Goal: Use online tool/utility: Utilize a website feature to perform a specific function

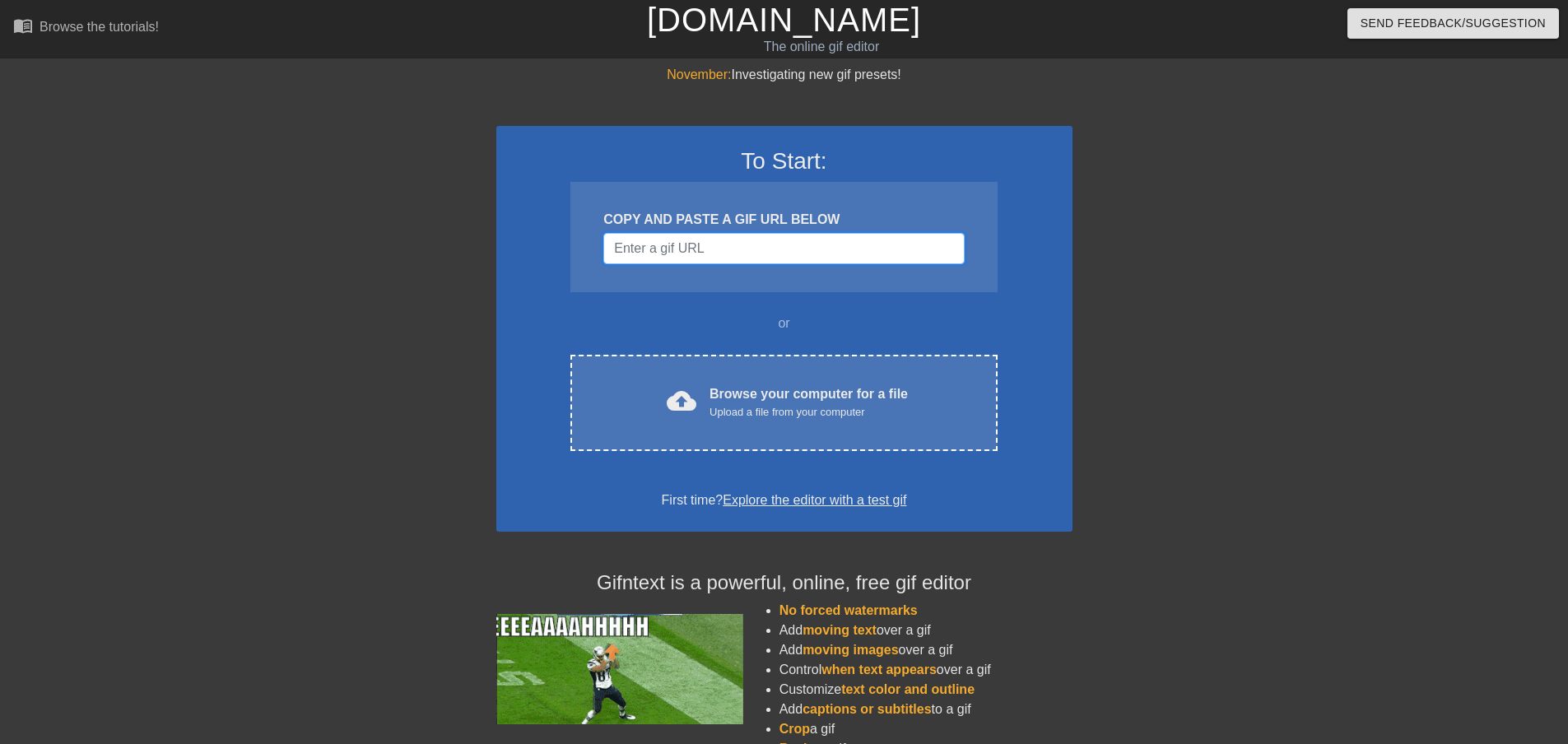
click at [711, 248] on input "Username" at bounding box center [784, 248] width 360 height 32
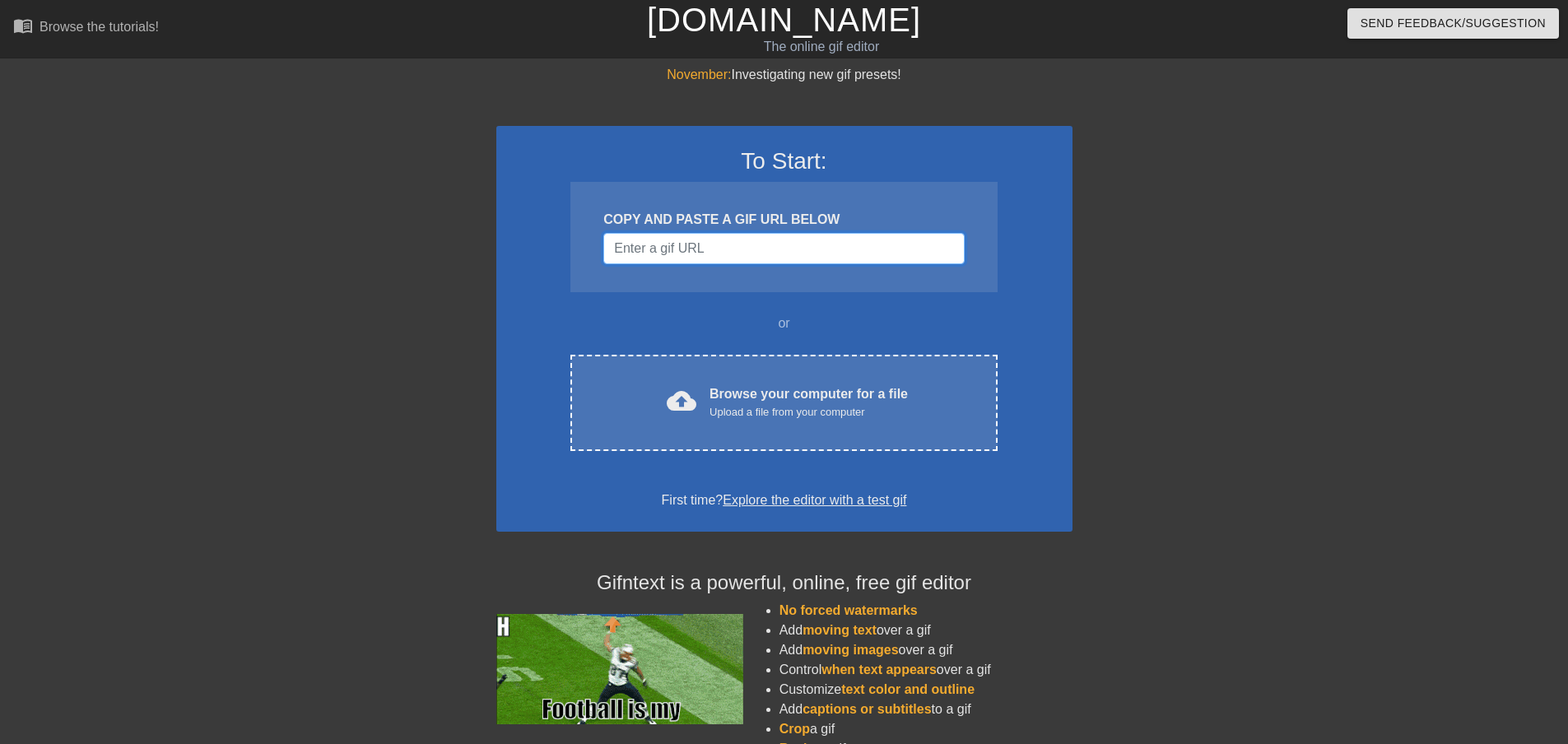
paste input "[URL][DOMAIN_NAME]"
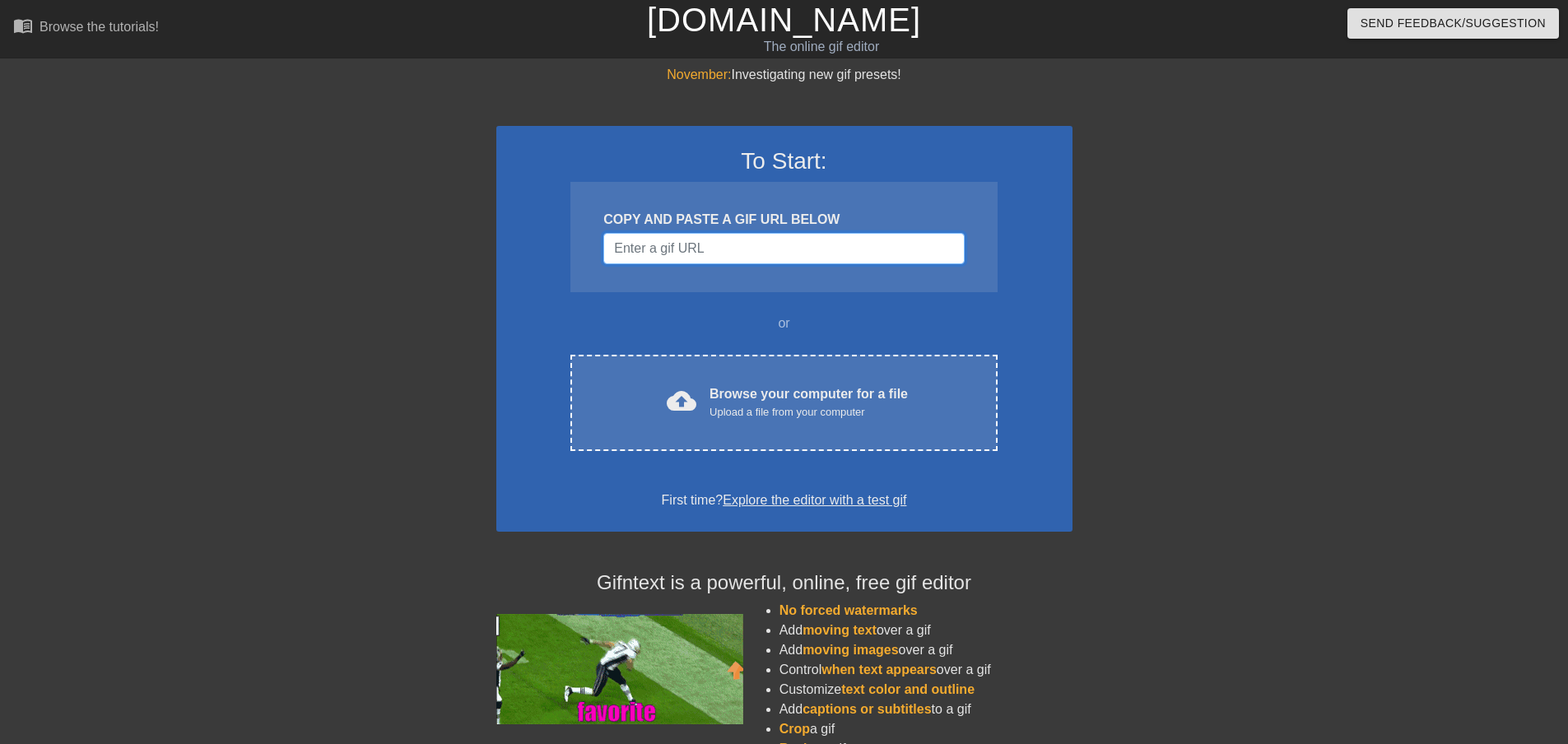
type input "[URL][DOMAIN_NAME]"
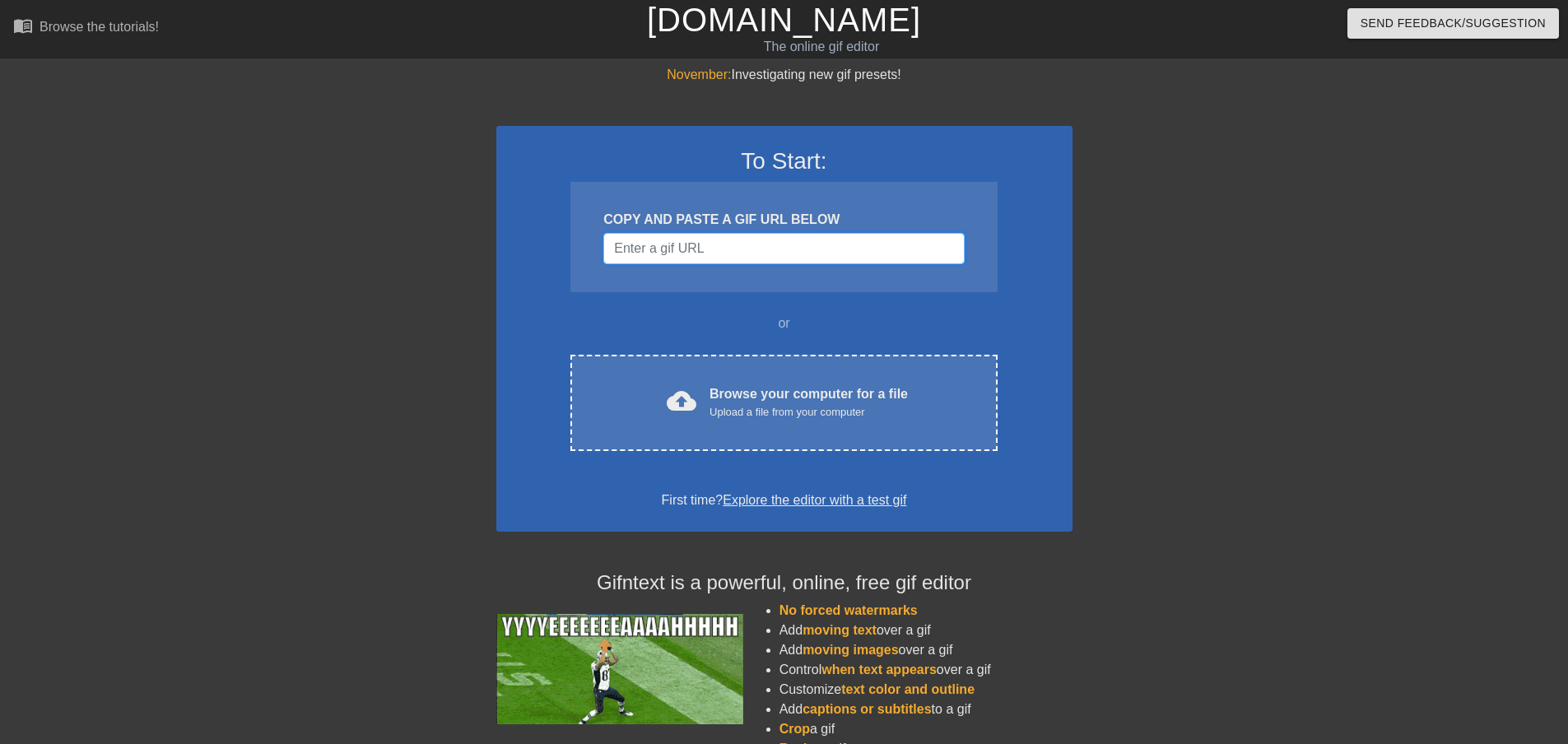
click at [704, 255] on input "Username" at bounding box center [784, 248] width 360 height 32
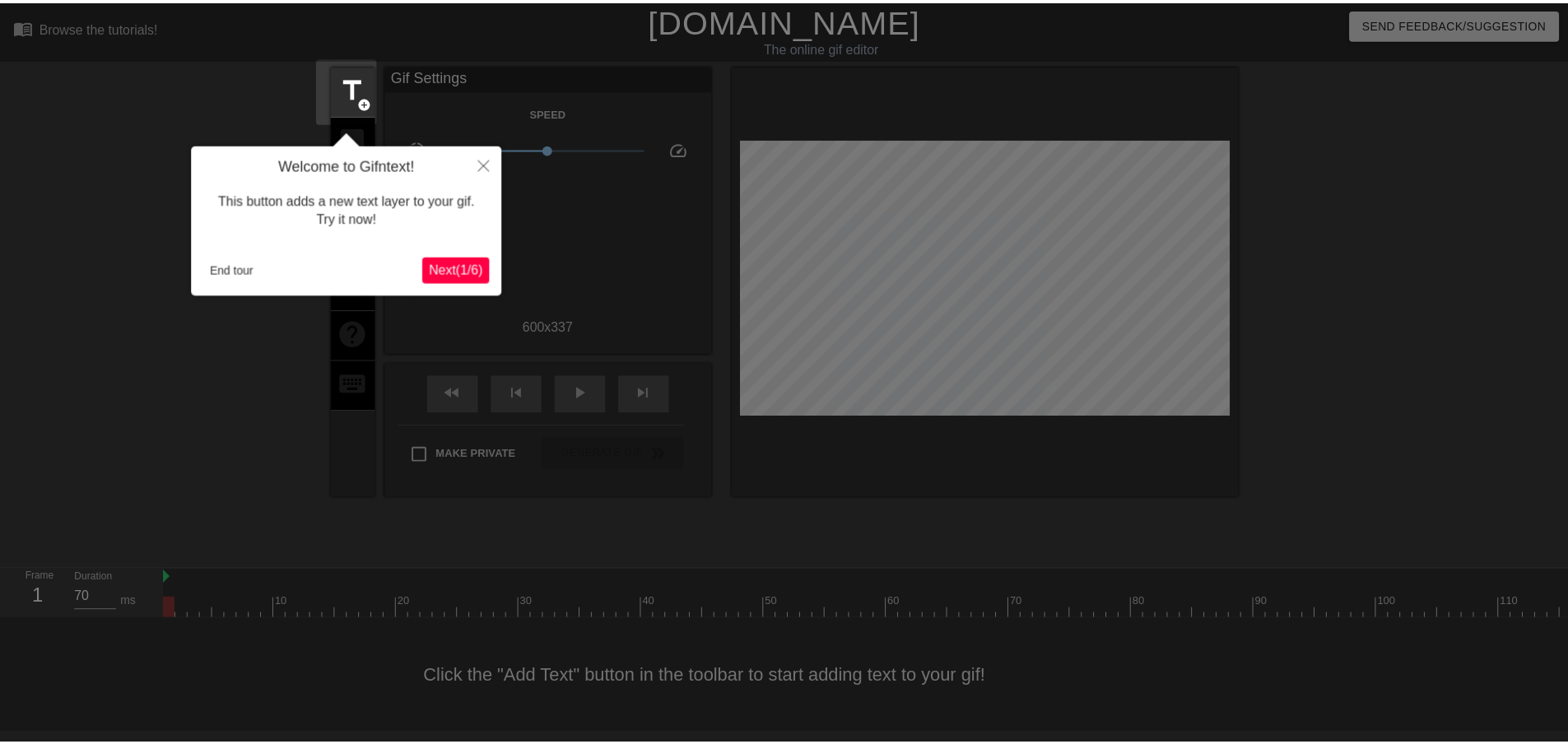
scroll to position [2, 0]
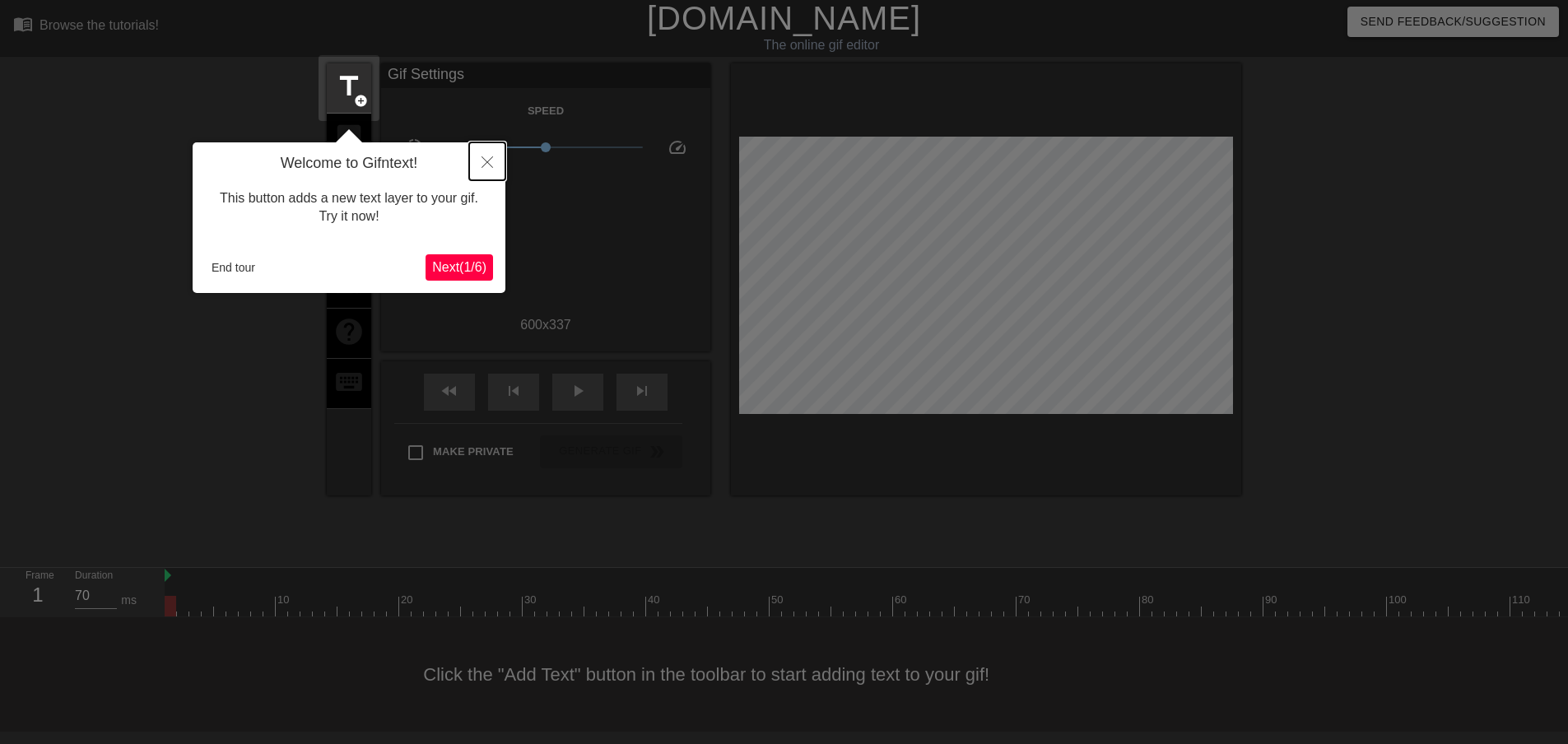
click at [488, 158] on icon "Close" at bounding box center [488, 162] width 11 height 11
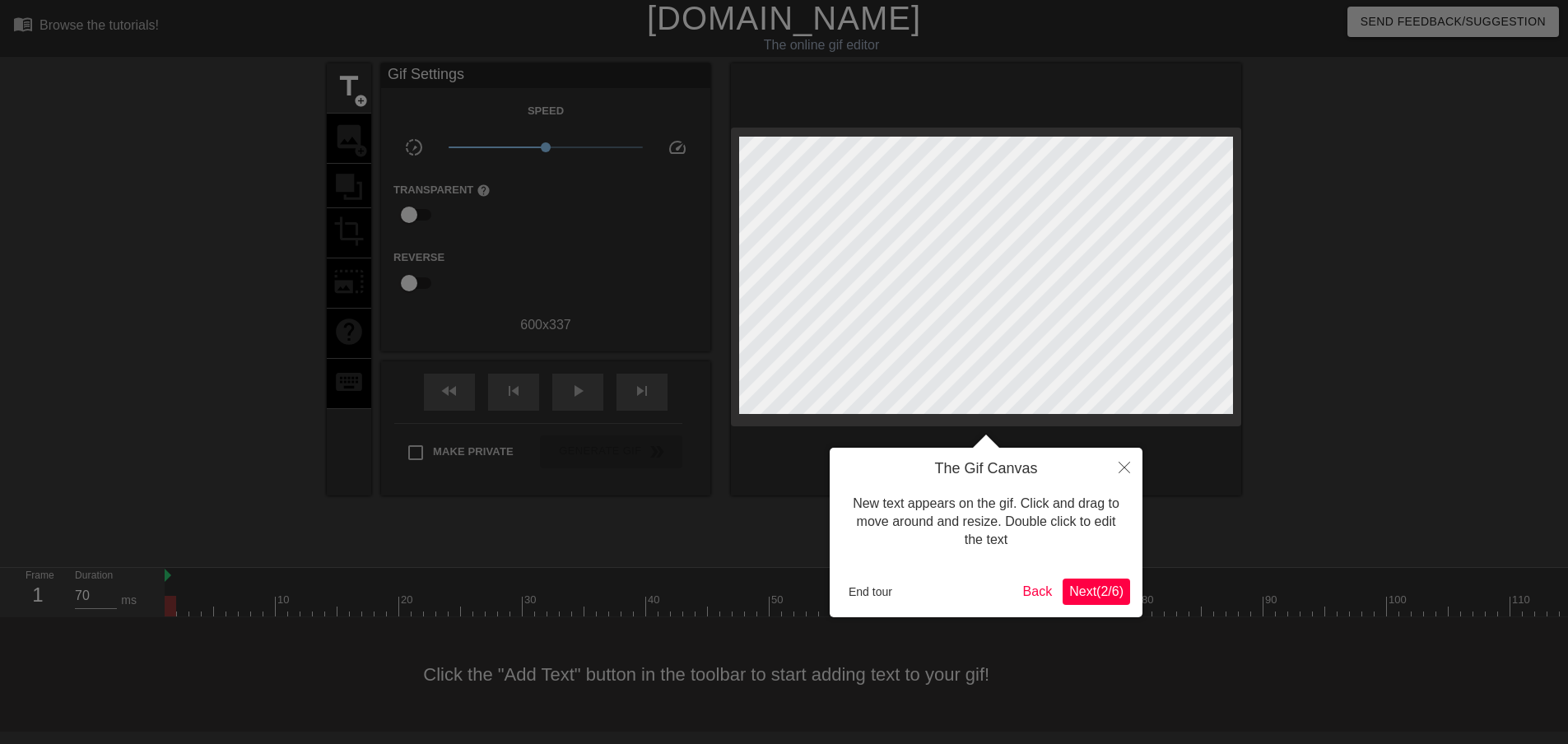
scroll to position [0, 0]
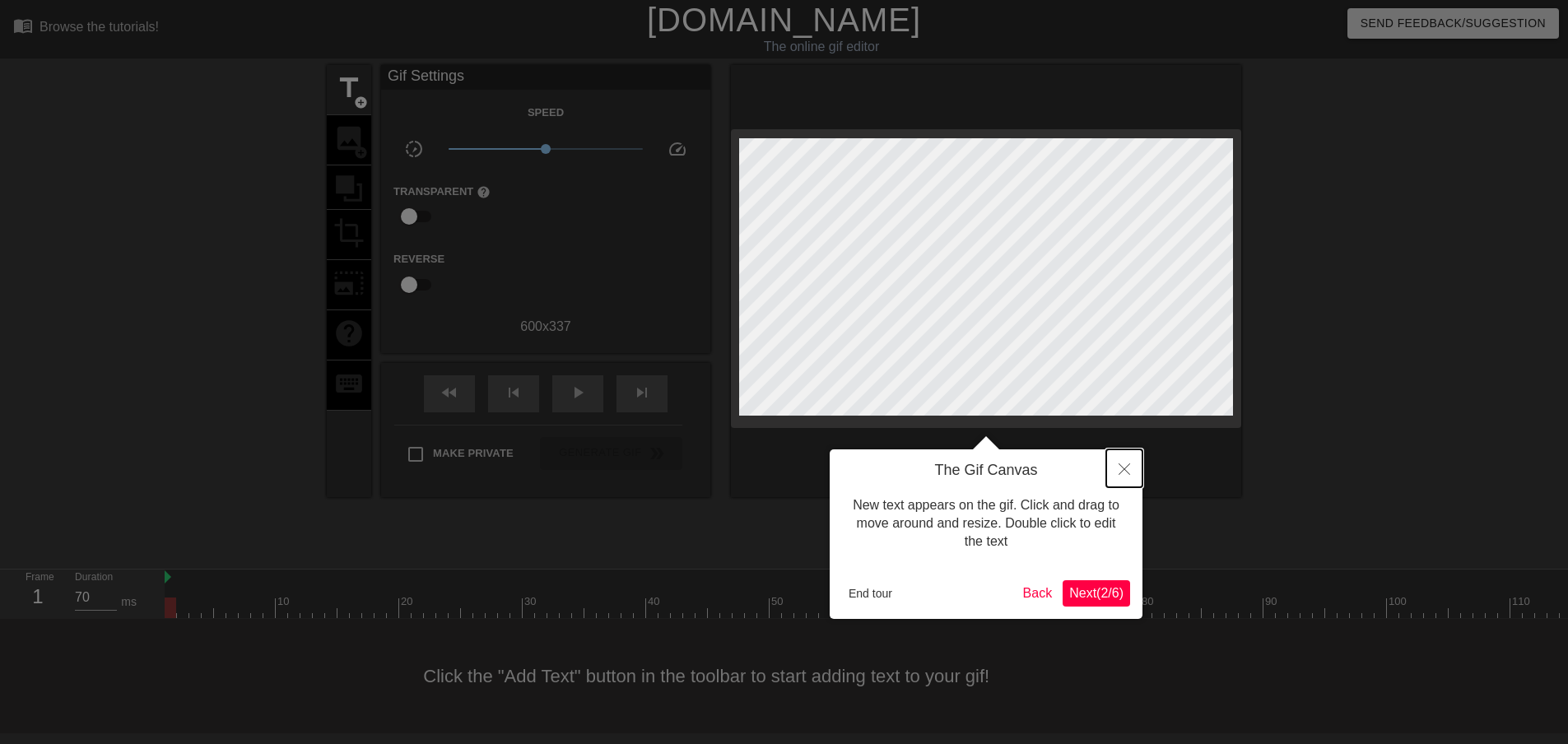
click at [1119, 476] on button "Close" at bounding box center [1125, 468] width 36 height 38
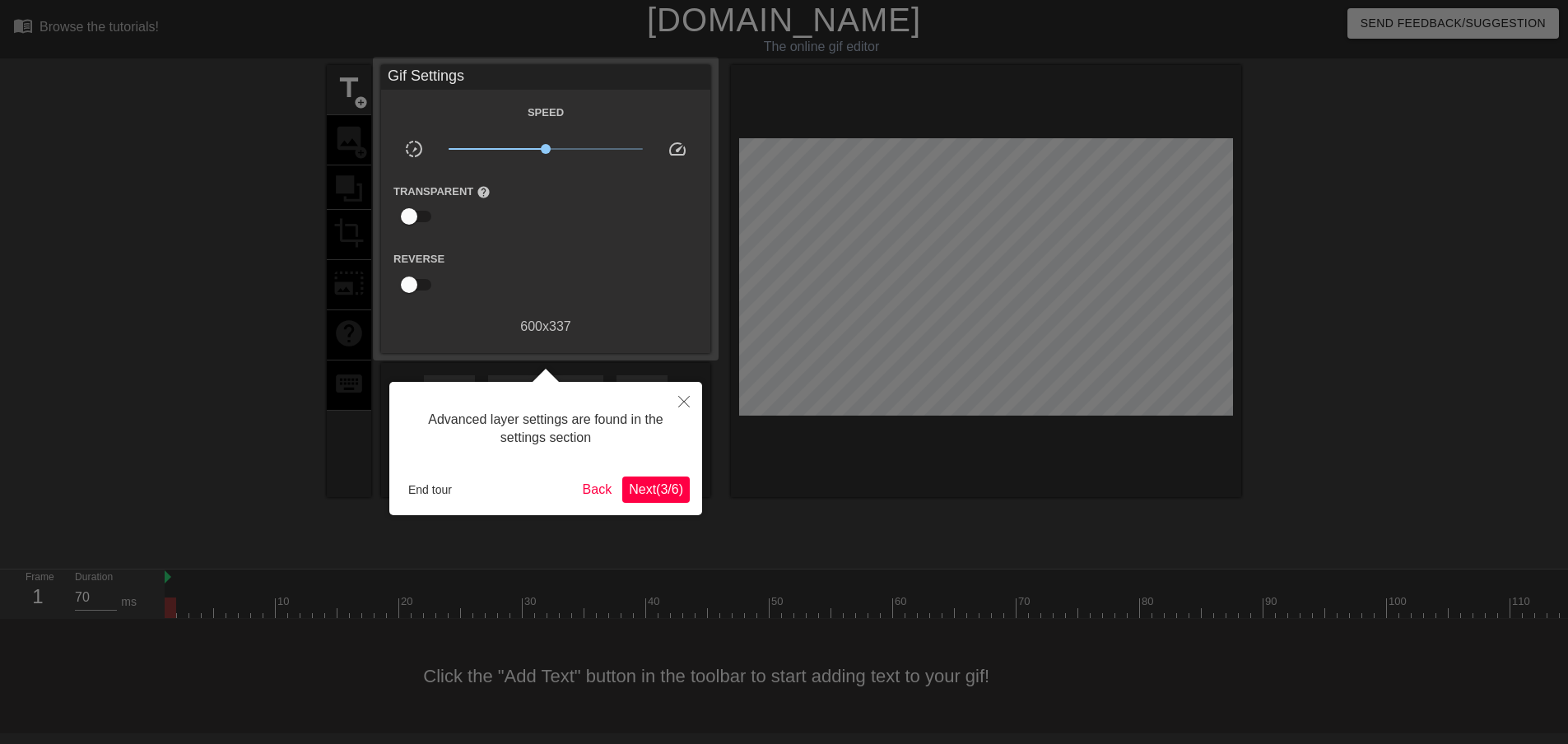
scroll to position [2, 0]
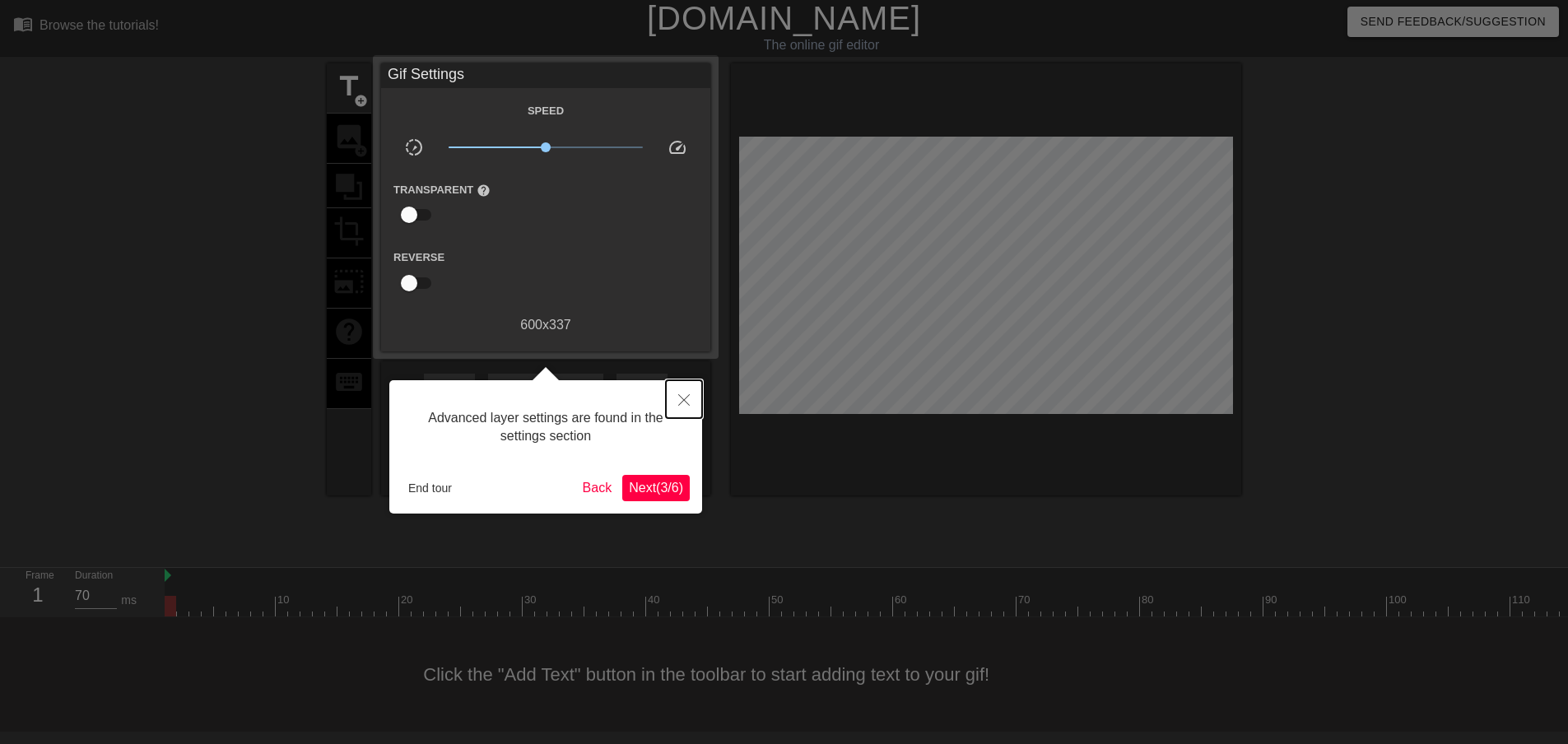
click at [675, 398] on button "Close" at bounding box center [684, 399] width 36 height 38
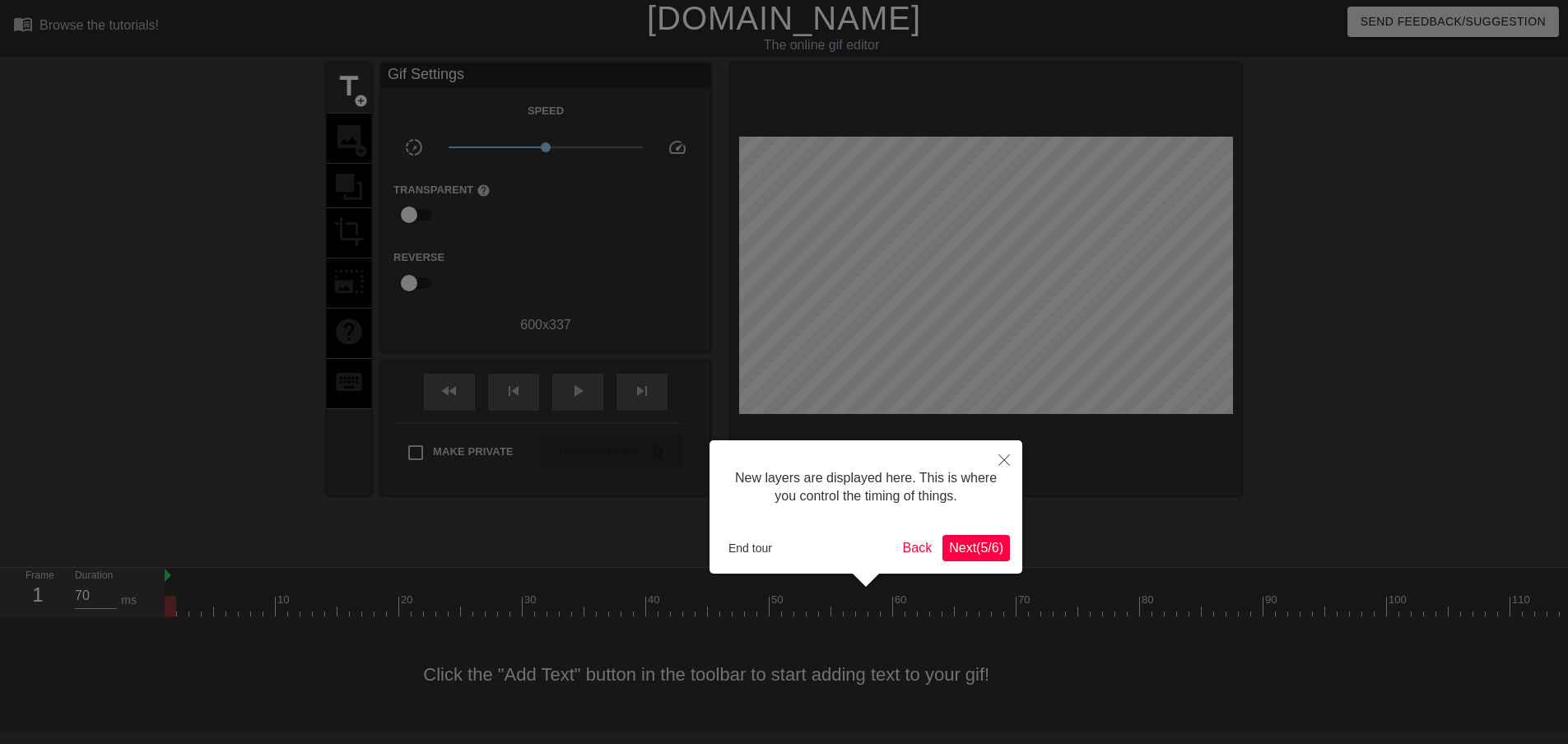
scroll to position [14, 0]
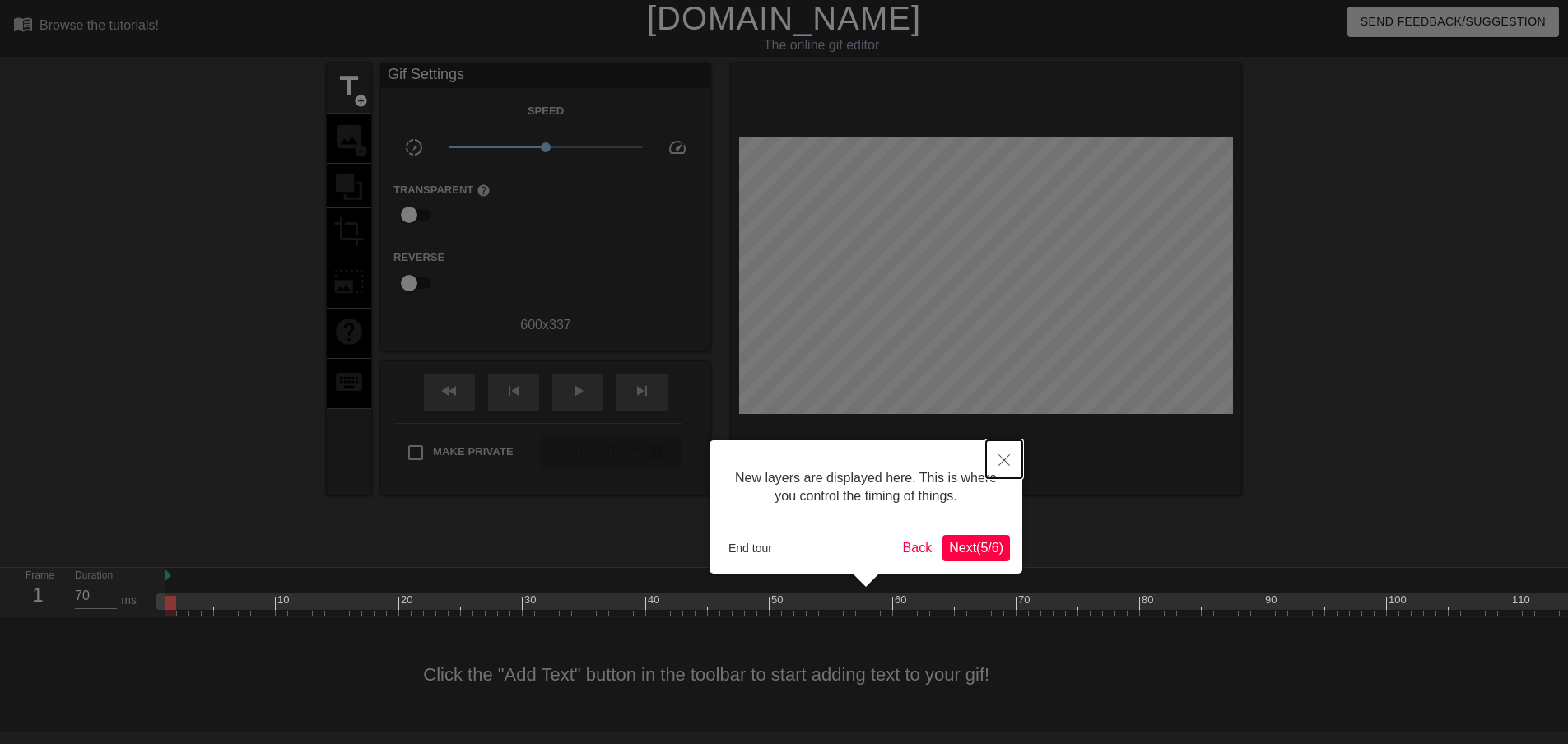
click at [1007, 461] on icon "Close" at bounding box center [1004, 460] width 11 height 11
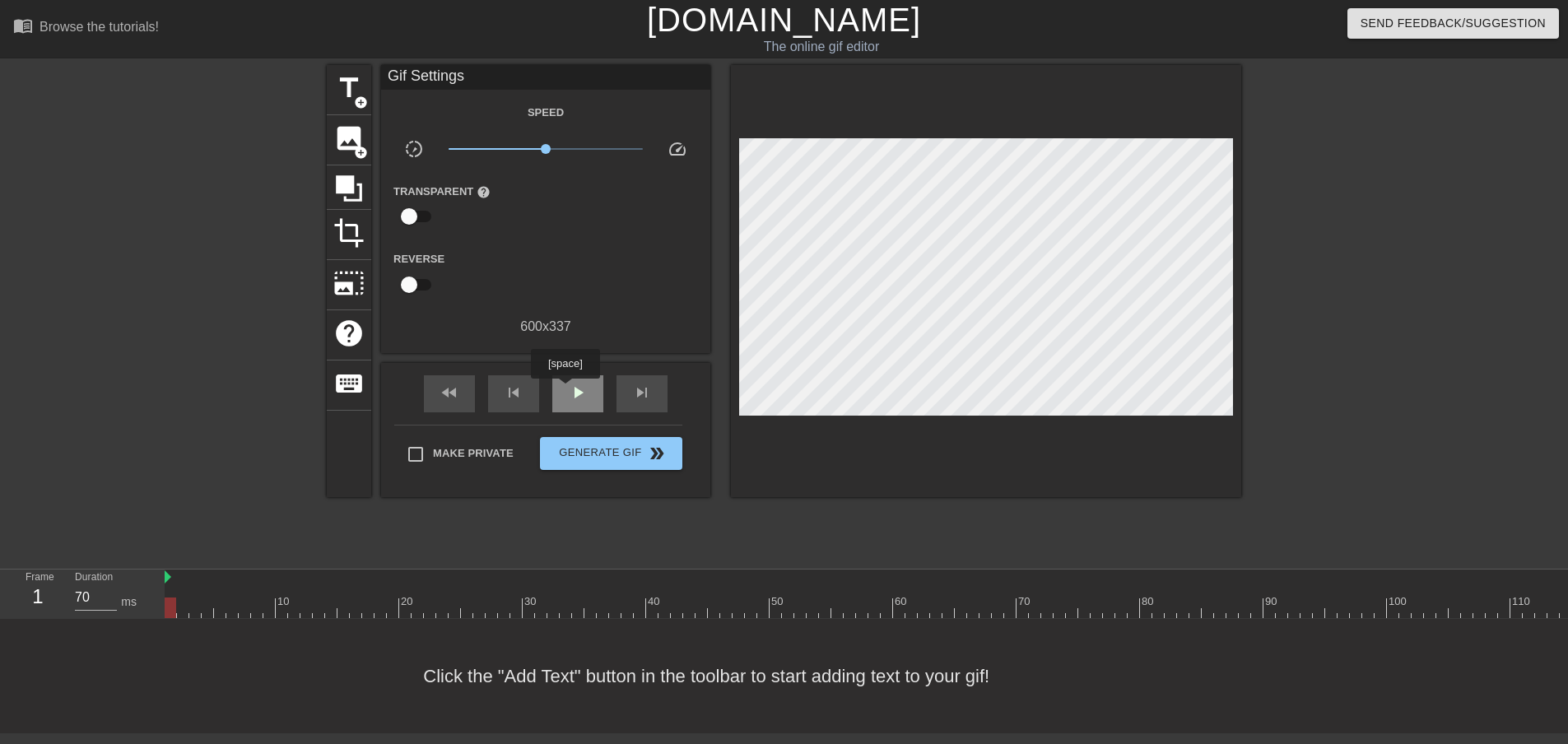
click at [564, 390] on div "play_arrow" at bounding box center [577, 394] width 51 height 37
click at [574, 403] on div "pause" at bounding box center [577, 394] width 51 height 37
drag, startPoint x: 378, startPoint y: 598, endPoint x: 567, endPoint y: 597, distance: 189.0
click at [567, 597] on div at bounding box center [565, 607] width 11 height 20
click at [534, 691] on div "Click the "Add Text" button in the toolbar to start adding text to your gif!" at bounding box center [784, 675] width 1568 height 114
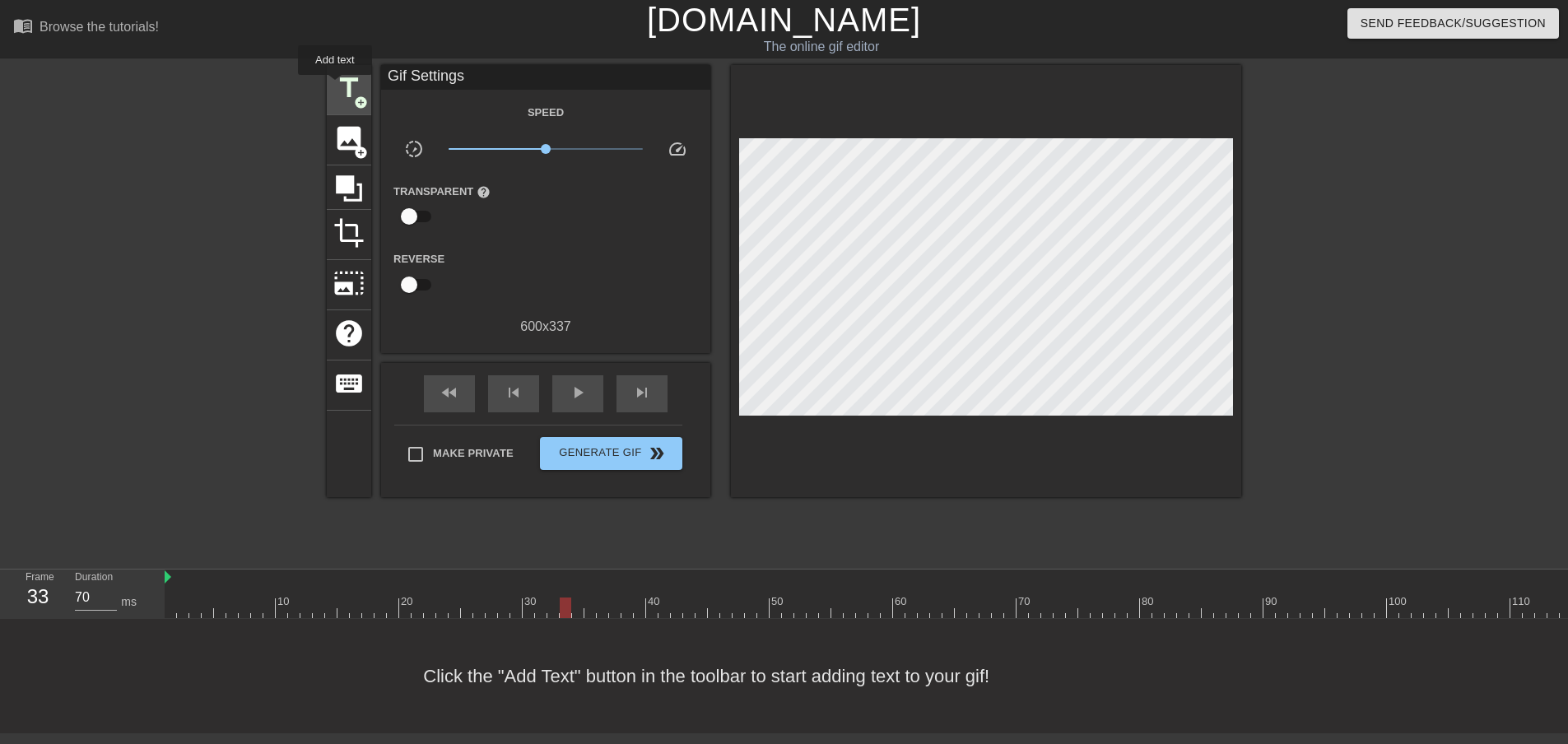
click at [336, 79] on span "title" at bounding box center [349, 88] width 32 height 32
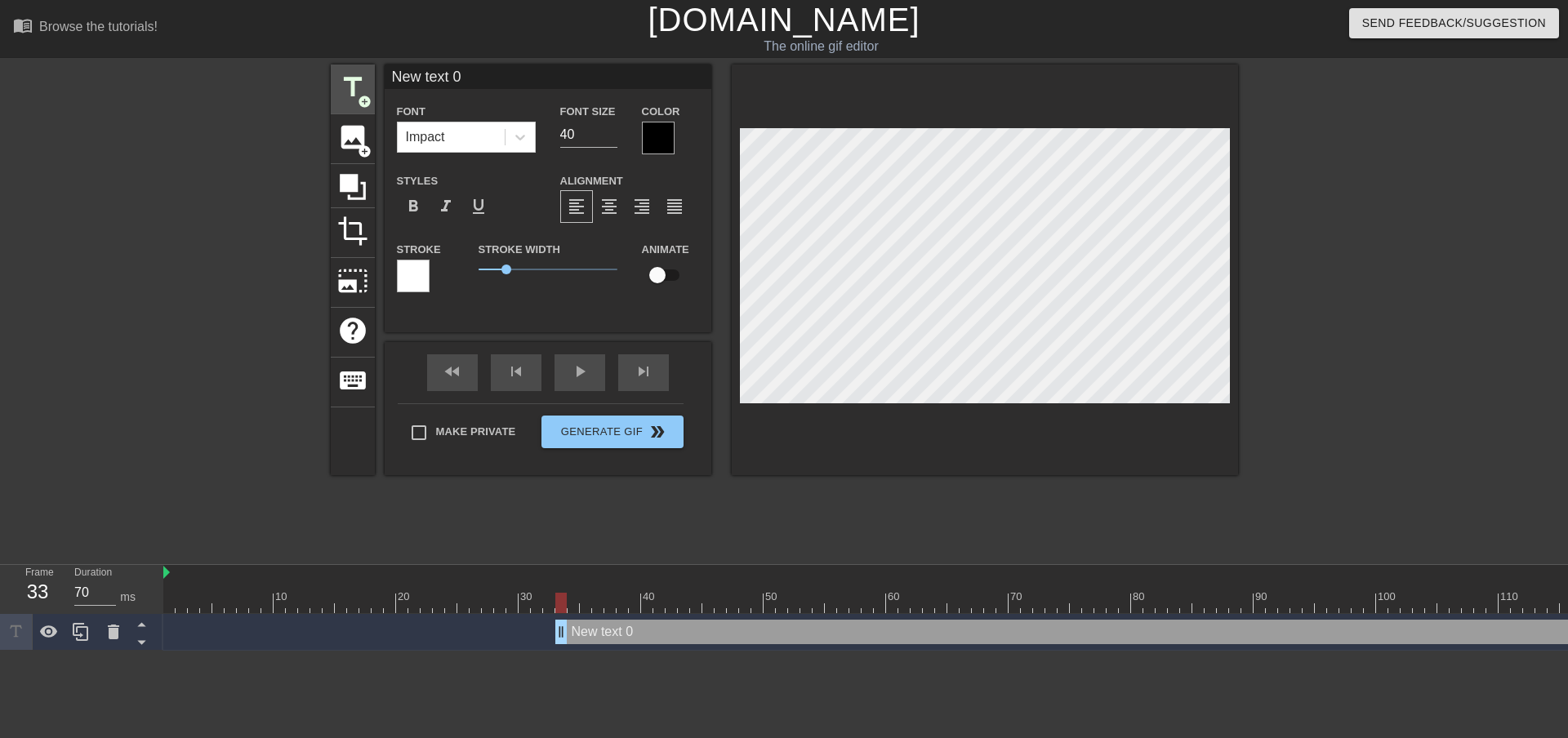
scroll to position [0, 0]
click at [602, 634] on div "New text 0 drag_handle drag_handle" at bounding box center [1081, 632] width 1053 height 25
drag, startPoint x: 602, startPoint y: 634, endPoint x: 565, endPoint y: 710, distance: 84.5
click at [565, 651] on html "menu_book Browse the tutorials! [DOMAIN_NAME] The online gif editor Send Feedba…" at bounding box center [784, 325] width 1568 height 651
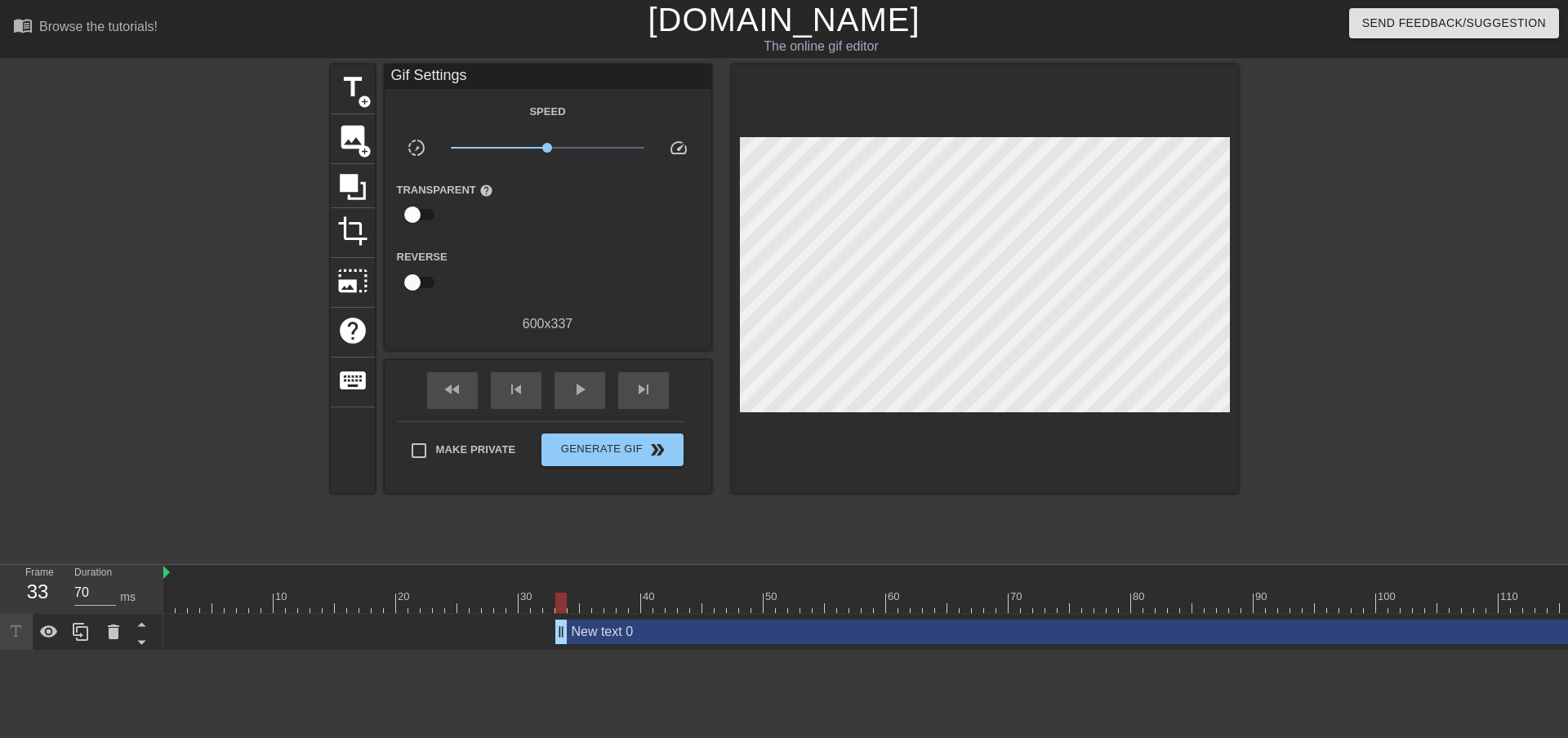
click at [605, 628] on div "New text 0 drag_handle drag_handle" at bounding box center [1081, 632] width 1053 height 25
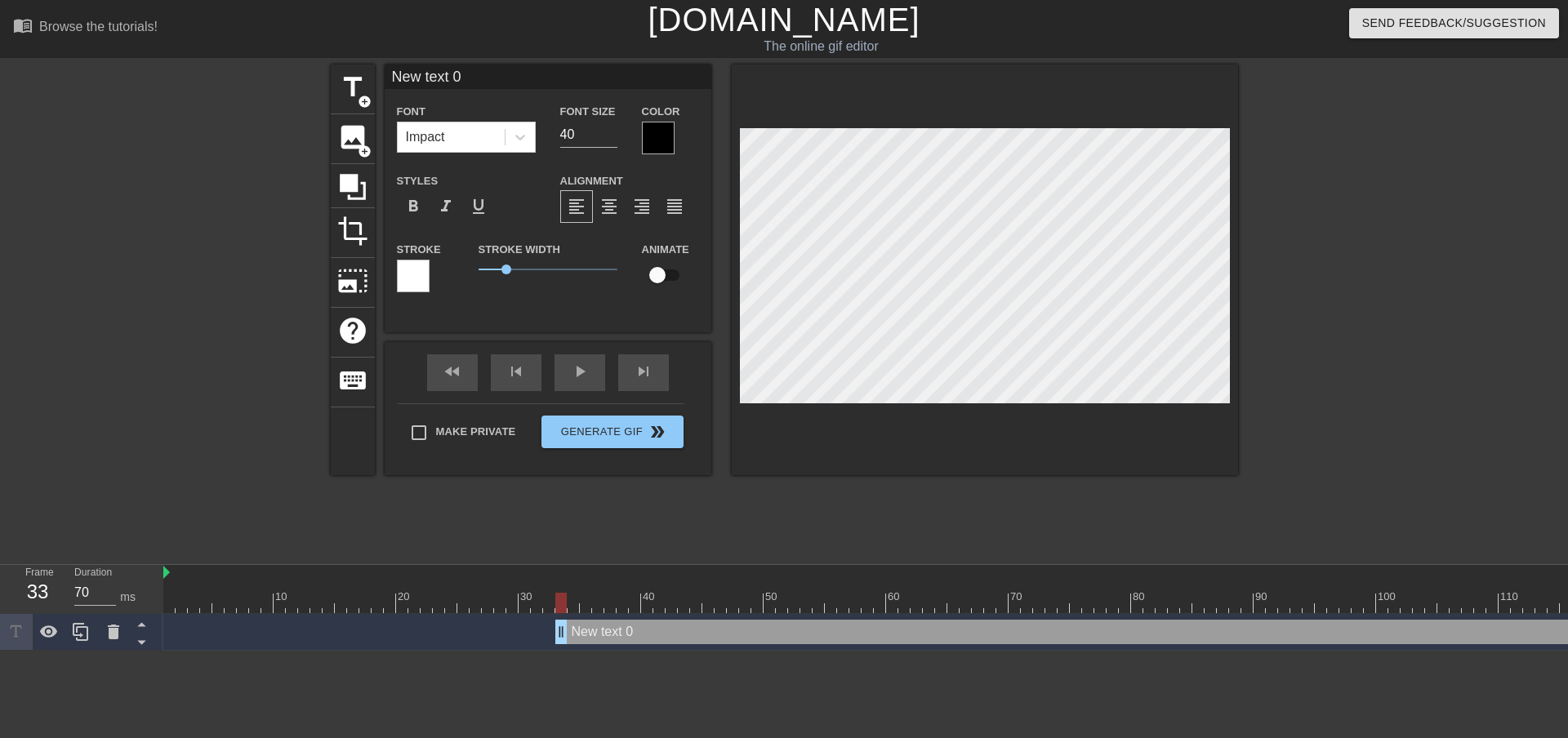
click at [590, 632] on div "New text 0 drag_handle drag_handle" at bounding box center [1081, 632] width 1053 height 25
drag, startPoint x: 484, startPoint y: 72, endPoint x: 290, endPoint y: 82, distance: 194.3
click at [290, 82] on div "title add_circle image add_circle crop photo_size_select_large help keyboard Ne…" at bounding box center [784, 309] width 1568 height 489
type input "New mail has arrived"
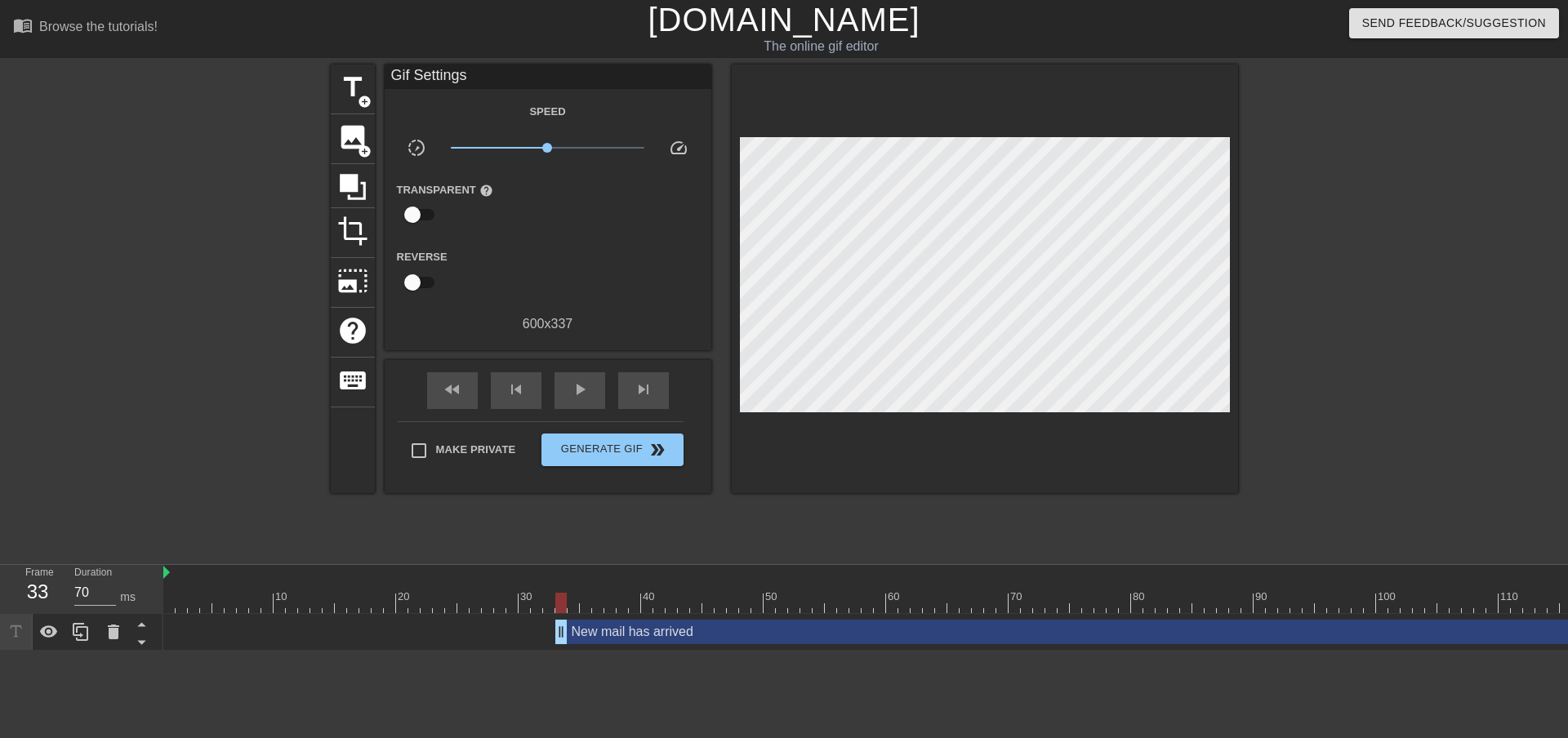
click at [1424, 277] on div at bounding box center [1380, 309] width 245 height 489
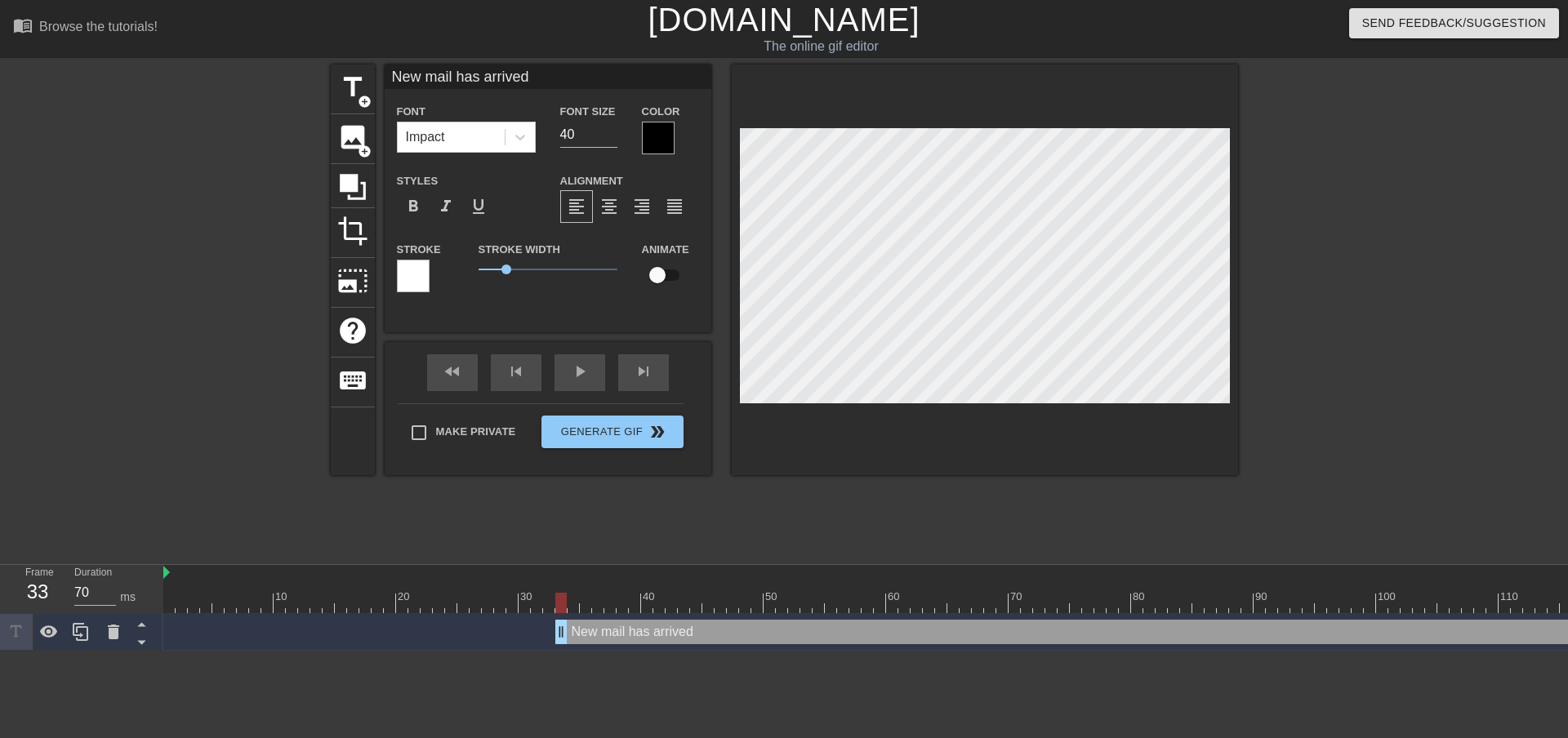
click at [660, 133] on div at bounding box center [658, 138] width 32 height 32
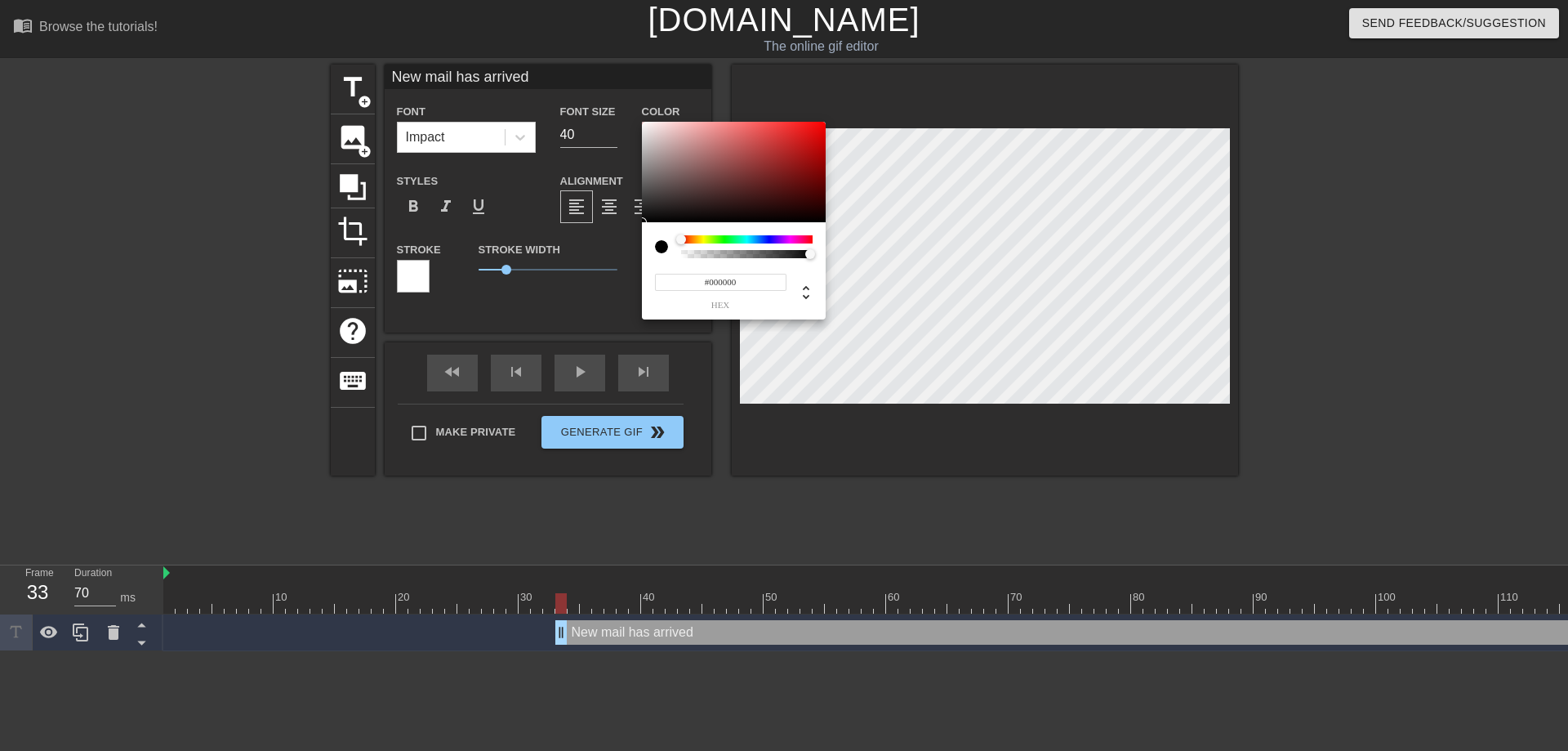
type input "0"
type input "1"
drag, startPoint x: 802, startPoint y: 253, endPoint x: 935, endPoint y: 278, distance: 135.3
click at [935, 278] on div "0 r 0 g 0 b 1 a" at bounding box center [784, 376] width 1568 height 751
type input "141"
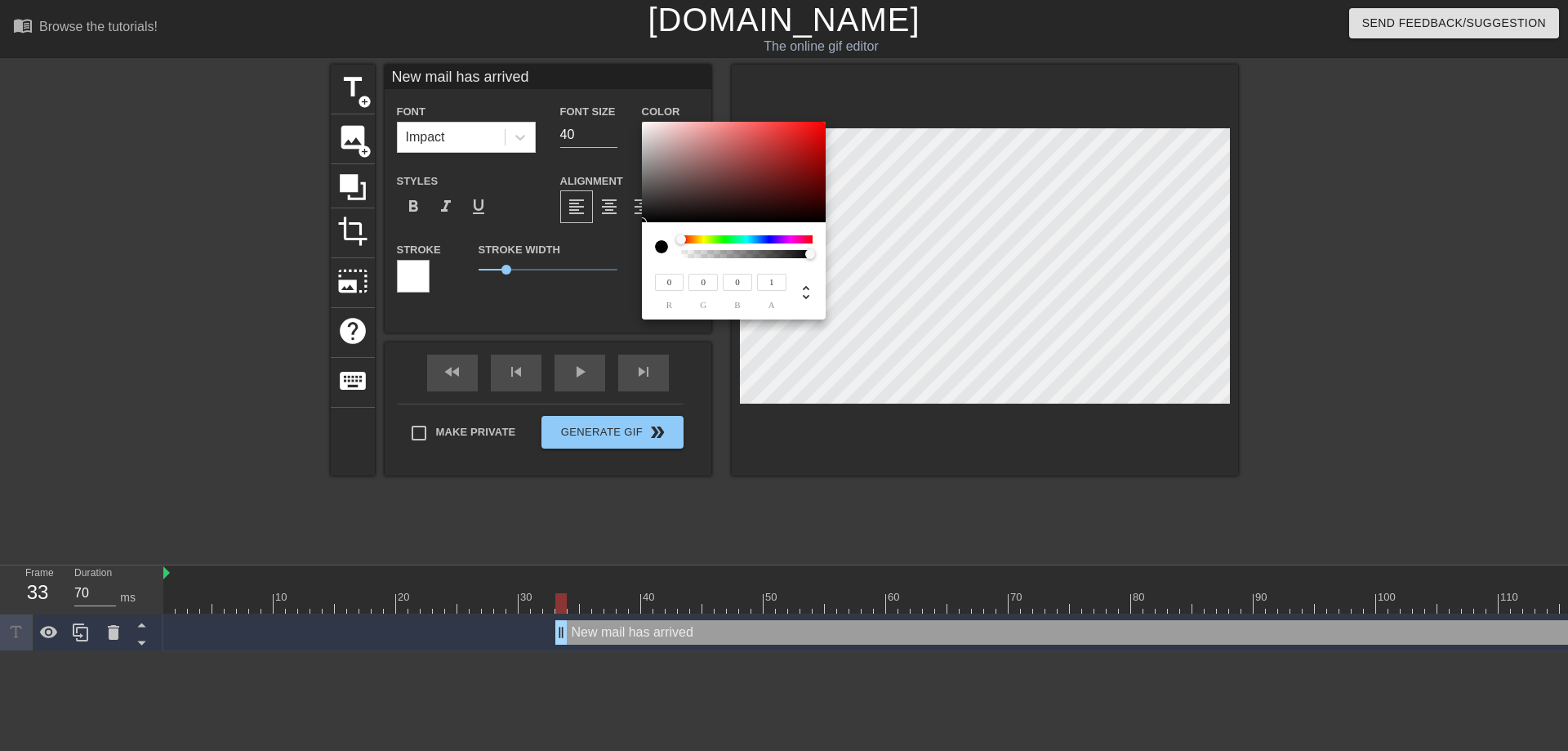
type input "130"
type input "143"
type input "132"
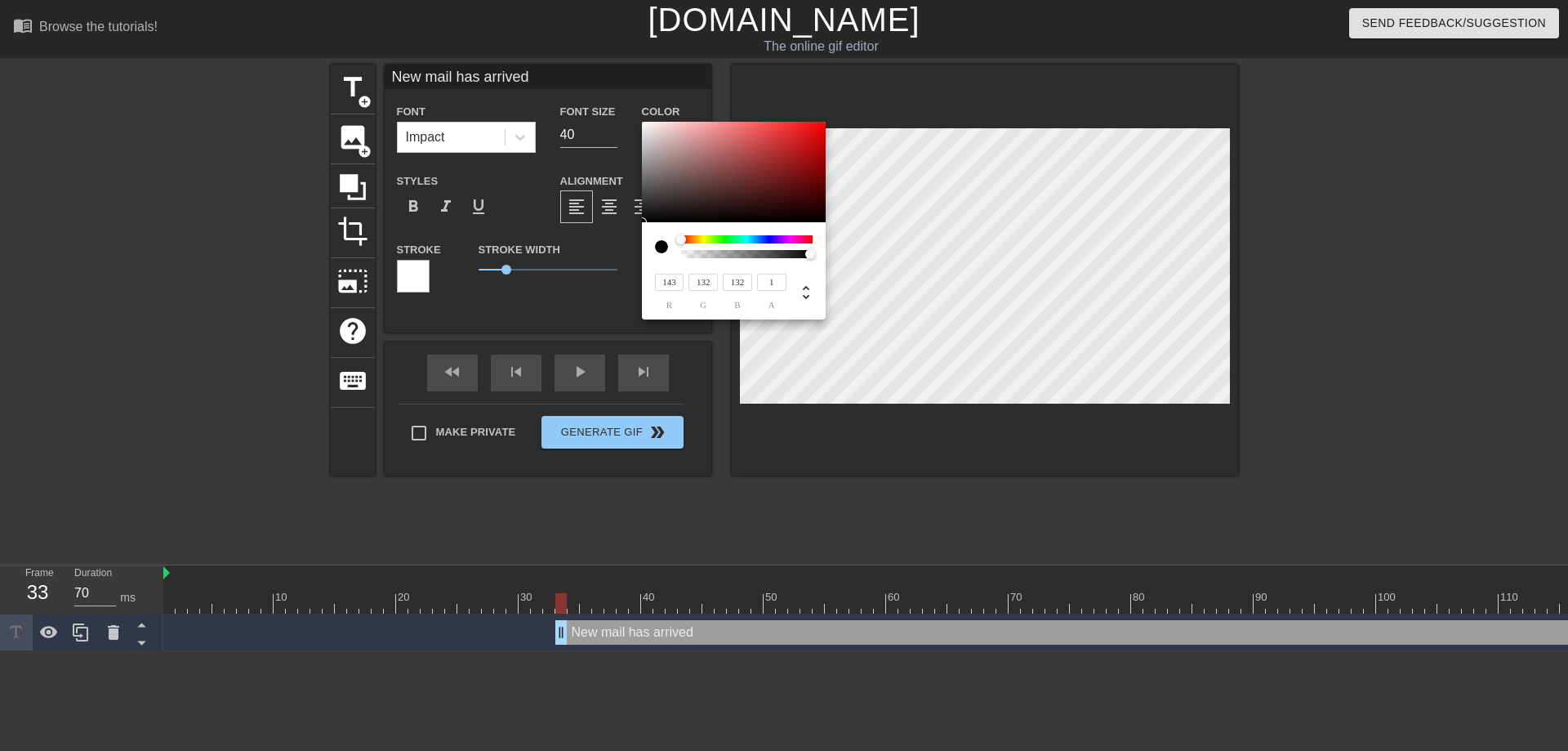
type input "155"
type input "142"
type input "194"
type input "181"
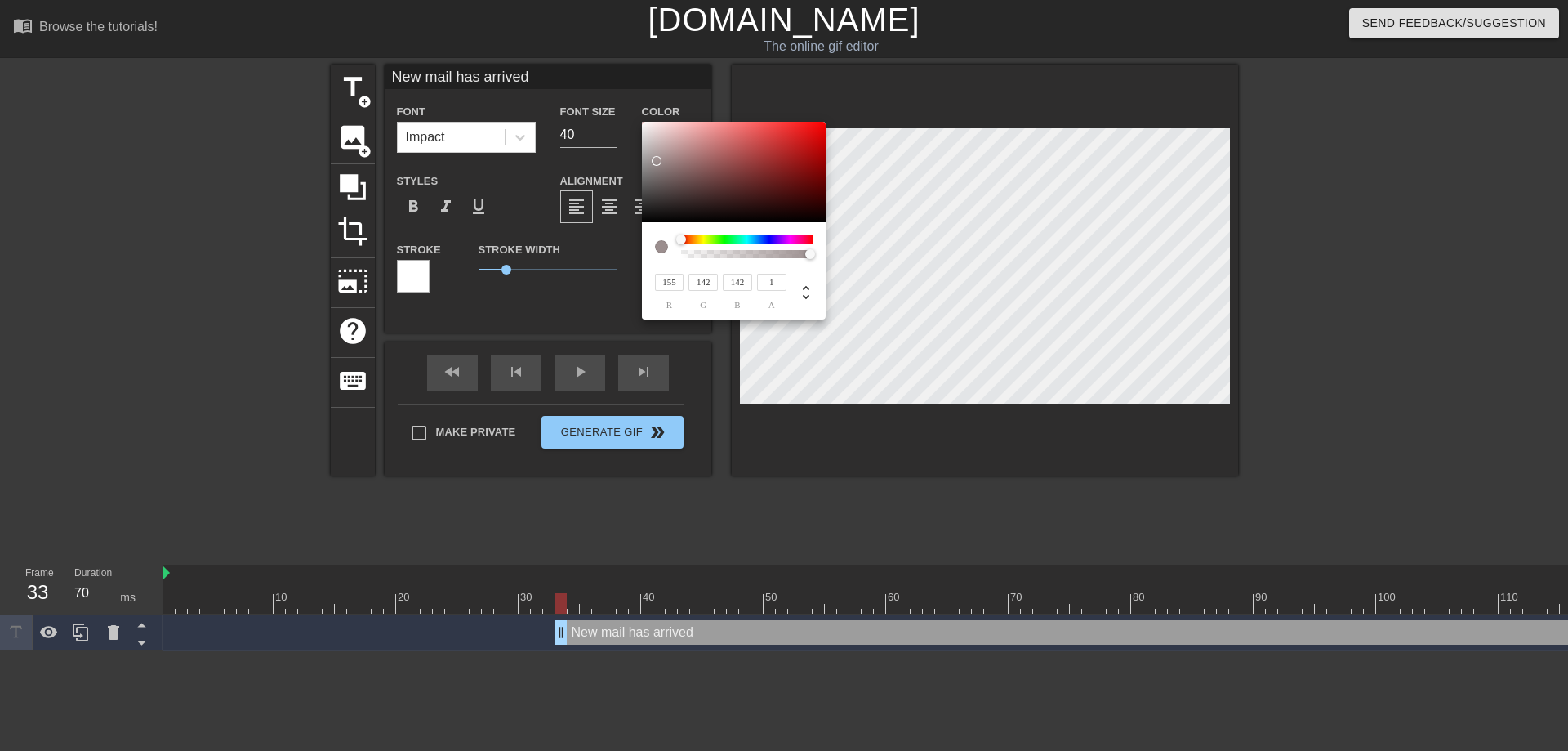
type input "181"
type input "184"
type input "168"
type input "172"
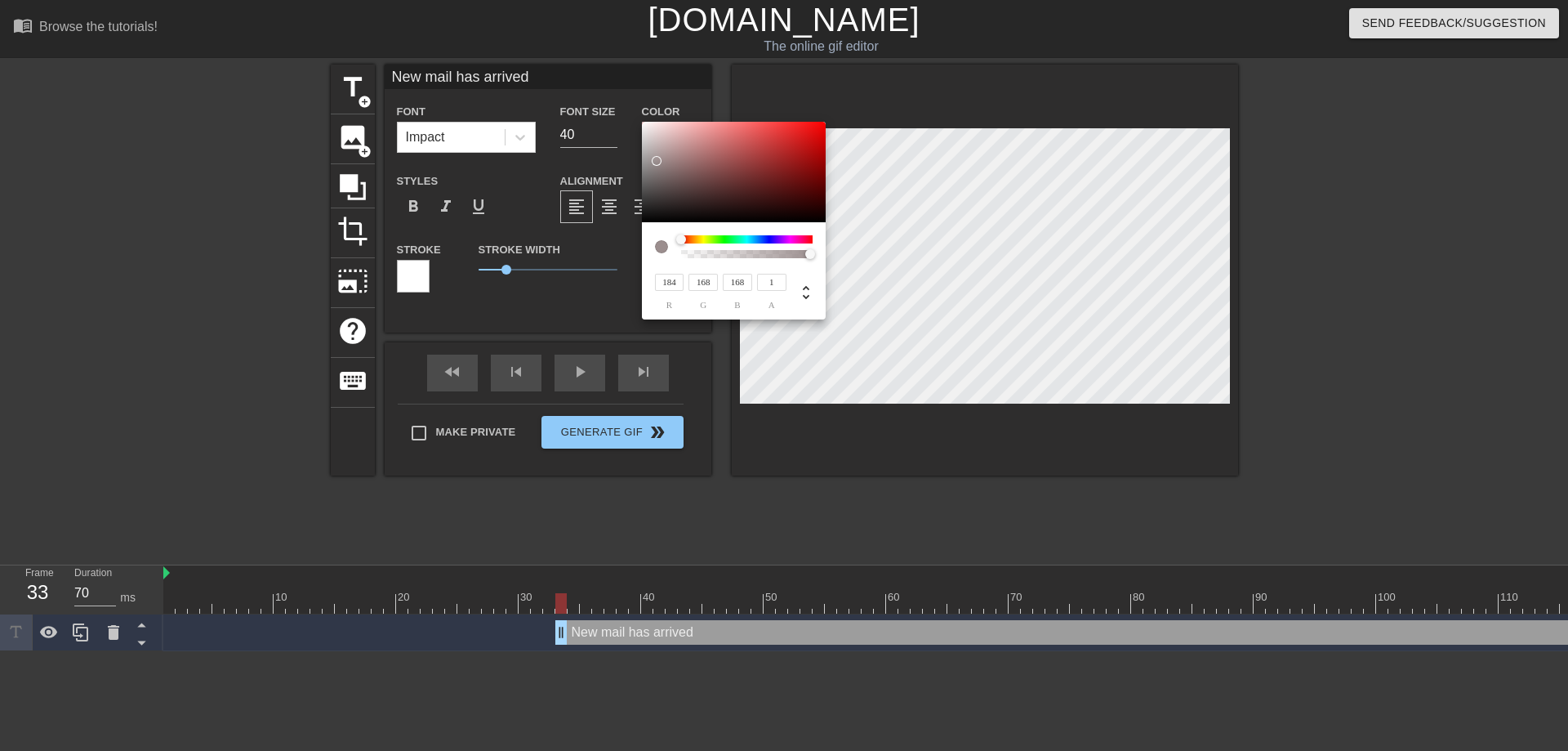
type input "155"
type input "161"
type input "145"
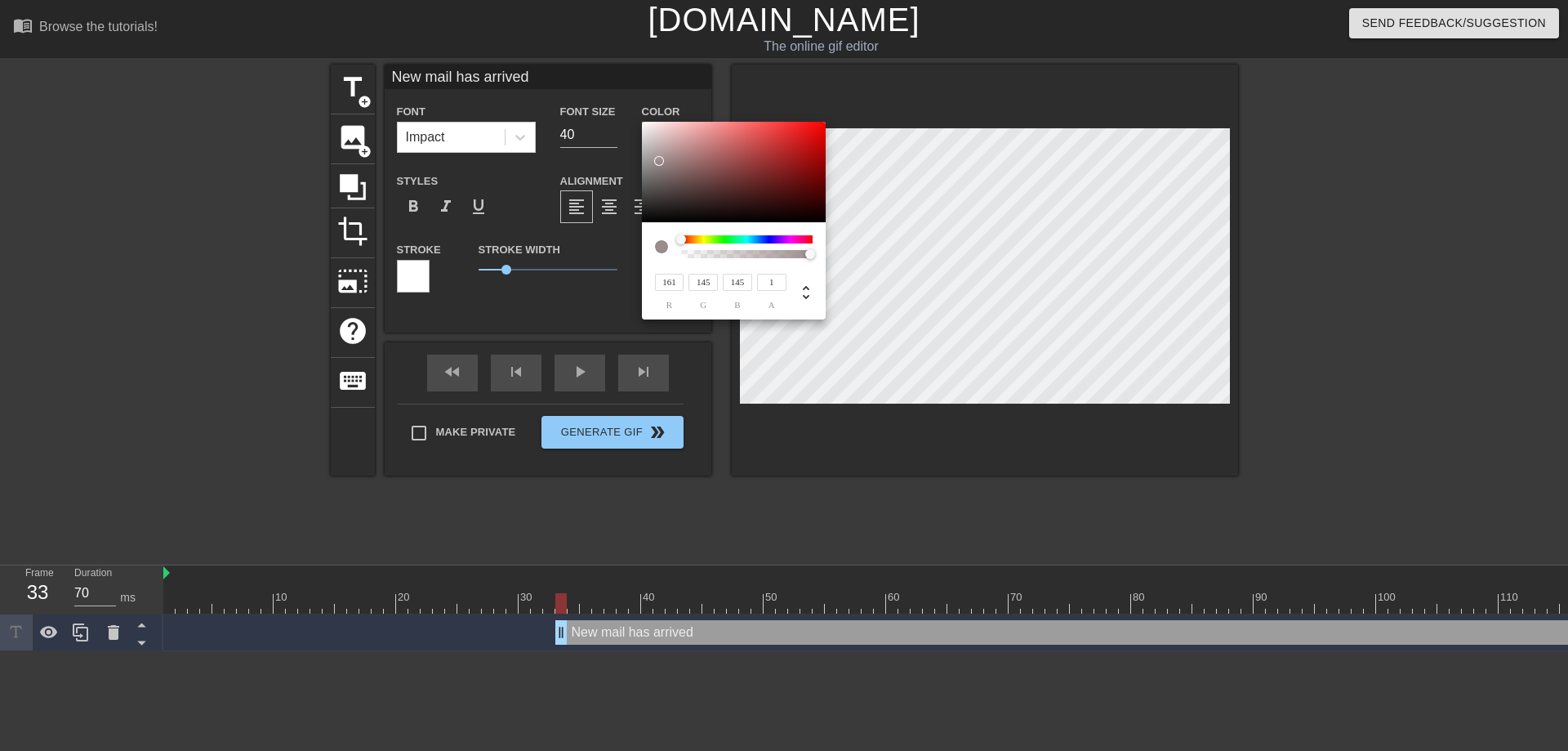
type input "155"
type input "140"
type input "153"
type input "138"
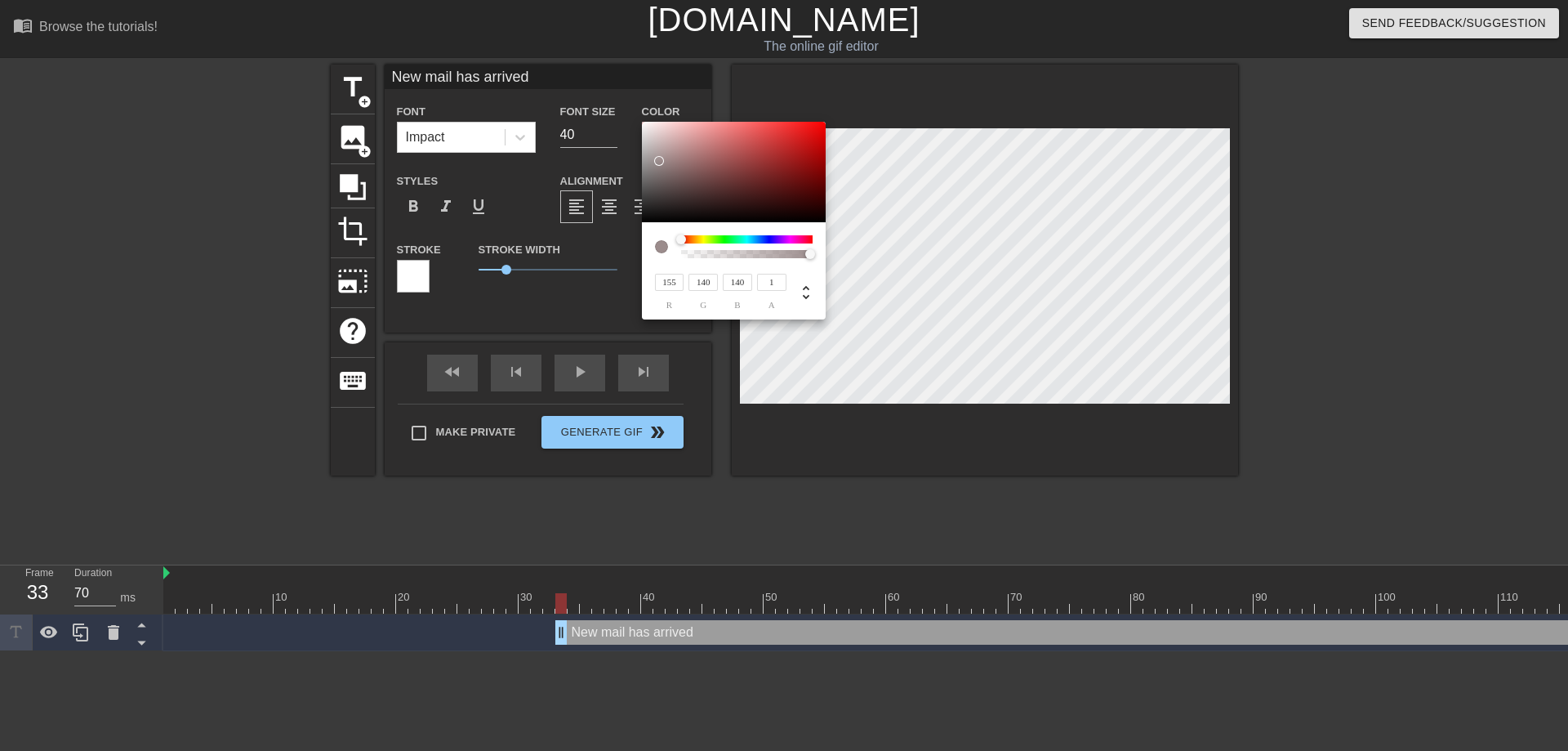
type input "138"
type input "159"
type input "145"
type input "167"
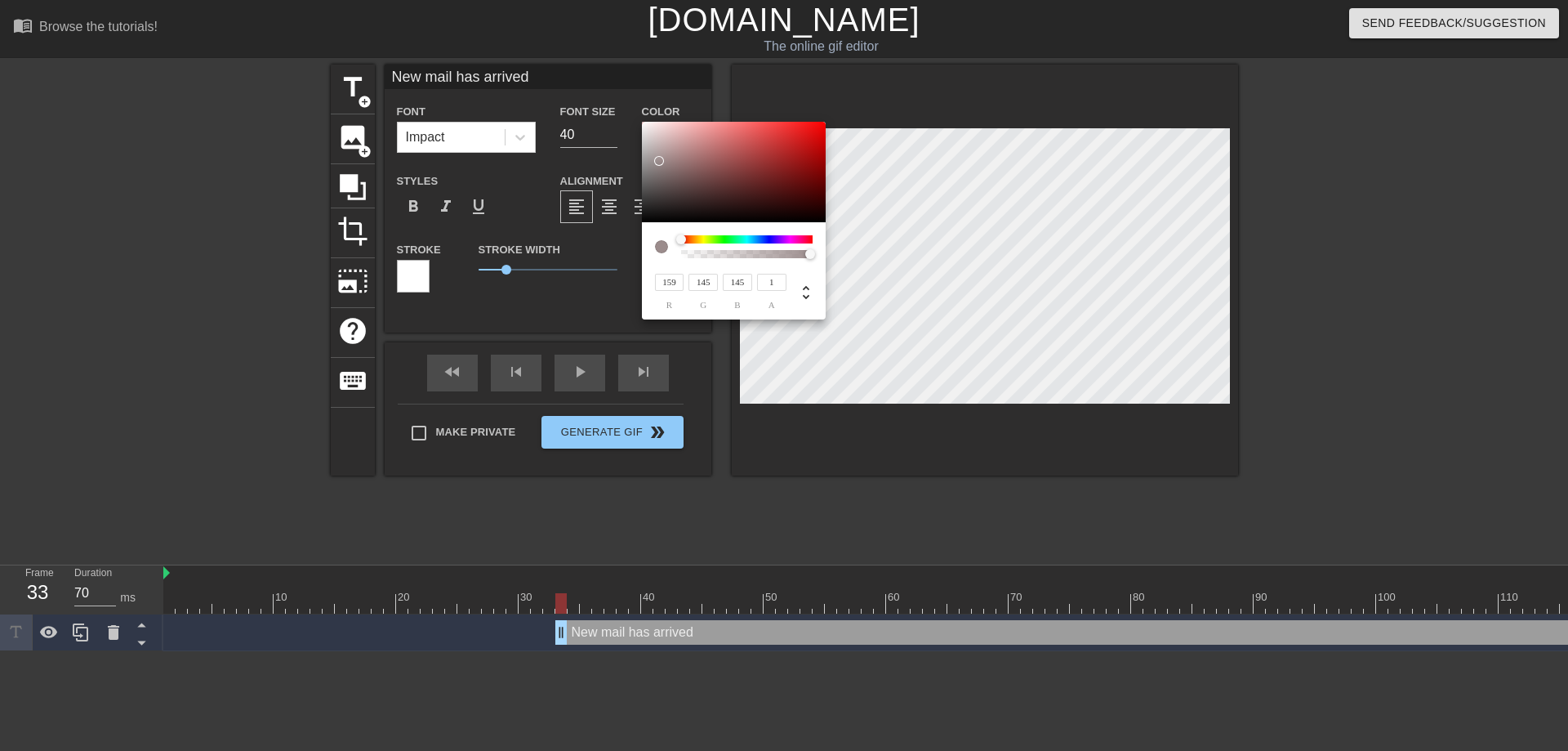
type input "153"
type input "182"
type input "169"
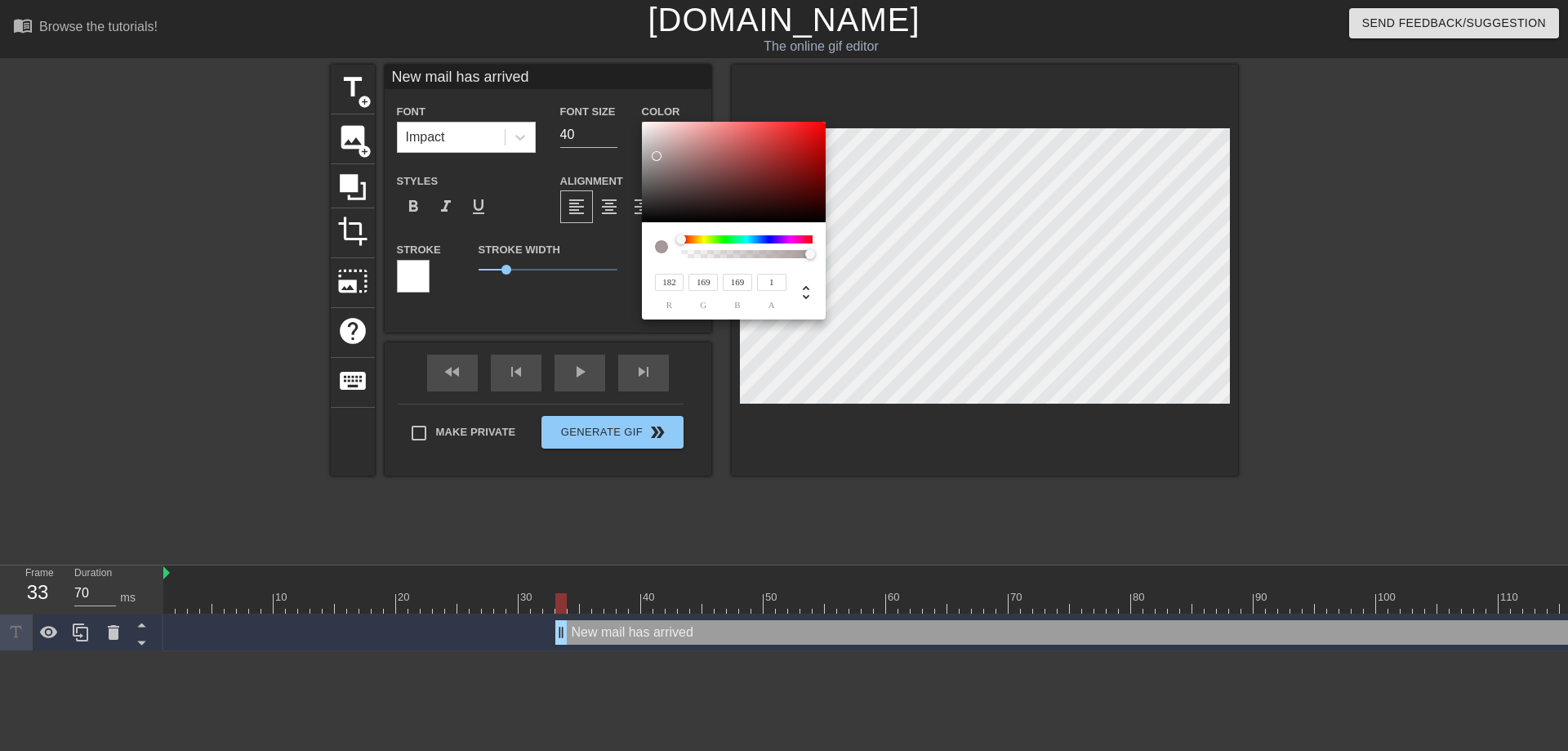
type input "205"
type input "194"
type input "229"
type input "223"
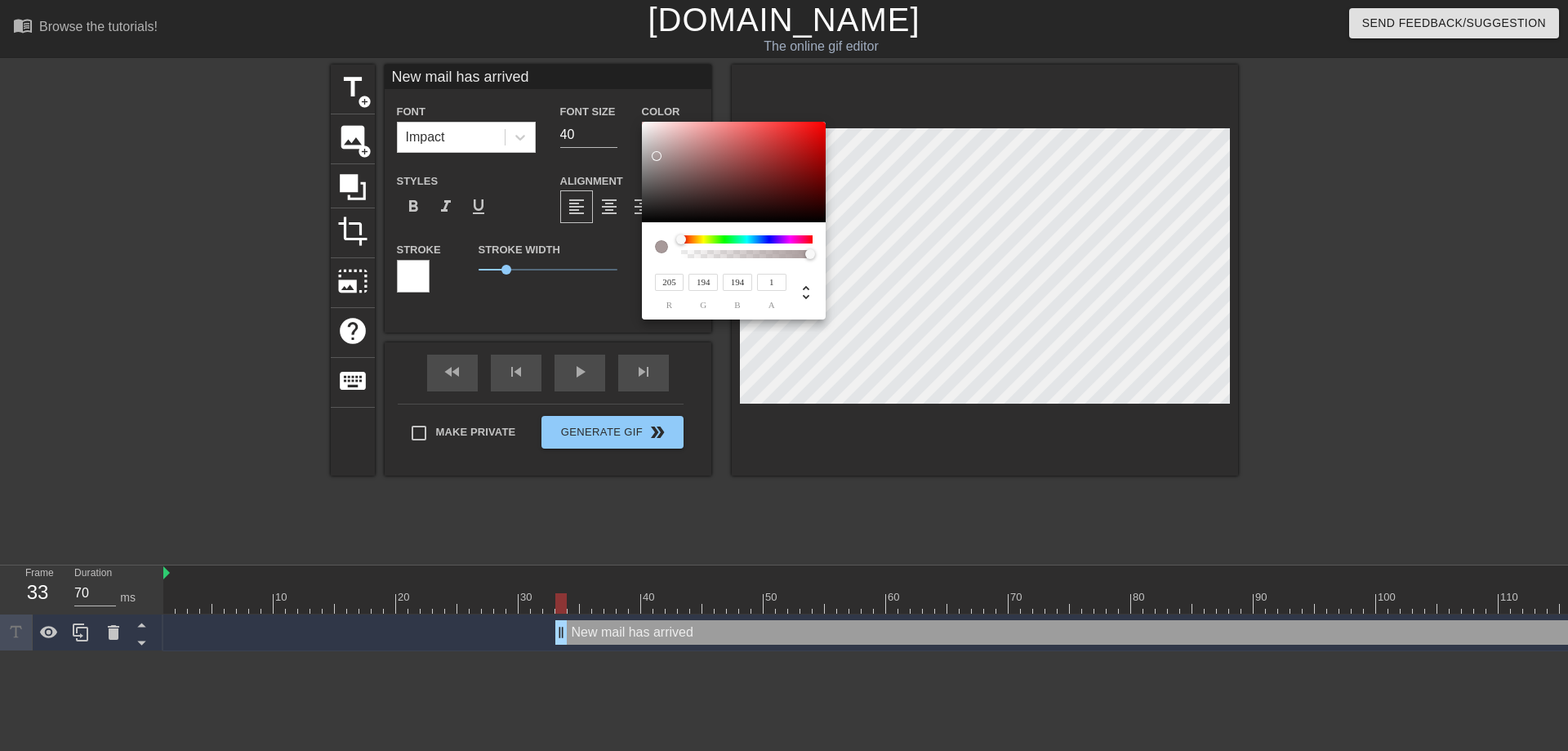
type input "223"
type input "242"
type input "237"
type input "250"
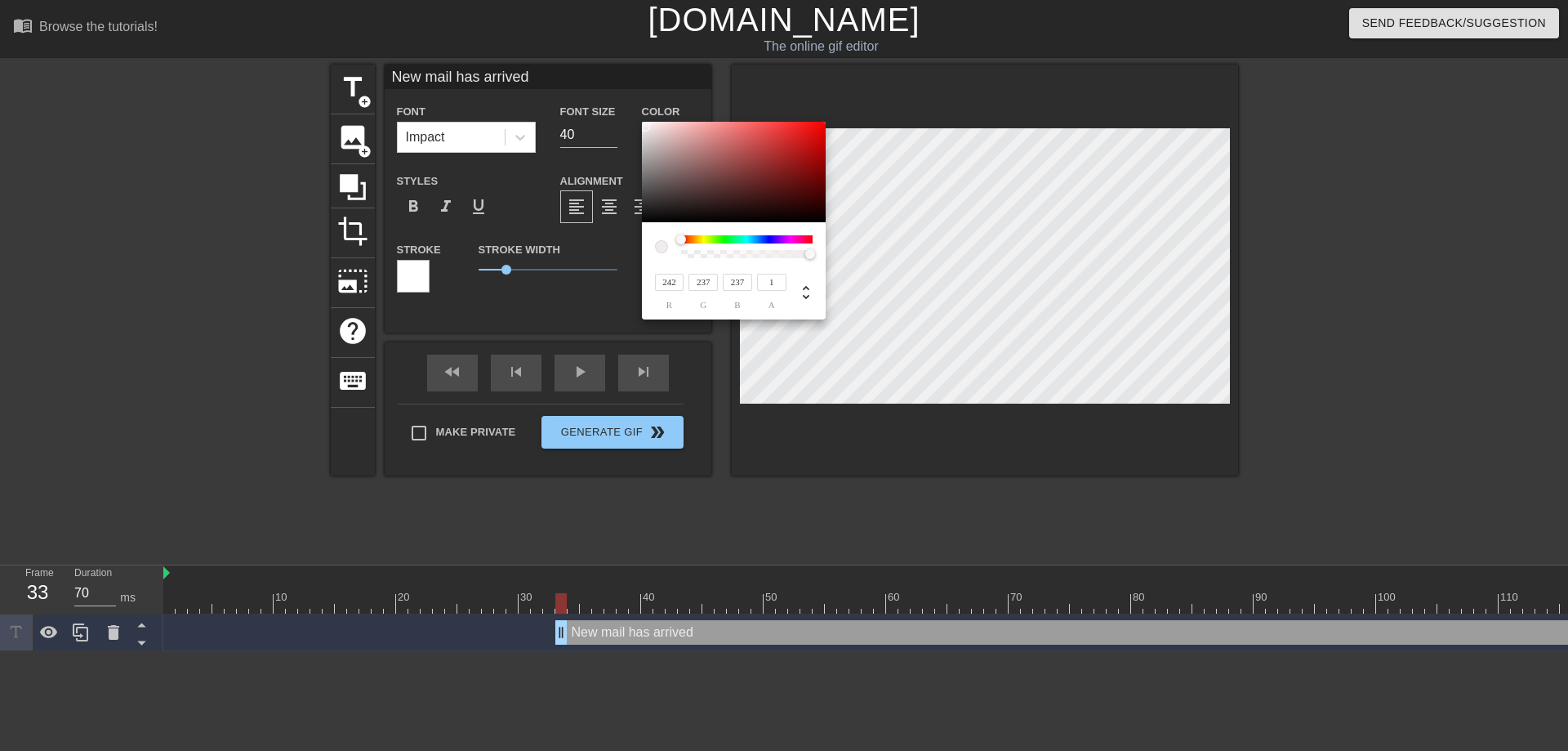
type input "83"
type input "254"
type input "198"
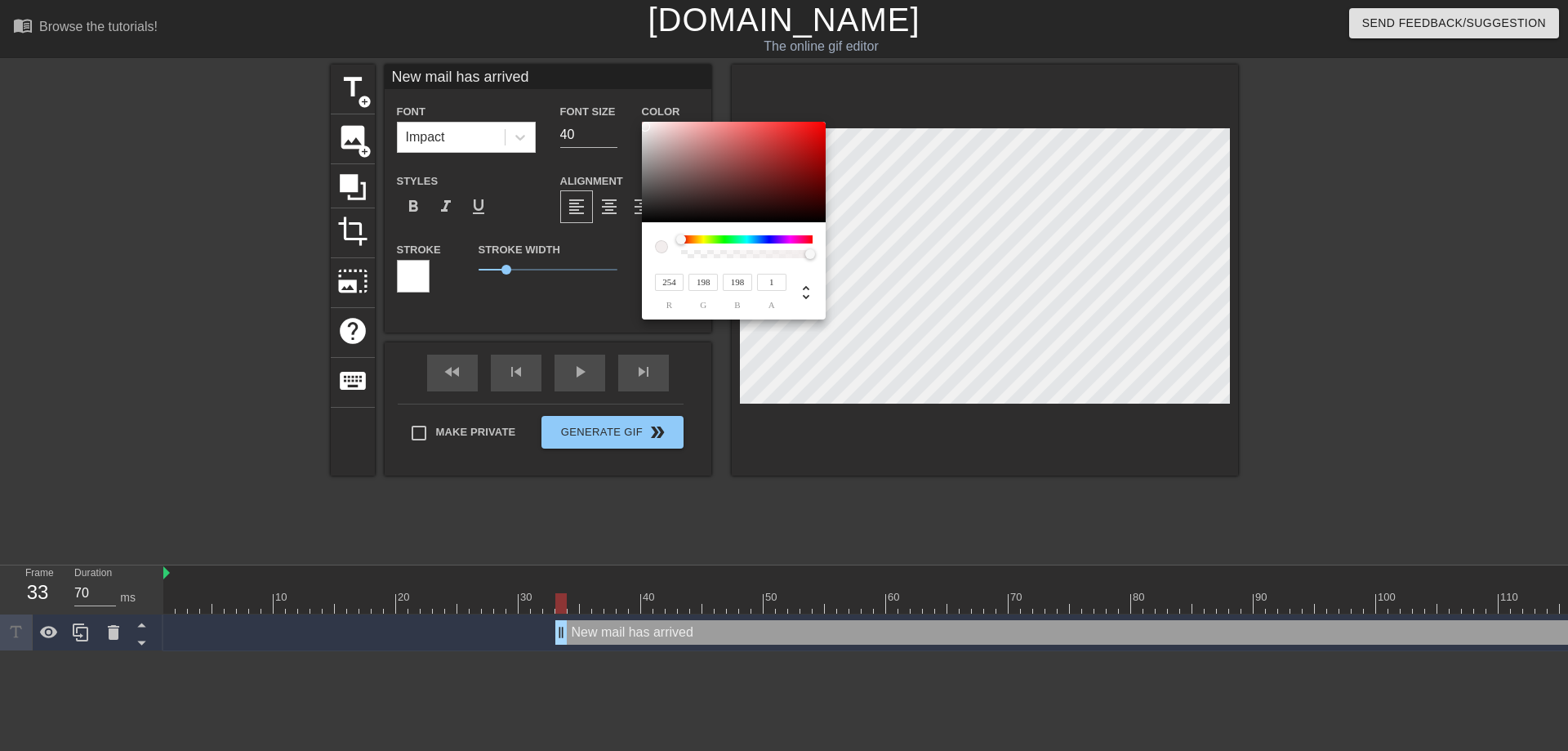
type input "255"
type input "85"
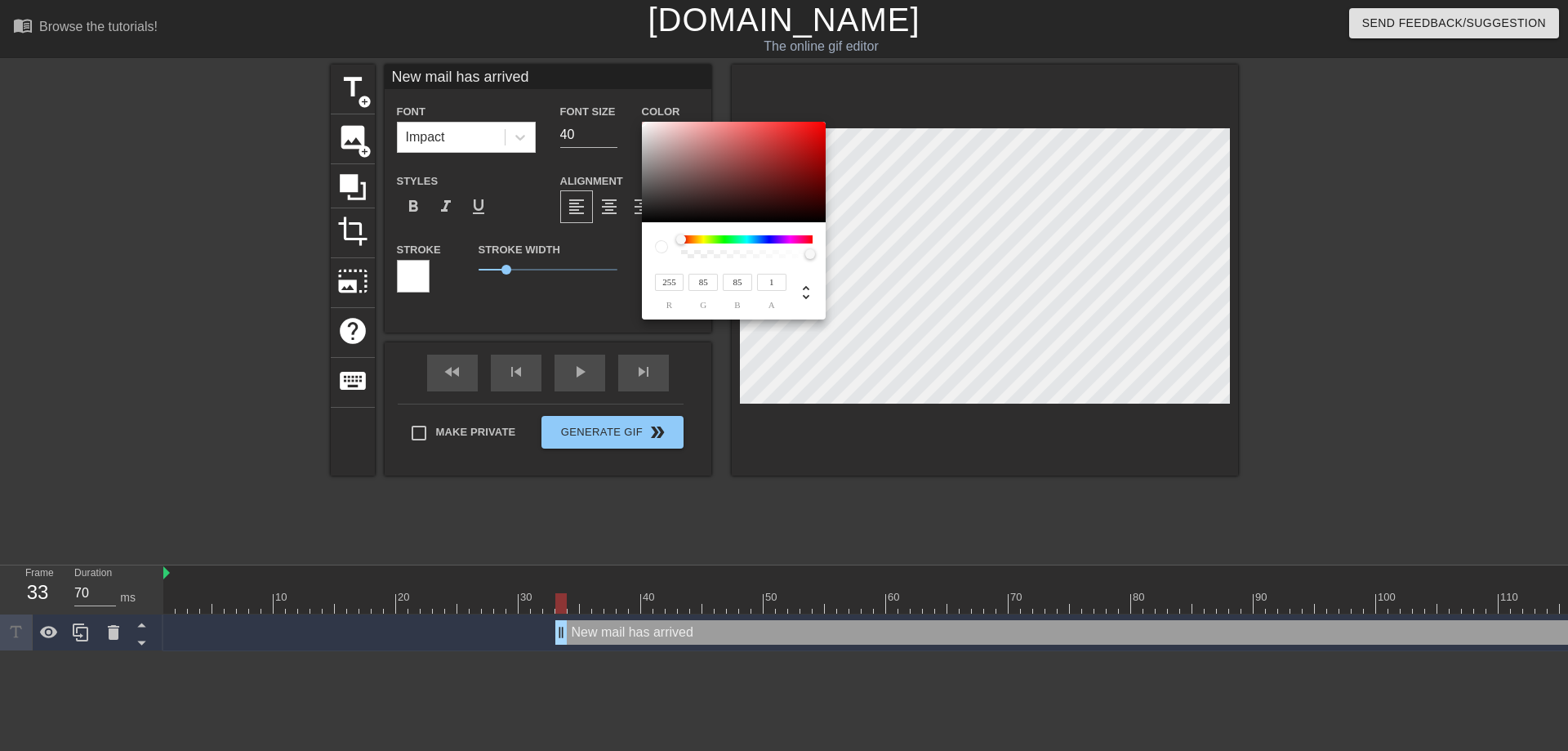
type input "252"
type input "249"
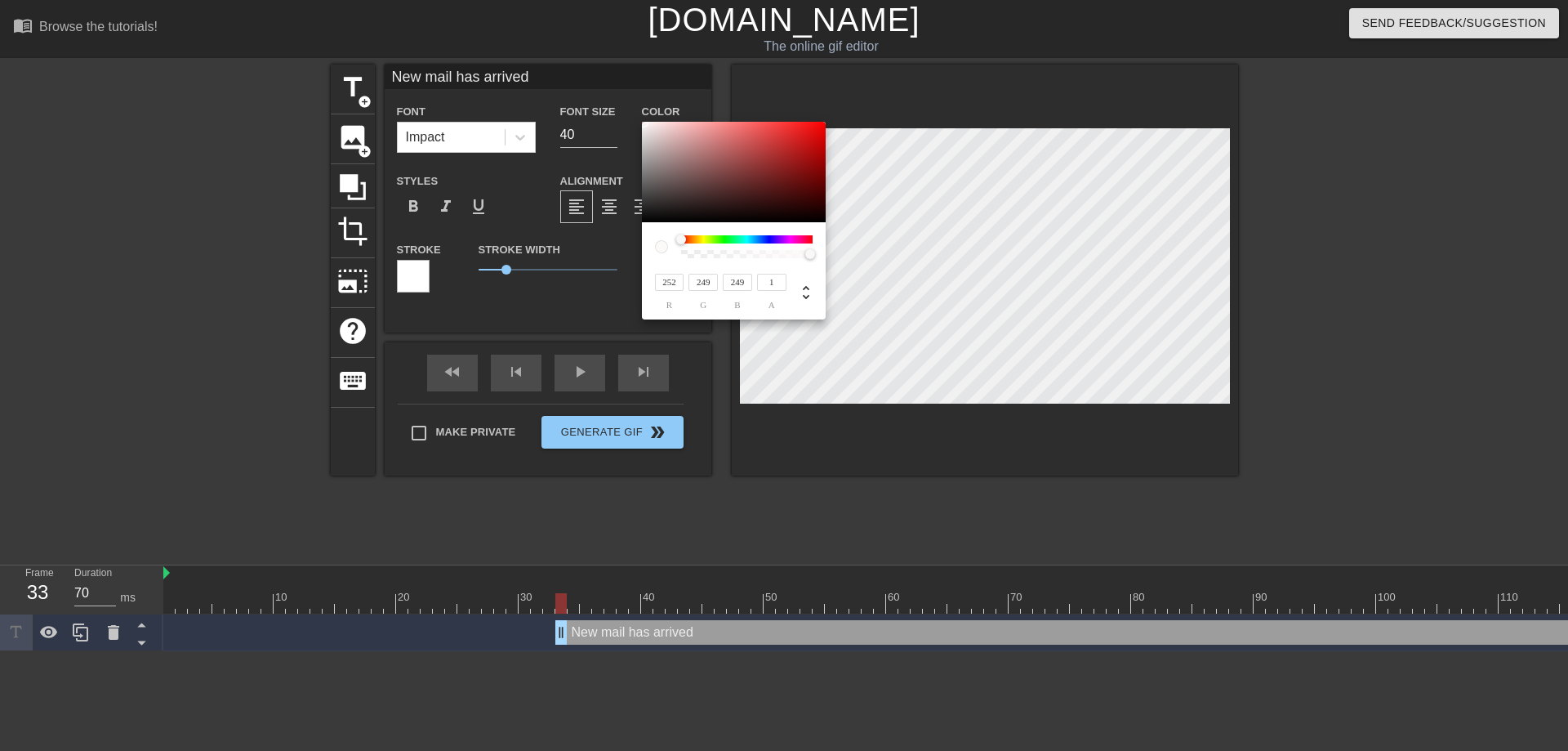
type input "250"
type input "247"
type input "248"
type input "245"
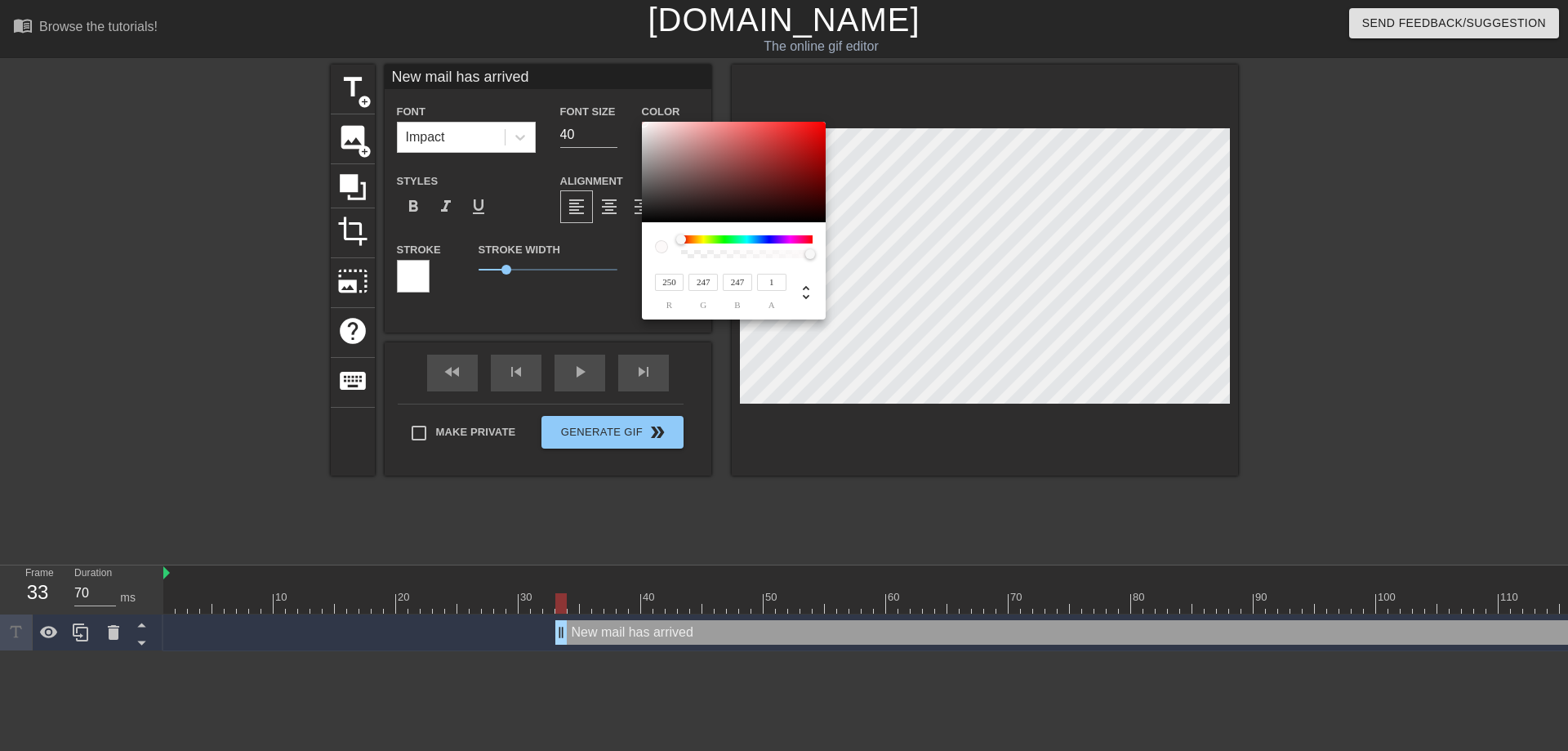
type input "245"
type input "246"
type input "243"
type input "82"
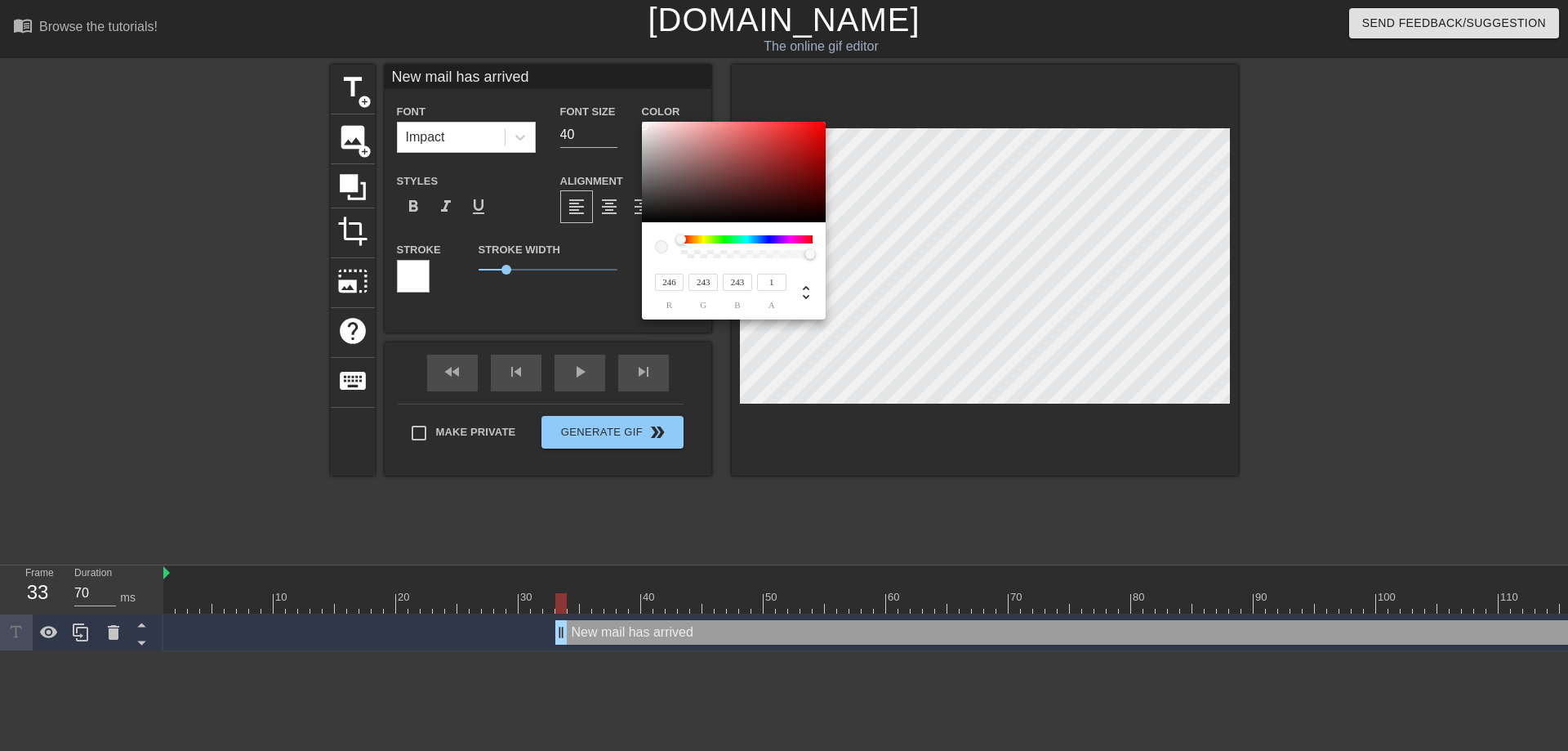
type input "82"
type input "248"
type input "83"
type input "252"
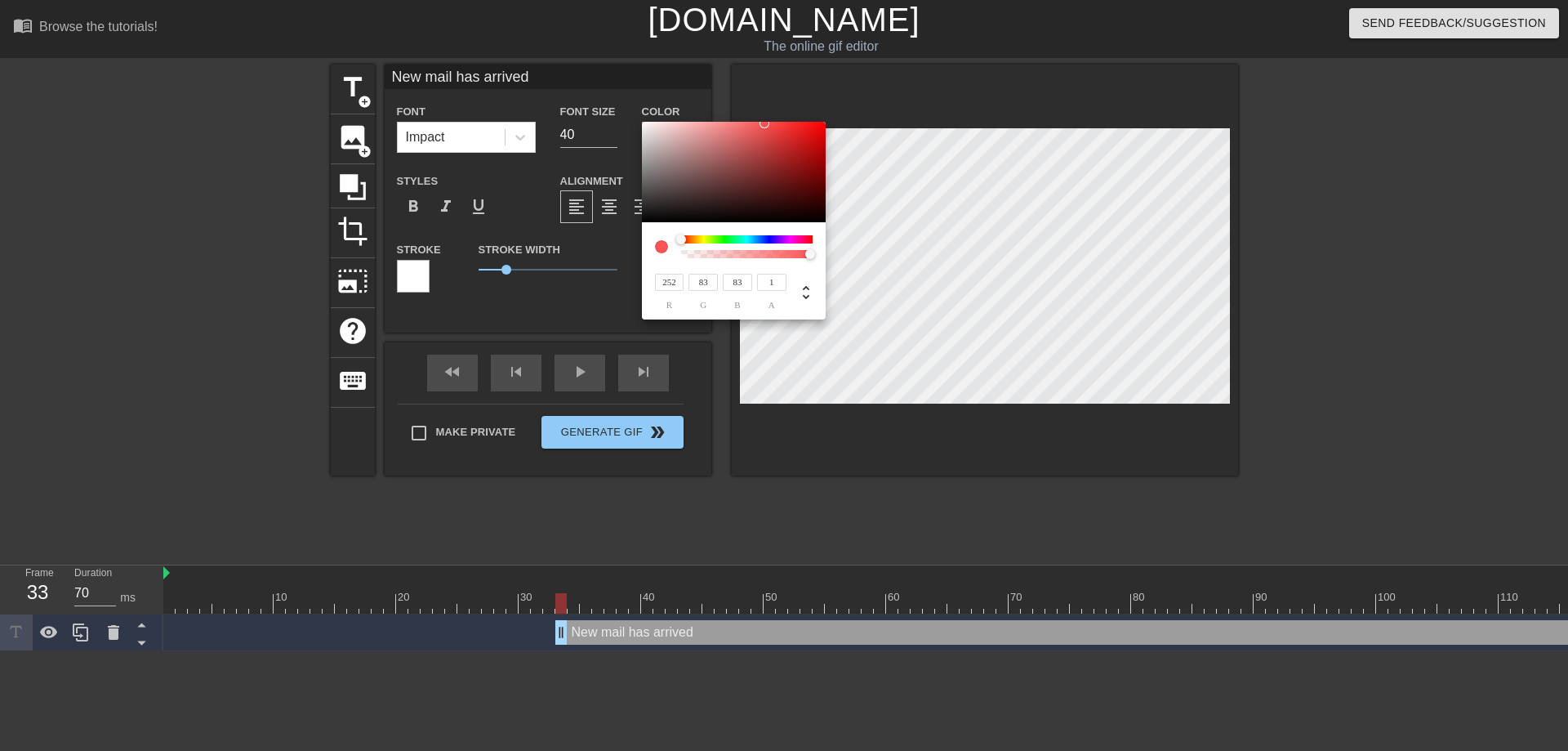
type input "84"
type input "254"
type input "85"
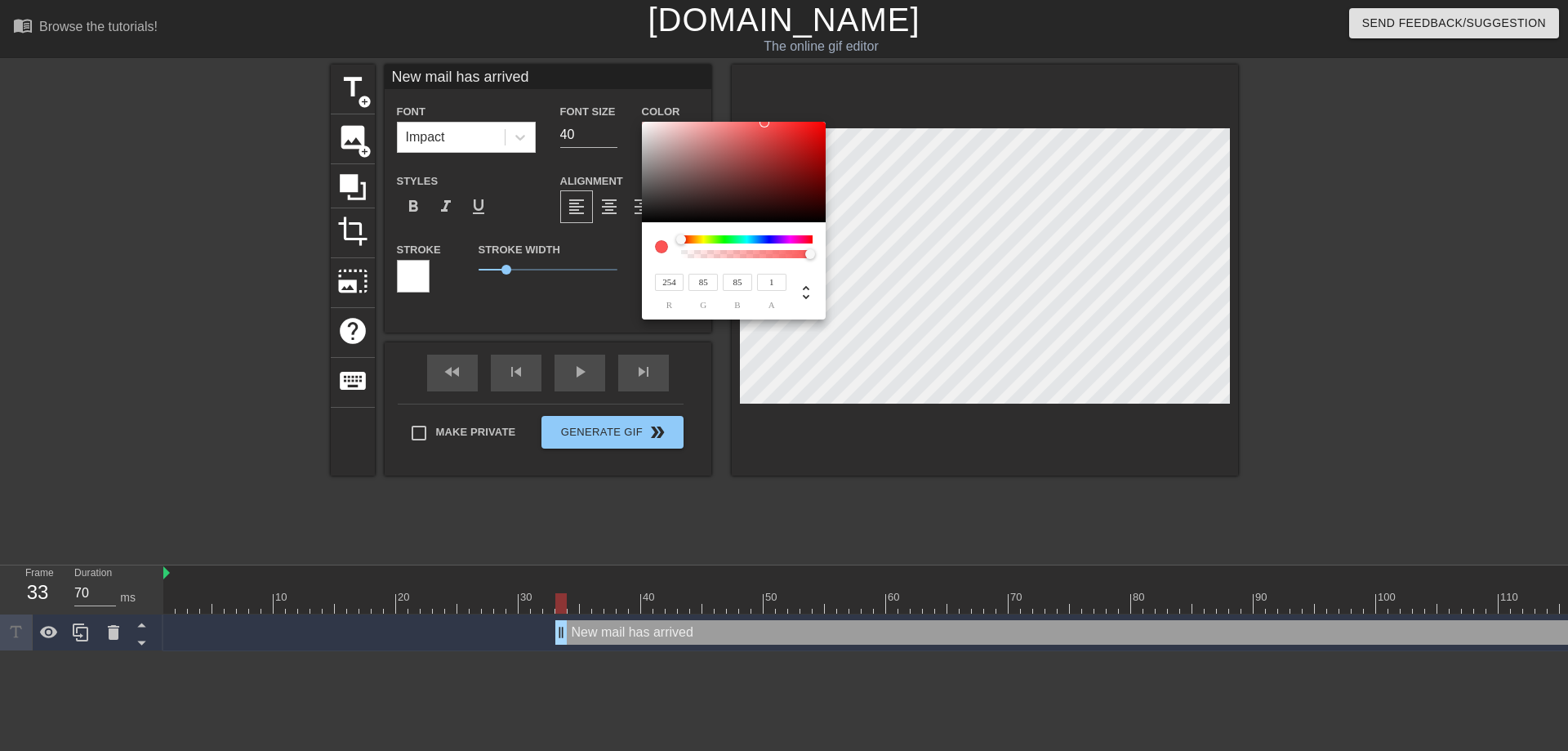
type input "255"
type input "252"
type input "250"
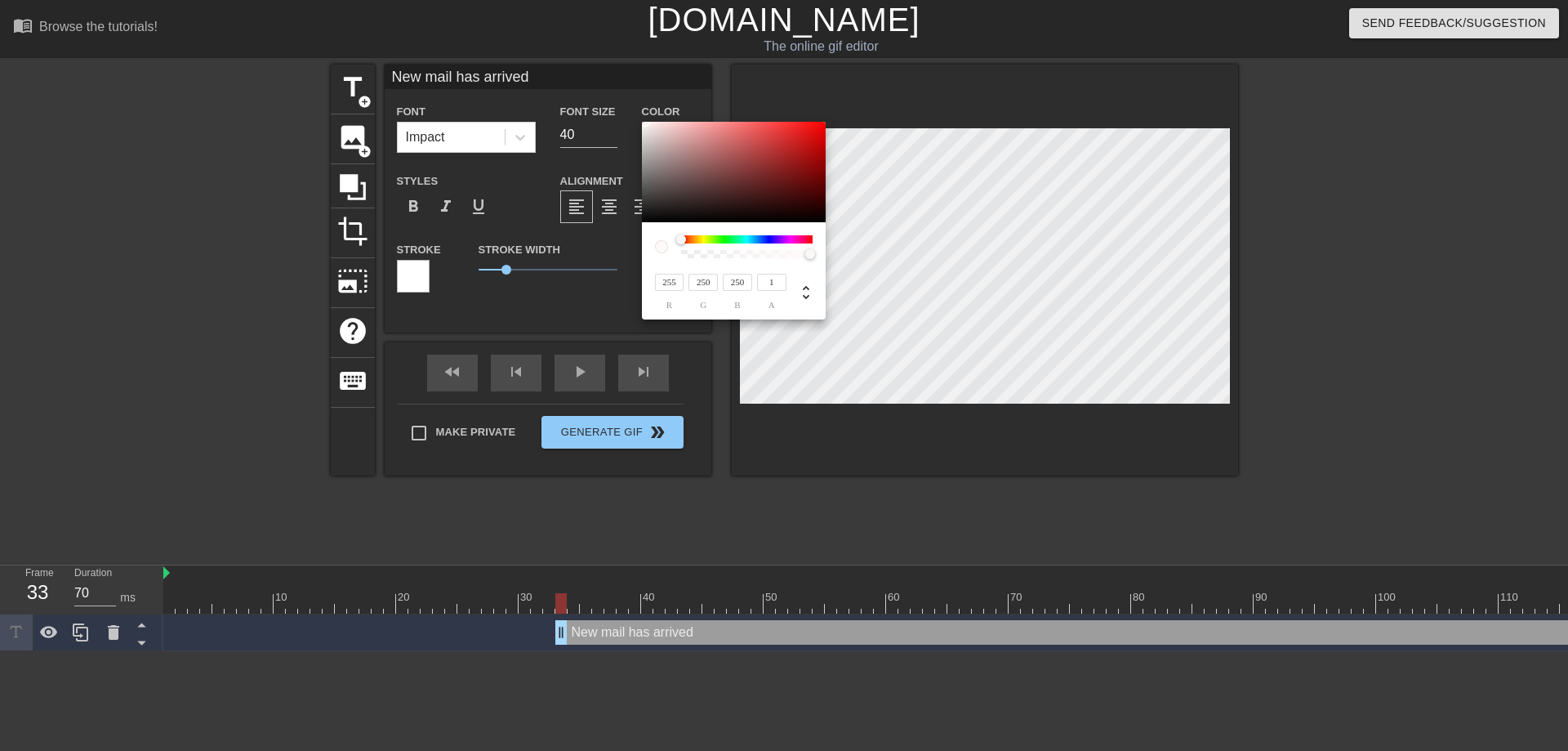
type input "251"
type input "254"
type input "250"
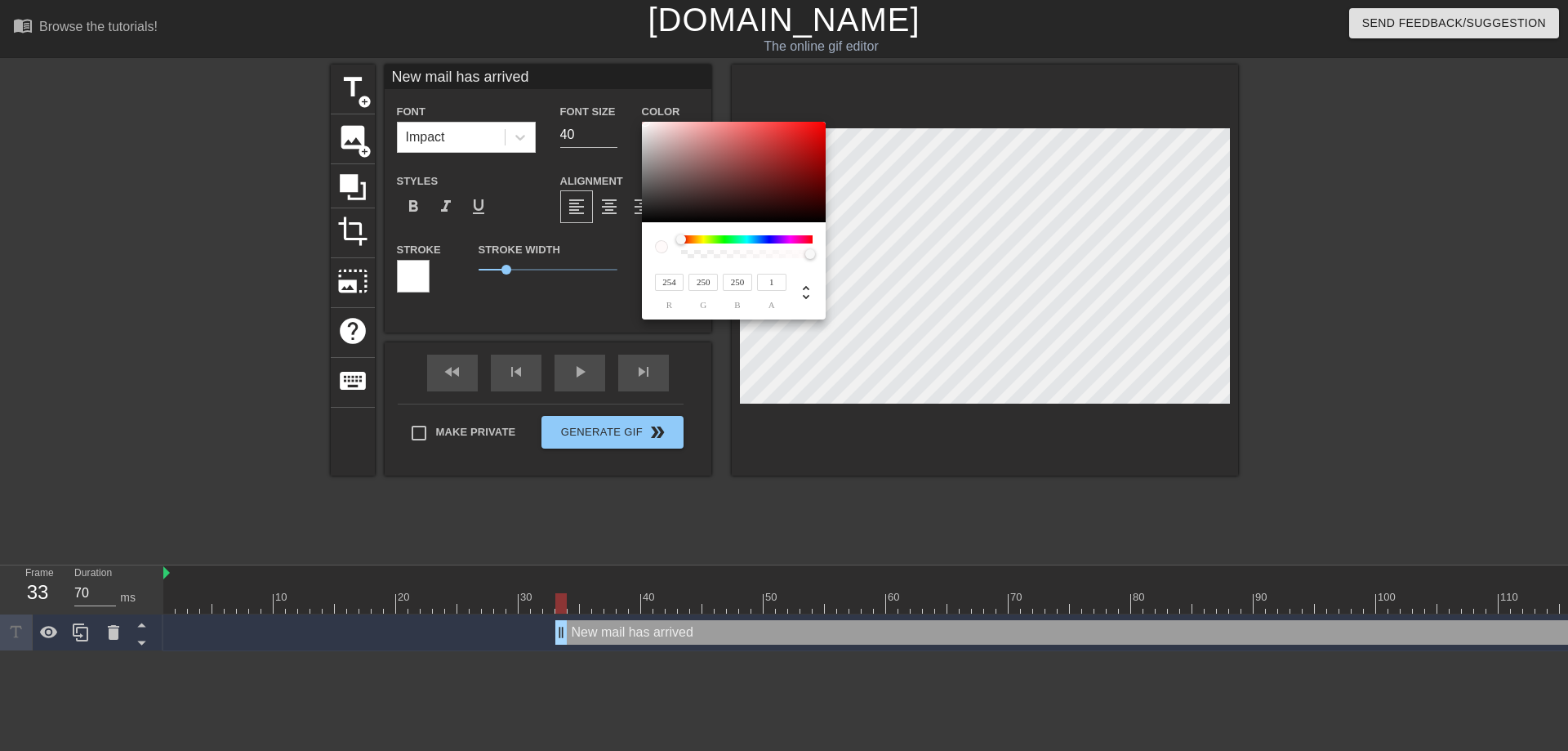
type input "252"
type input "249"
type input "250"
type input "83"
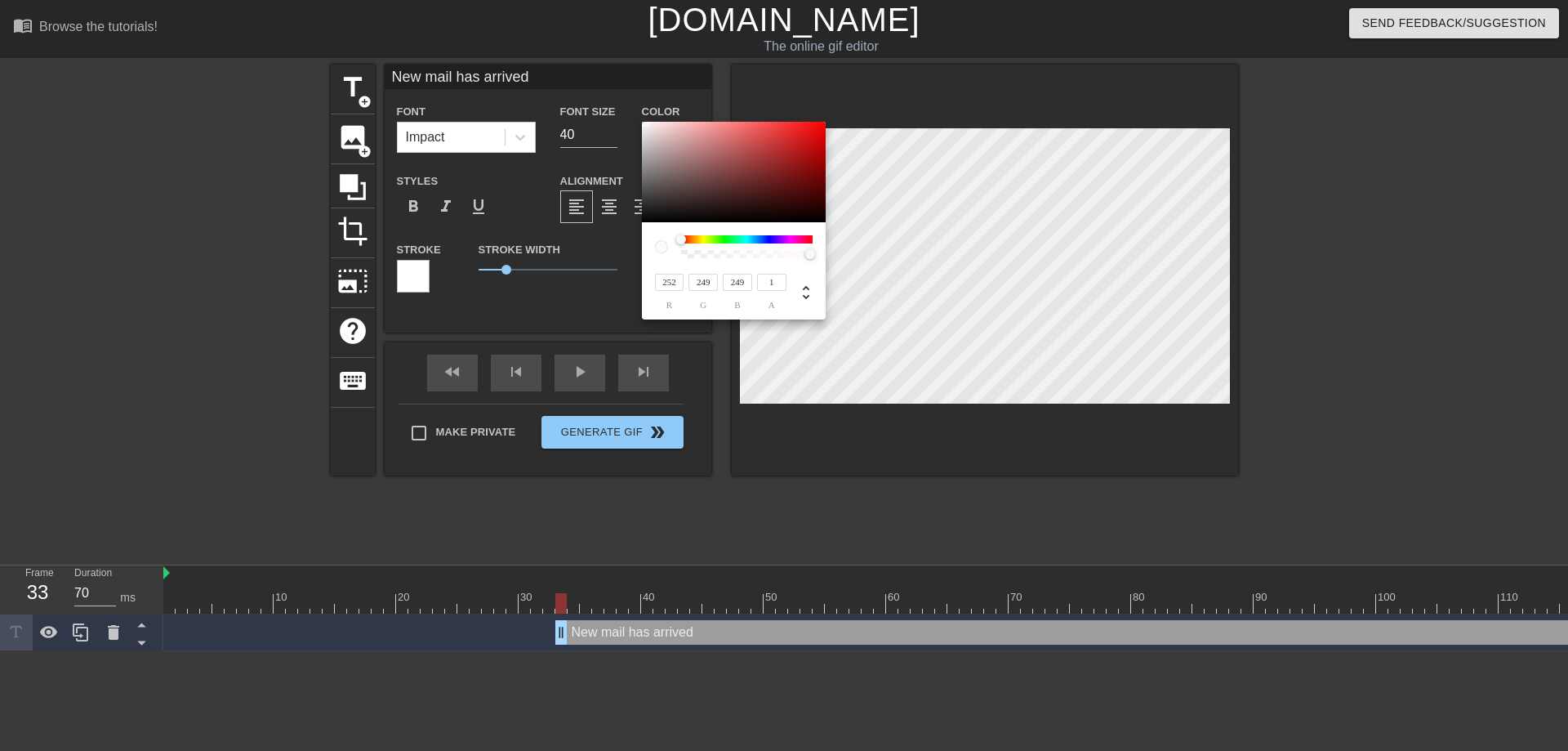
type input "83"
type input "247"
type input "248"
type input "245"
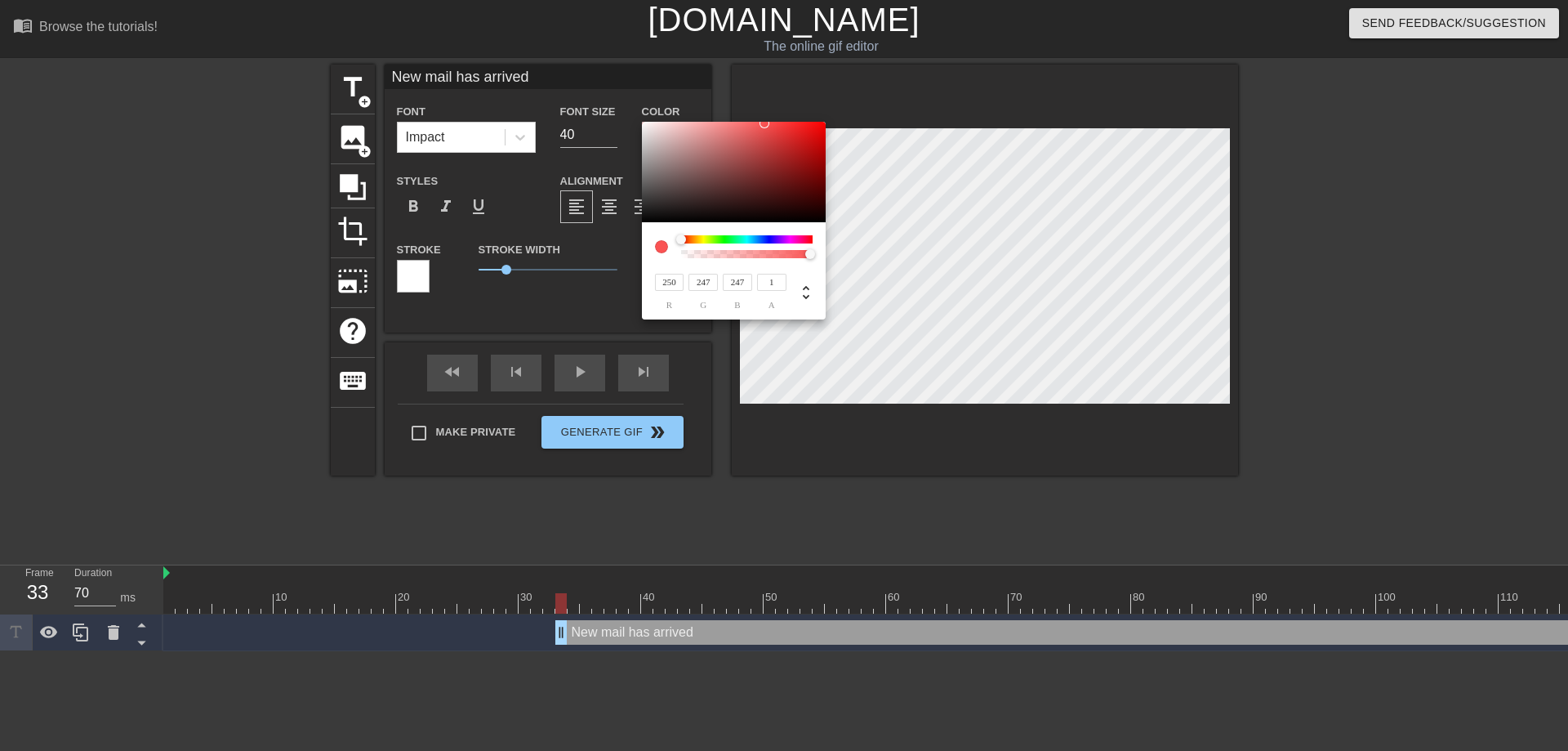
type input "245"
type input "246"
type input "243"
type input "244"
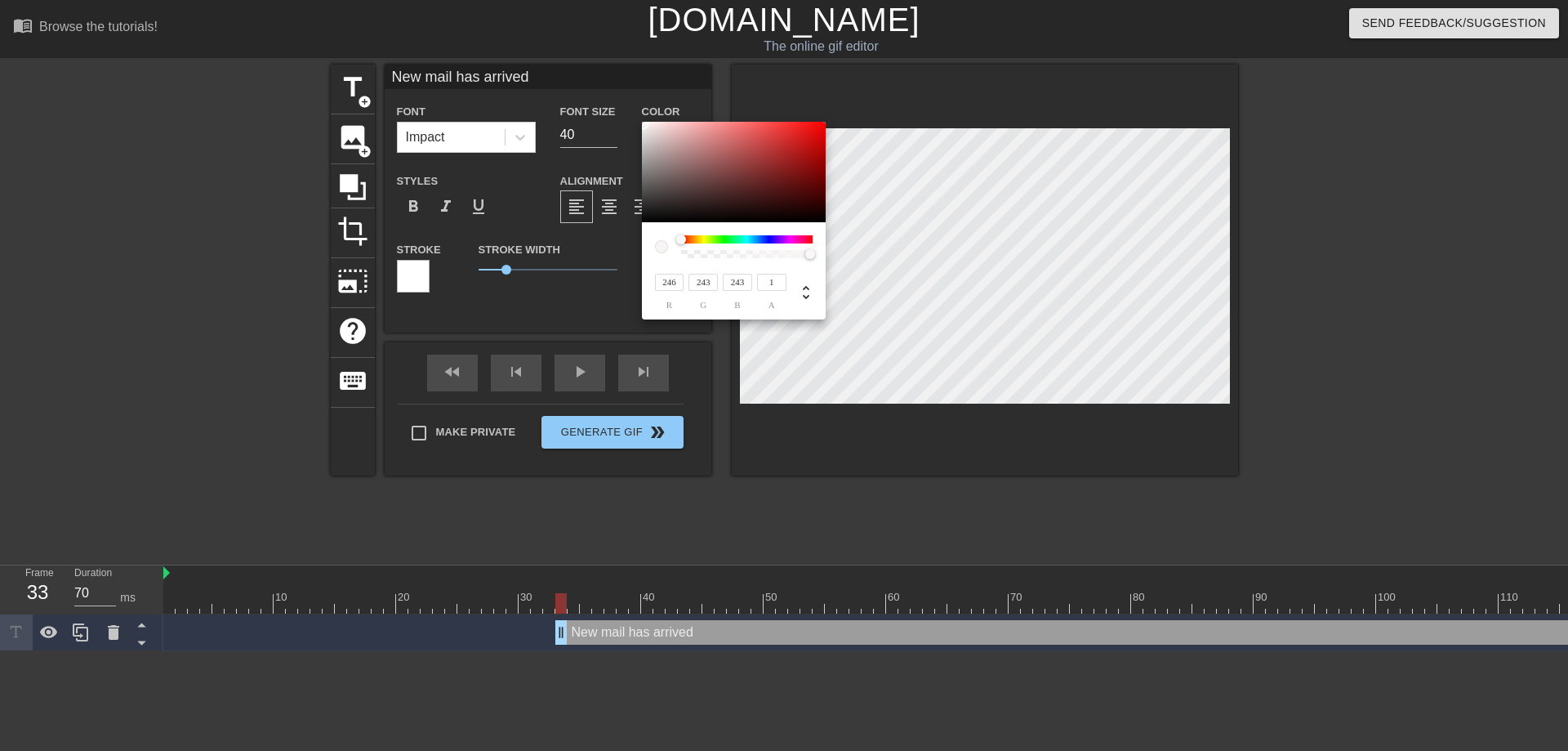
type input "241"
type input "240"
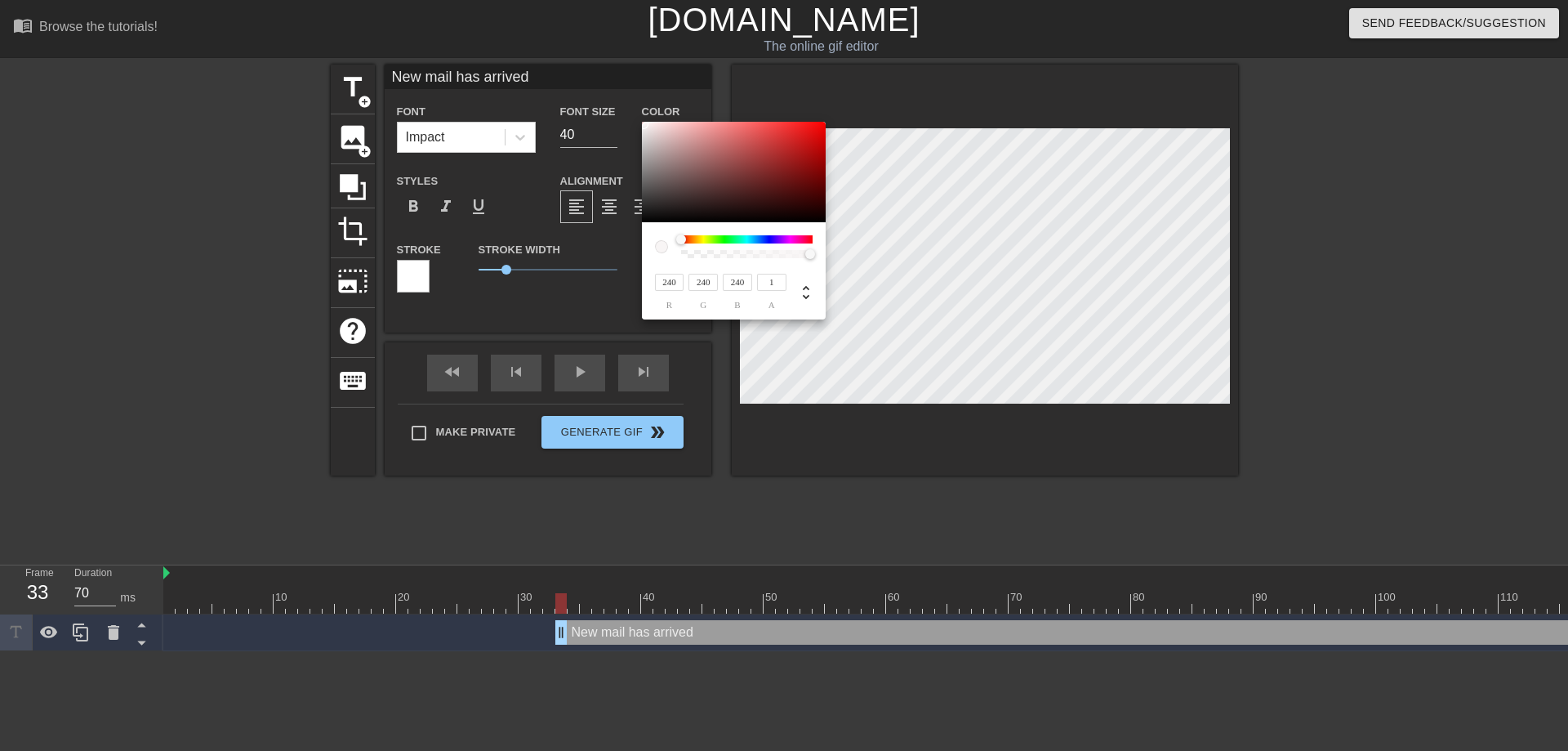
type input "237"
type input "185"
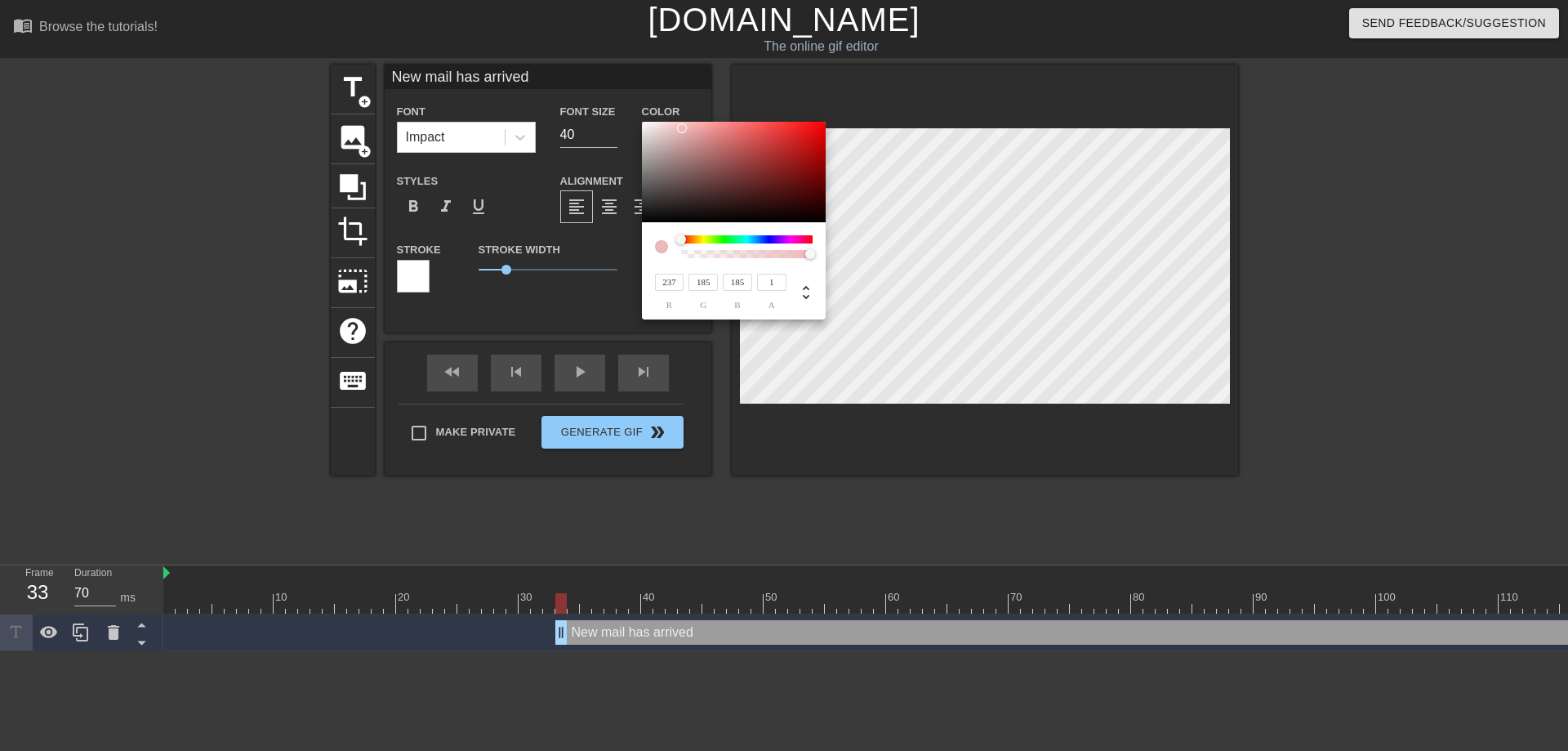
type input "235"
type input "183"
type input "78"
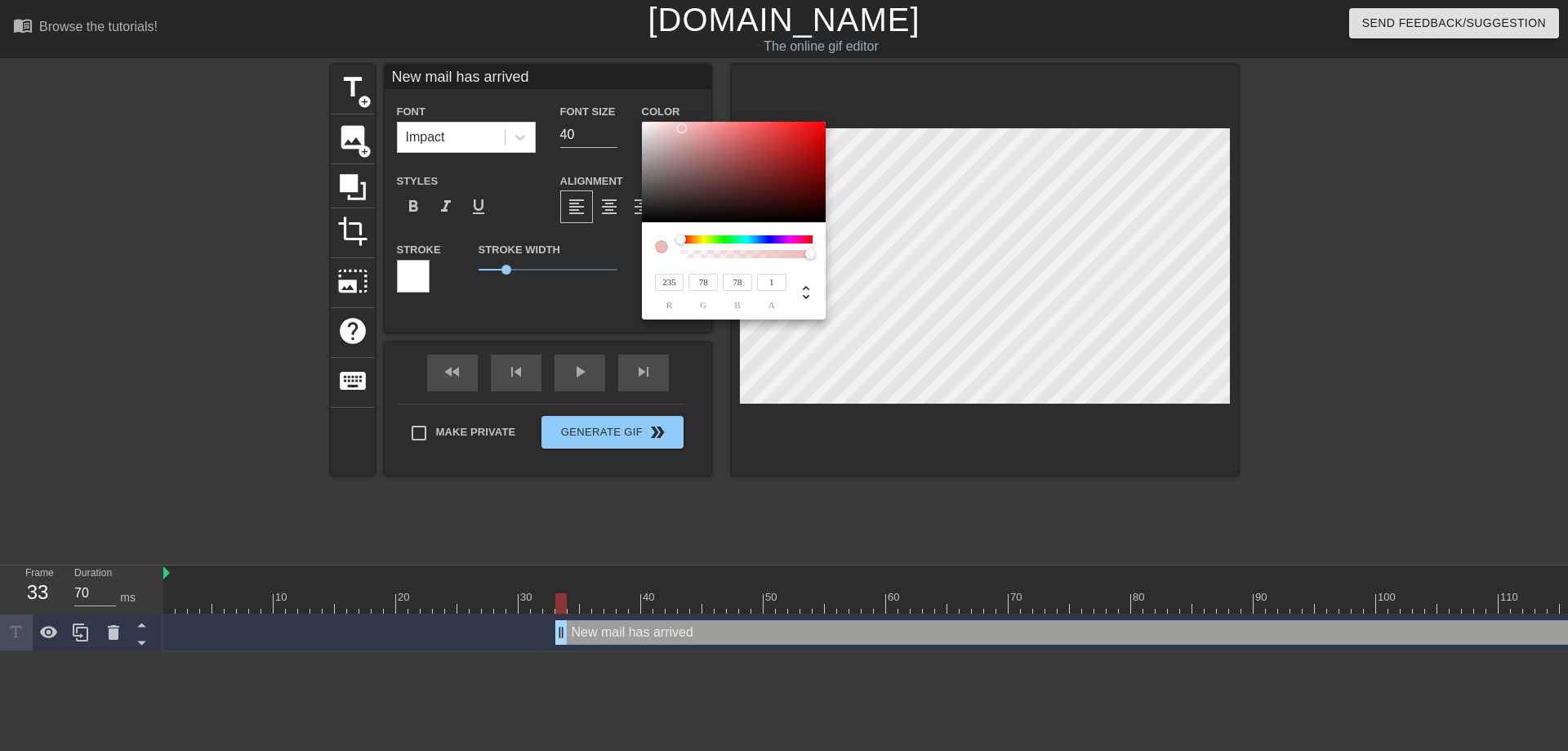
type input "231"
type input "77"
type input "229"
type input "76"
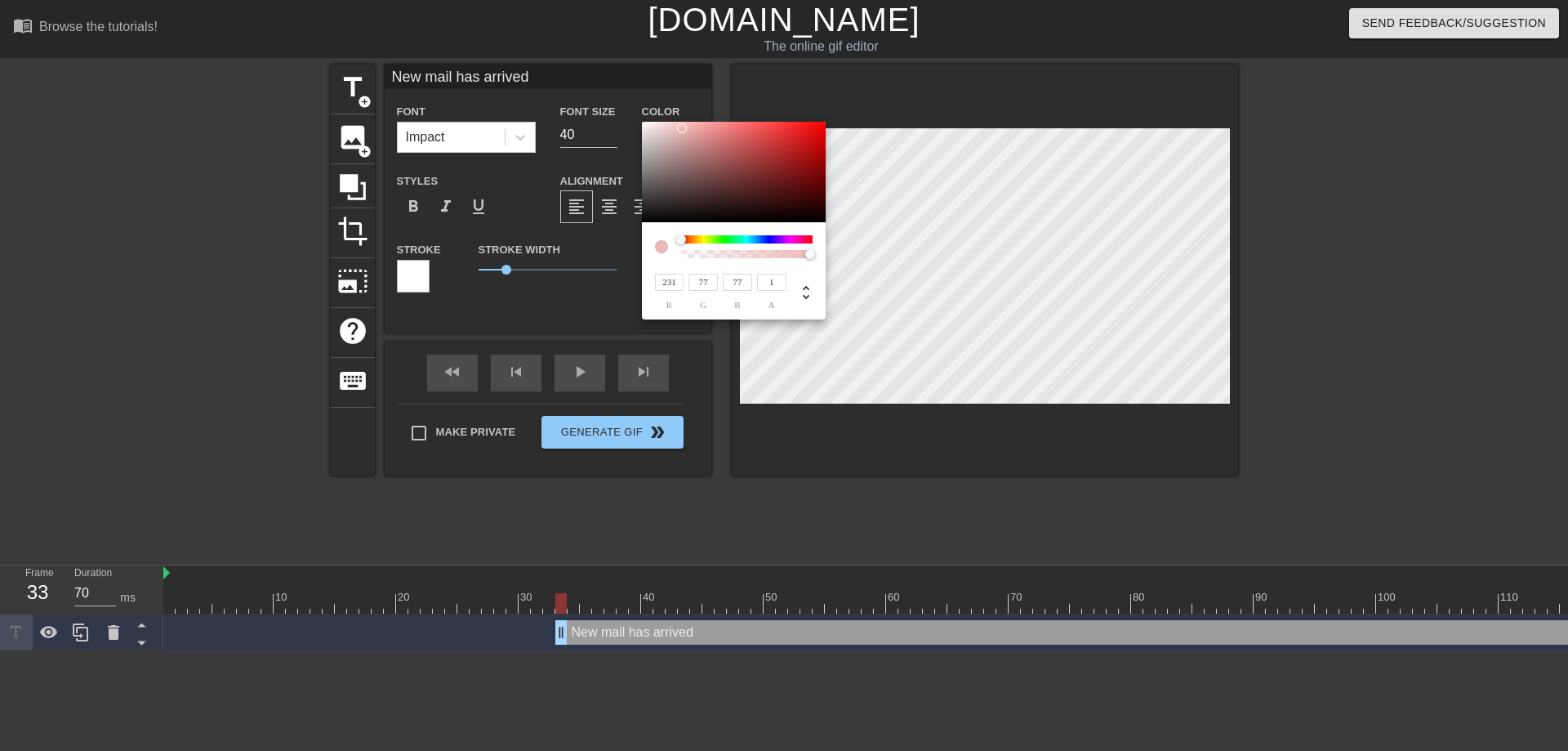
type input "76"
type input "178"
type input "229"
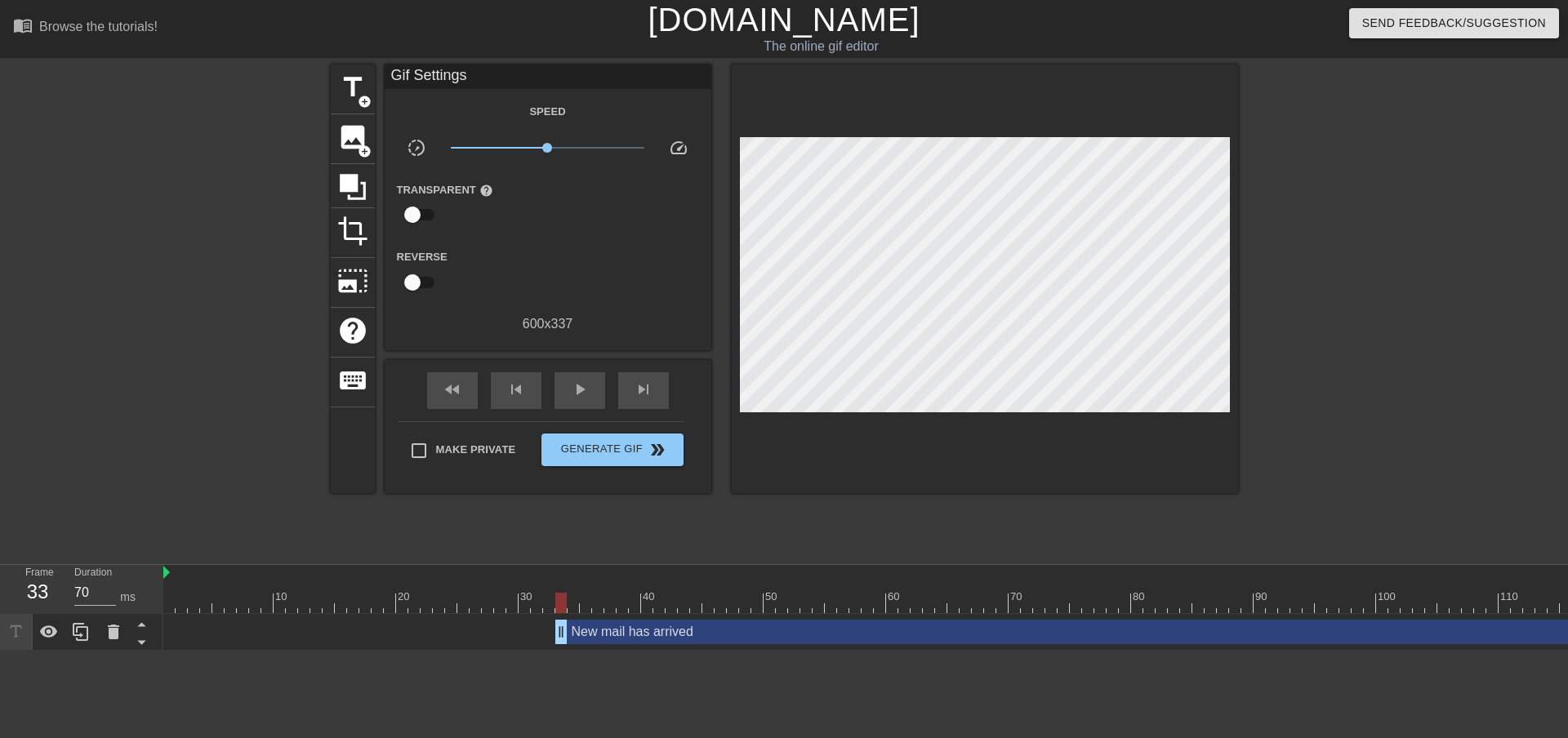
click at [617, 637] on div "New mail has arrived drag_handle drag_handle" at bounding box center [1081, 632] width 1053 height 25
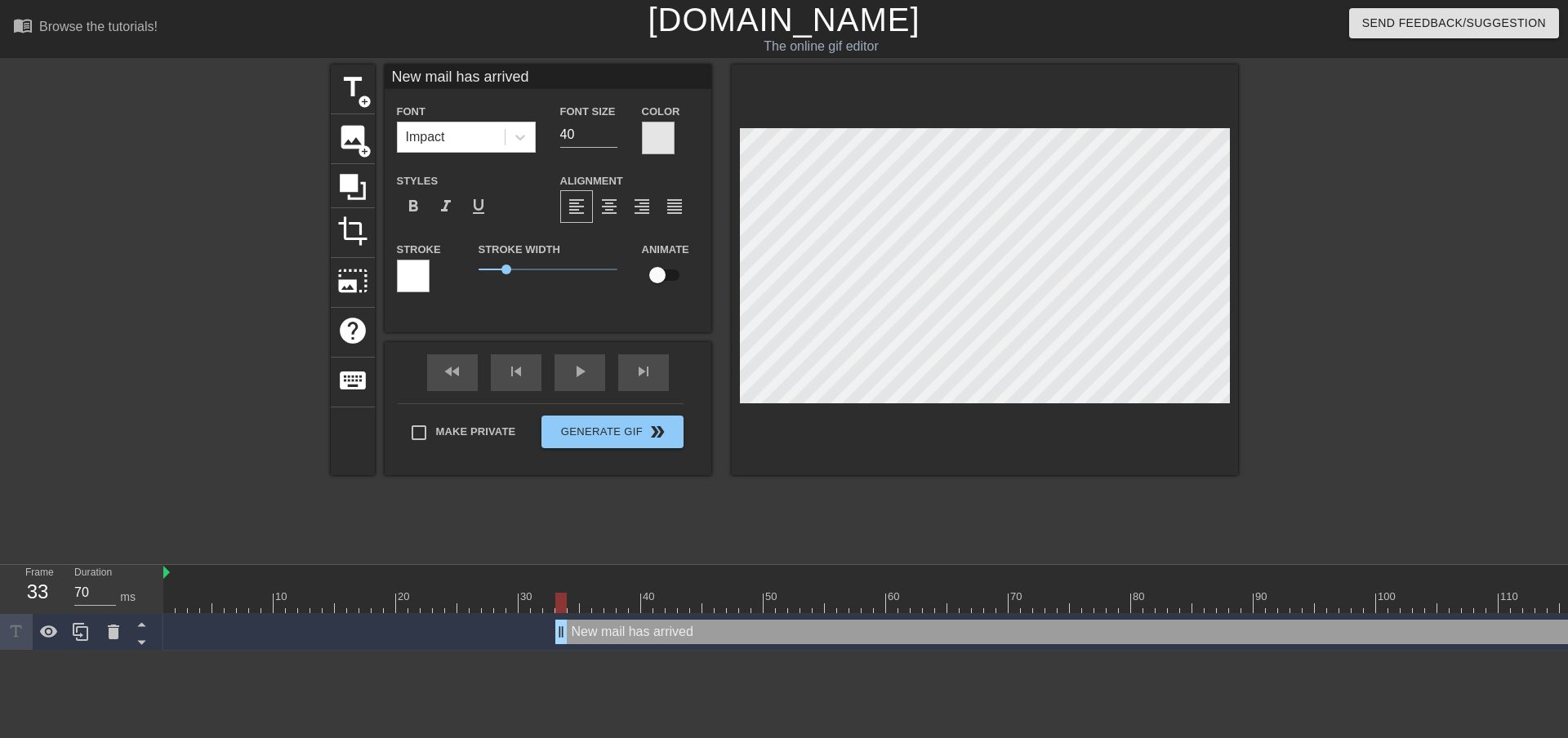
click at [659, 126] on div at bounding box center [658, 138] width 32 height 32
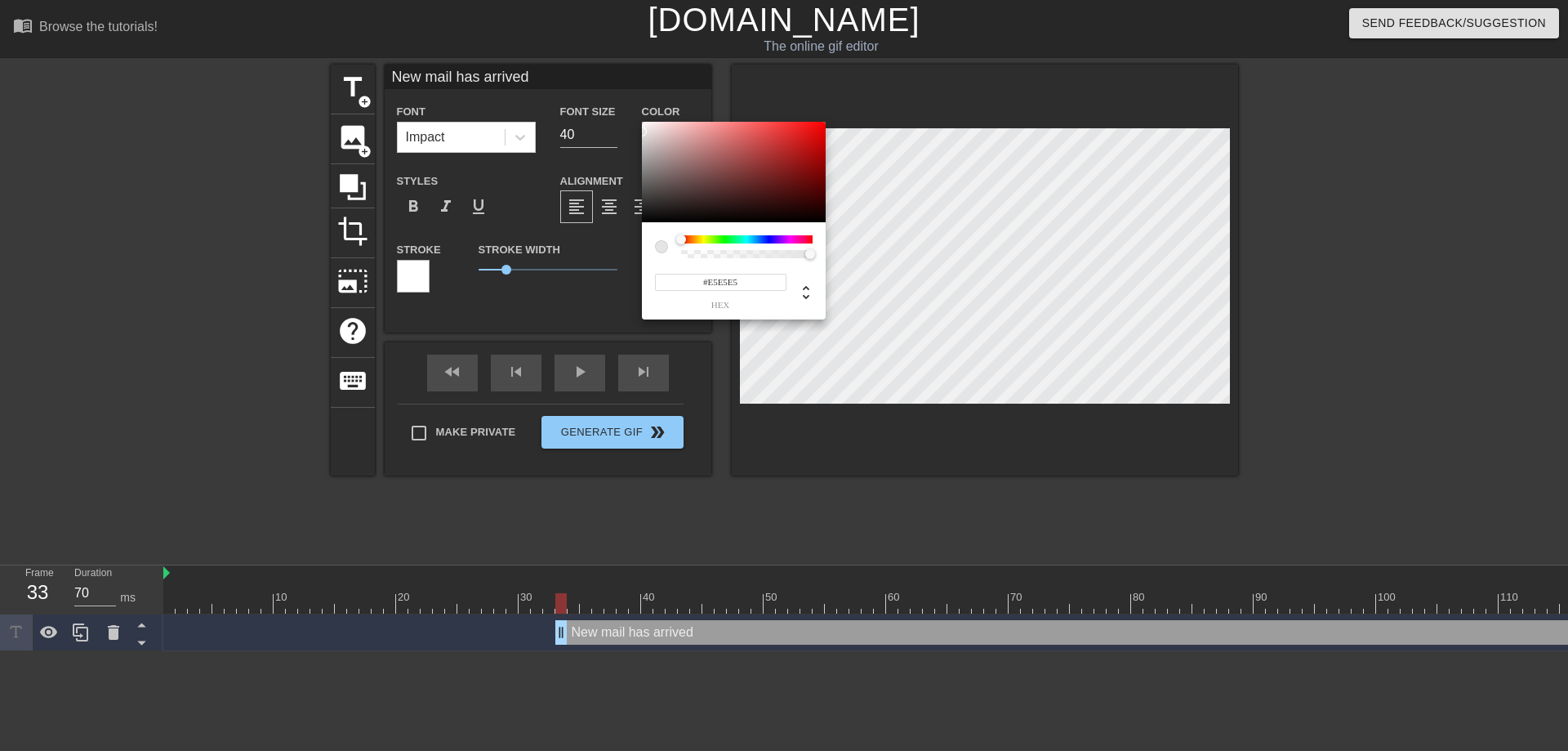
click at [659, 246] on div at bounding box center [661, 247] width 13 height 13
drag, startPoint x: 682, startPoint y: 237, endPoint x: 522, endPoint y: 232, distance: 160.1
click at [522, 233] on div "#E5E5E5 hex" at bounding box center [784, 376] width 1568 height 751
click at [643, 121] on div at bounding box center [643, 122] width 10 height 10
click at [641, 130] on div at bounding box center [733, 172] width 183 height 102
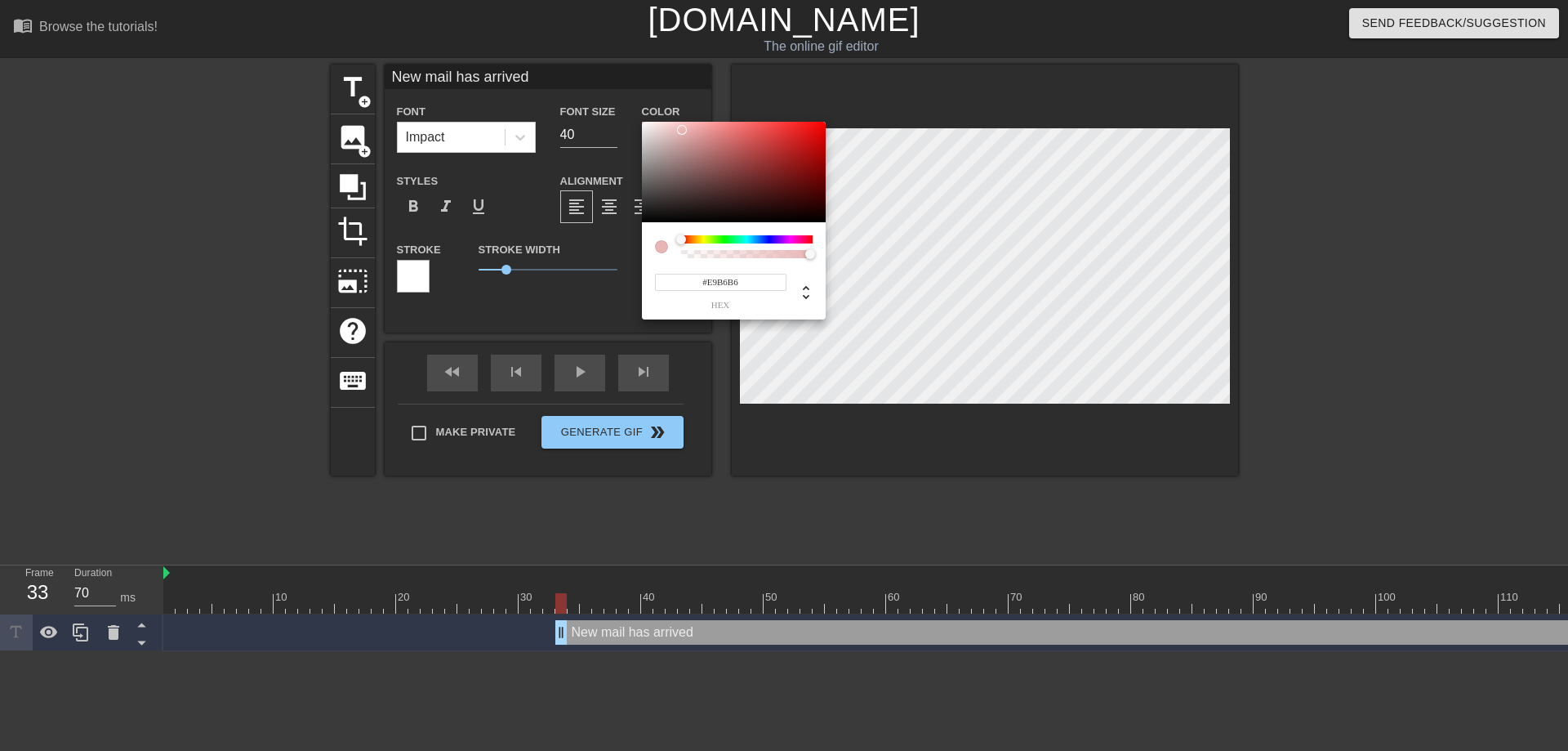
type input "233"
type input "1"
drag, startPoint x: 800, startPoint y: 254, endPoint x: 889, endPoint y: 265, distance: 89.7
click at [889, 265] on div "233 r 182 g 182 b 1 a" at bounding box center [784, 376] width 1568 height 751
click at [677, 282] on input "233" at bounding box center [669, 282] width 29 height 17
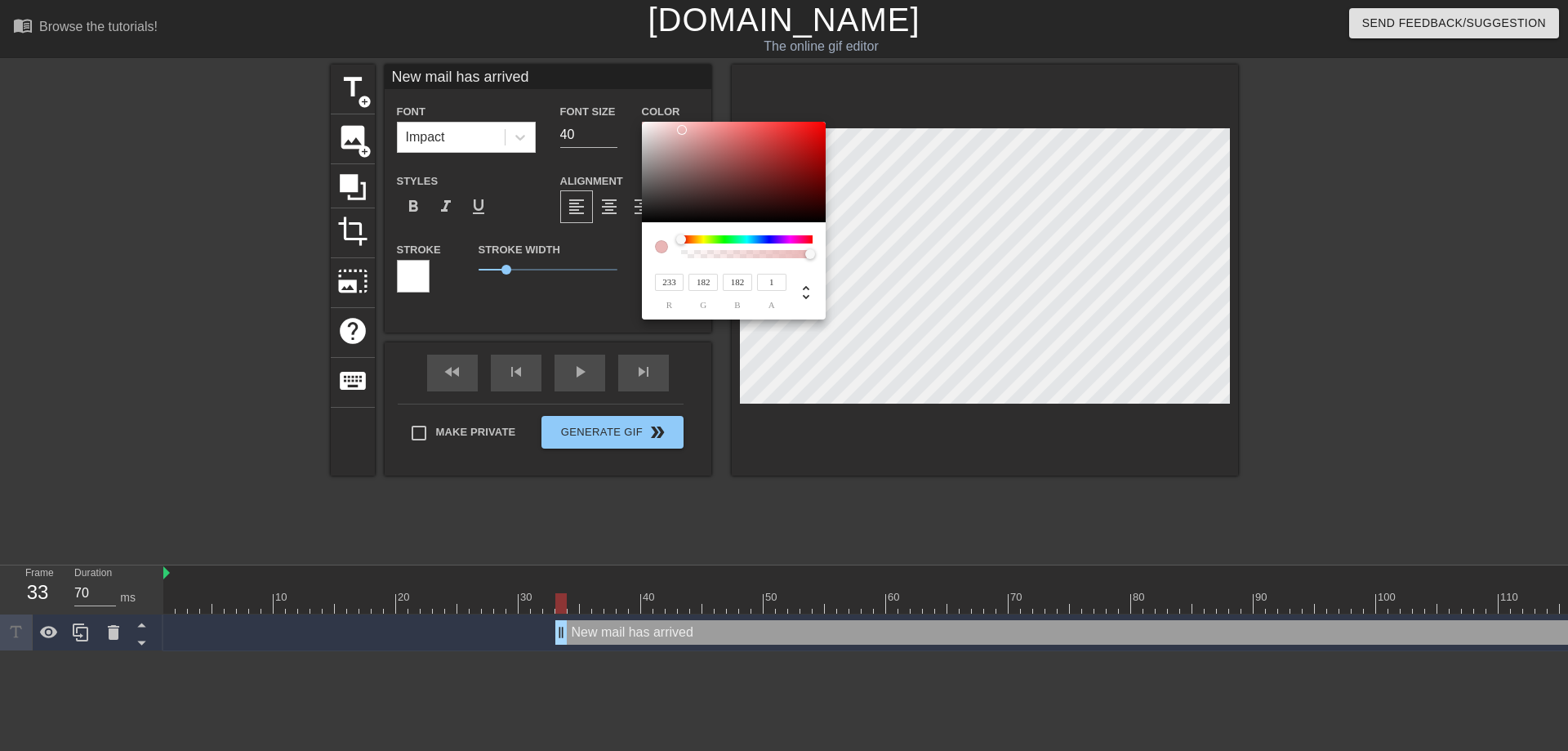
click at [676, 283] on input "233" at bounding box center [669, 282] width 29 height 17
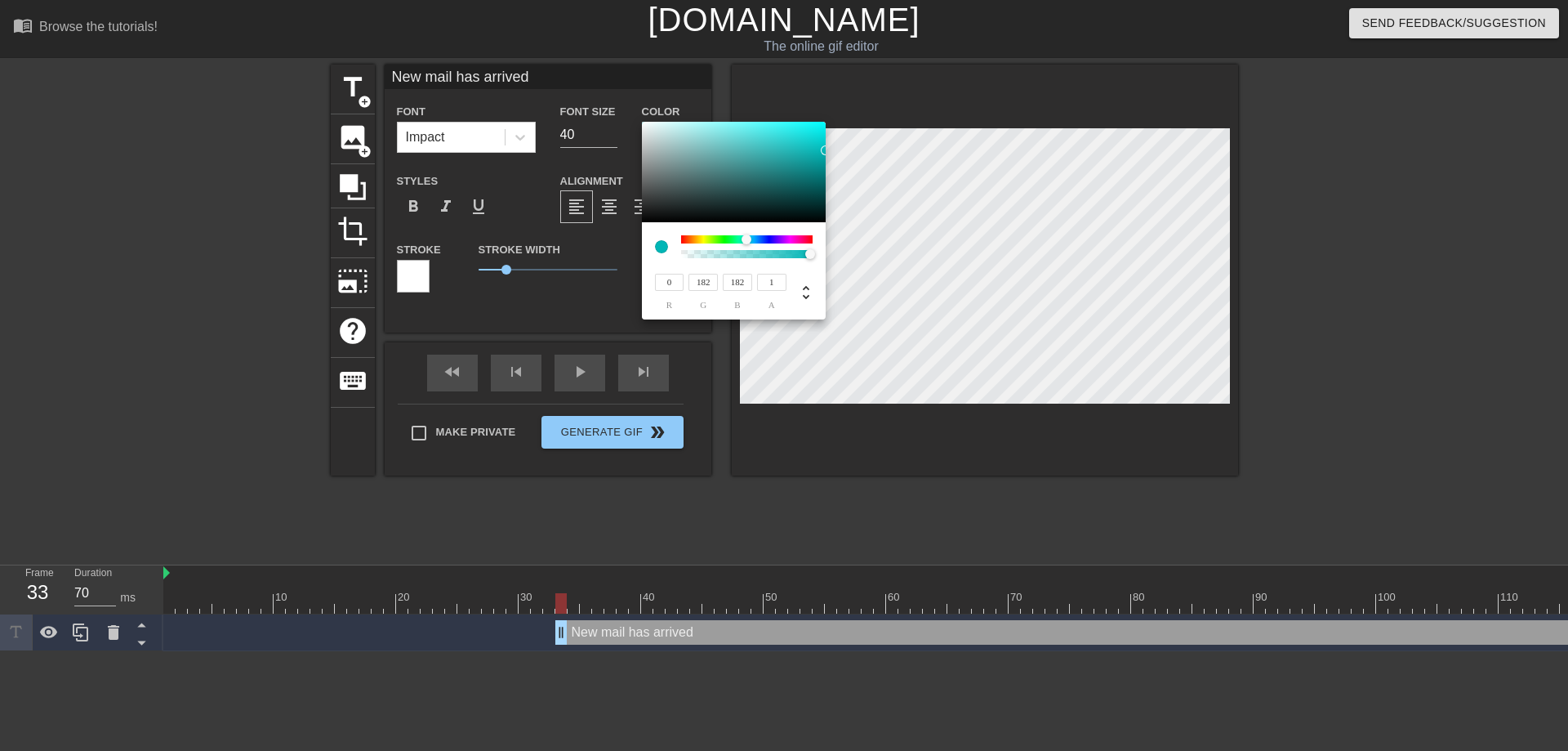
type input "0"
click at [704, 284] on input "182" at bounding box center [702, 282] width 29 height 17
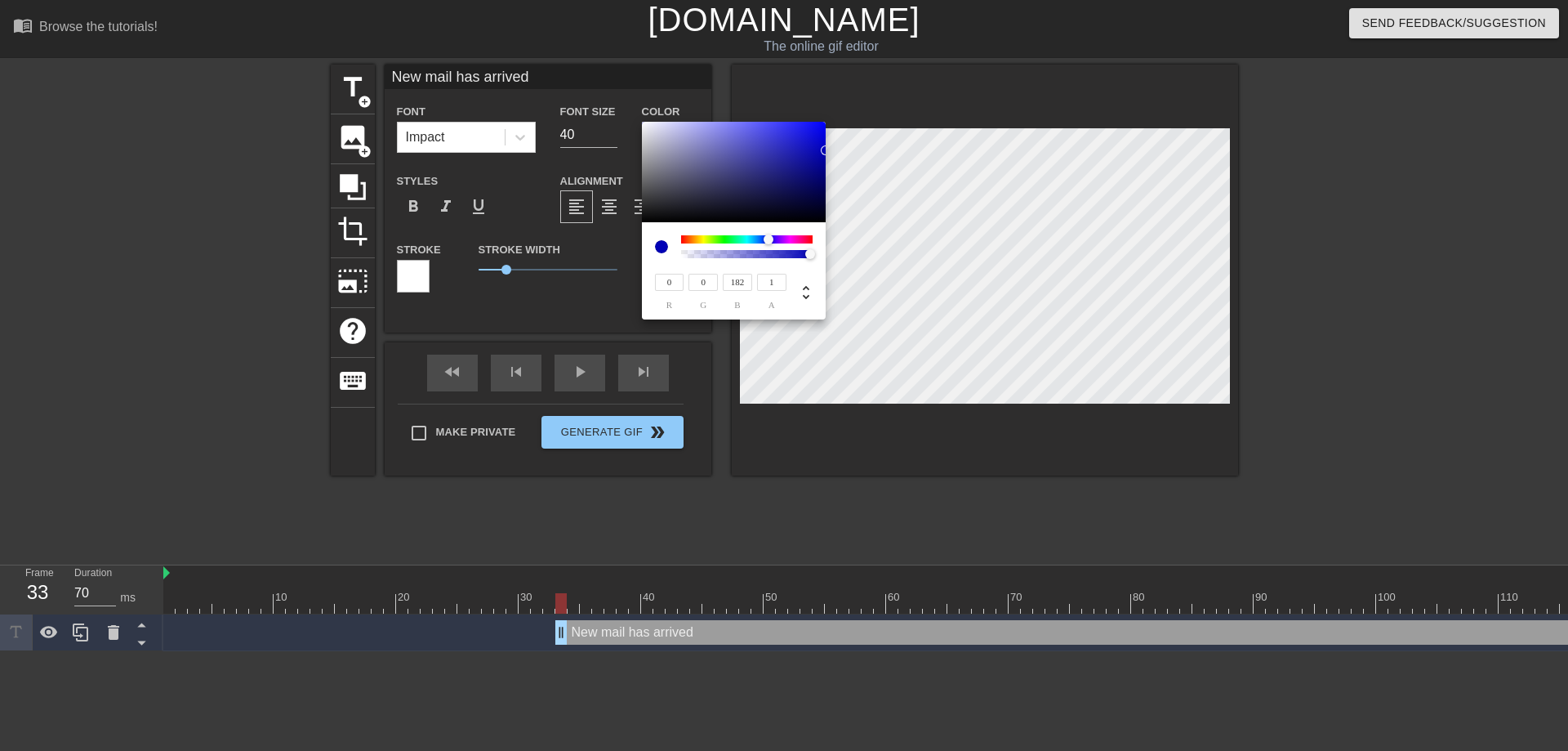
type input "0"
click at [738, 282] on input "182" at bounding box center [736, 282] width 29 height 17
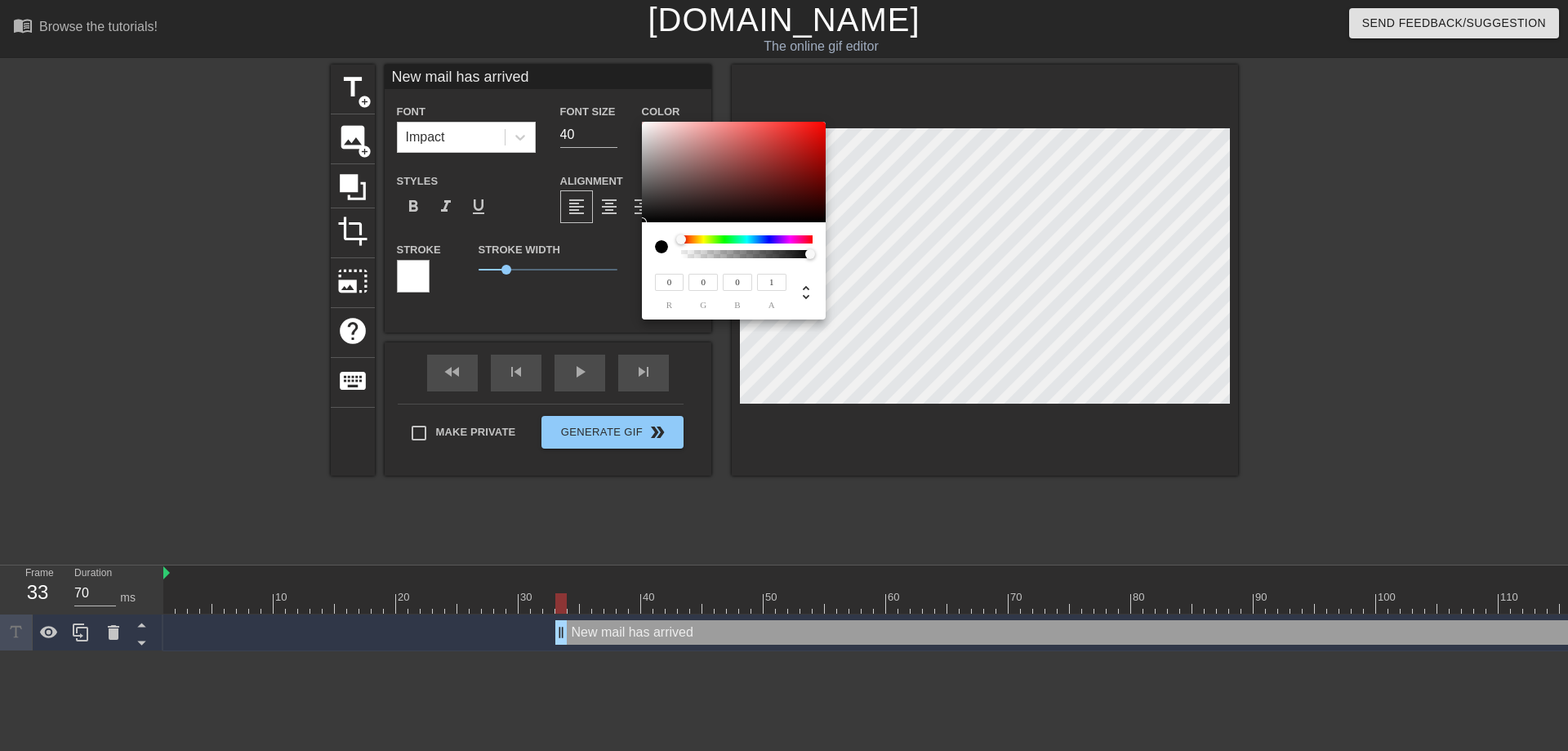
type input "0"
click at [774, 279] on input "1" at bounding box center [771, 282] width 29 height 17
type input "0"
click at [660, 280] on input "0" at bounding box center [669, 282] width 29 height 17
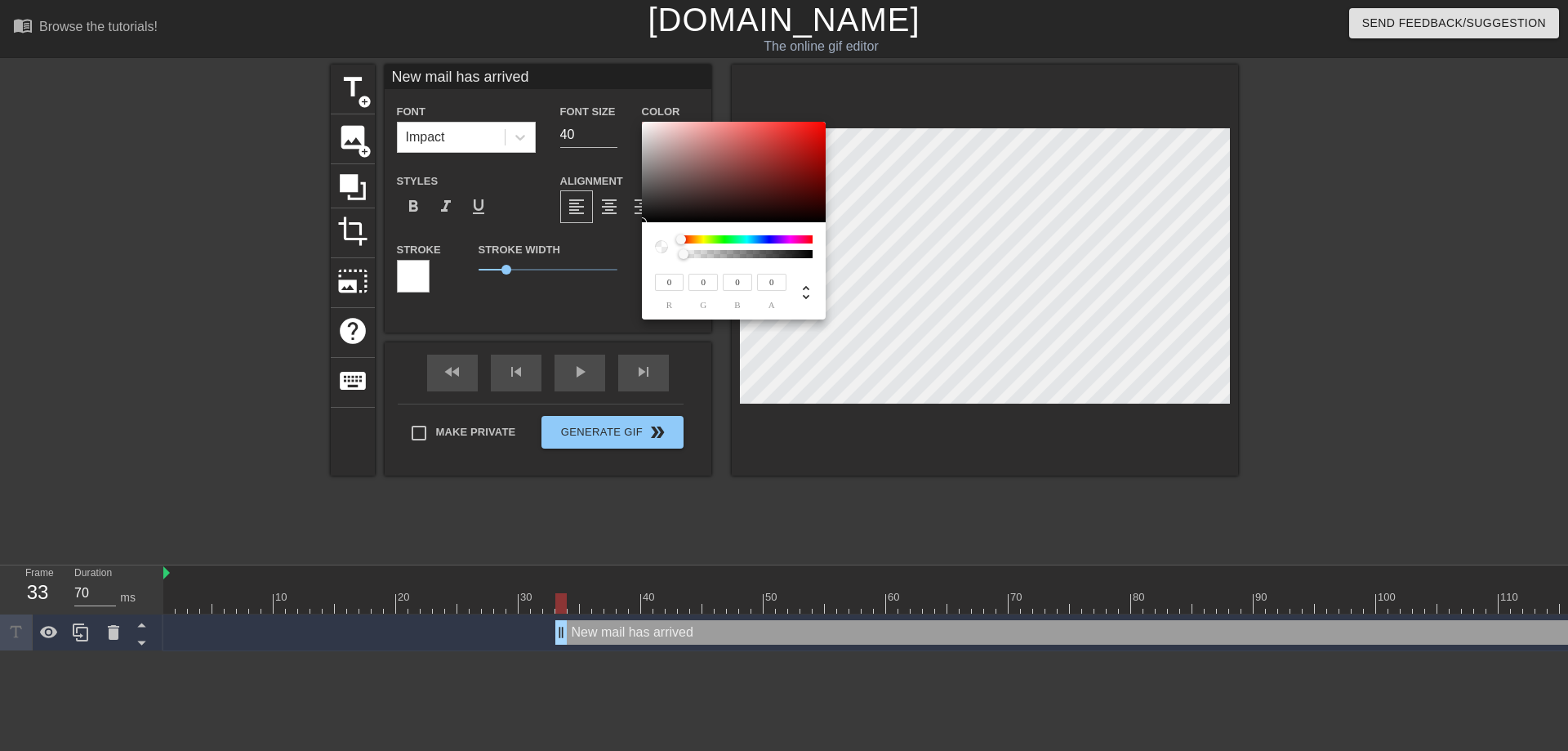
type input "30"
type input "1"
type input "255"
click at [695, 287] on input "0" at bounding box center [702, 282] width 29 height 17
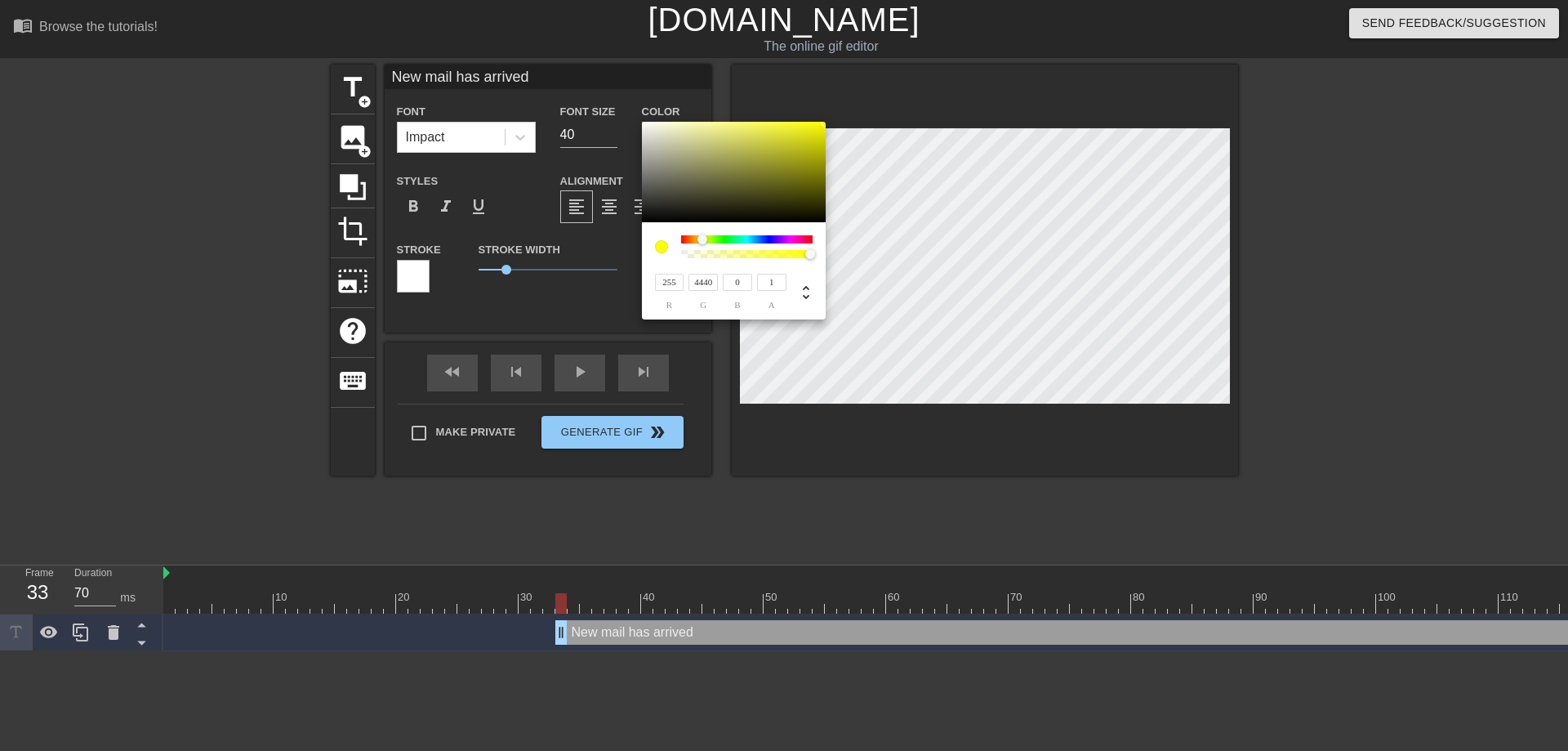
type input "255"
click at [740, 282] on input "0" at bounding box center [736, 282] width 29 height 17
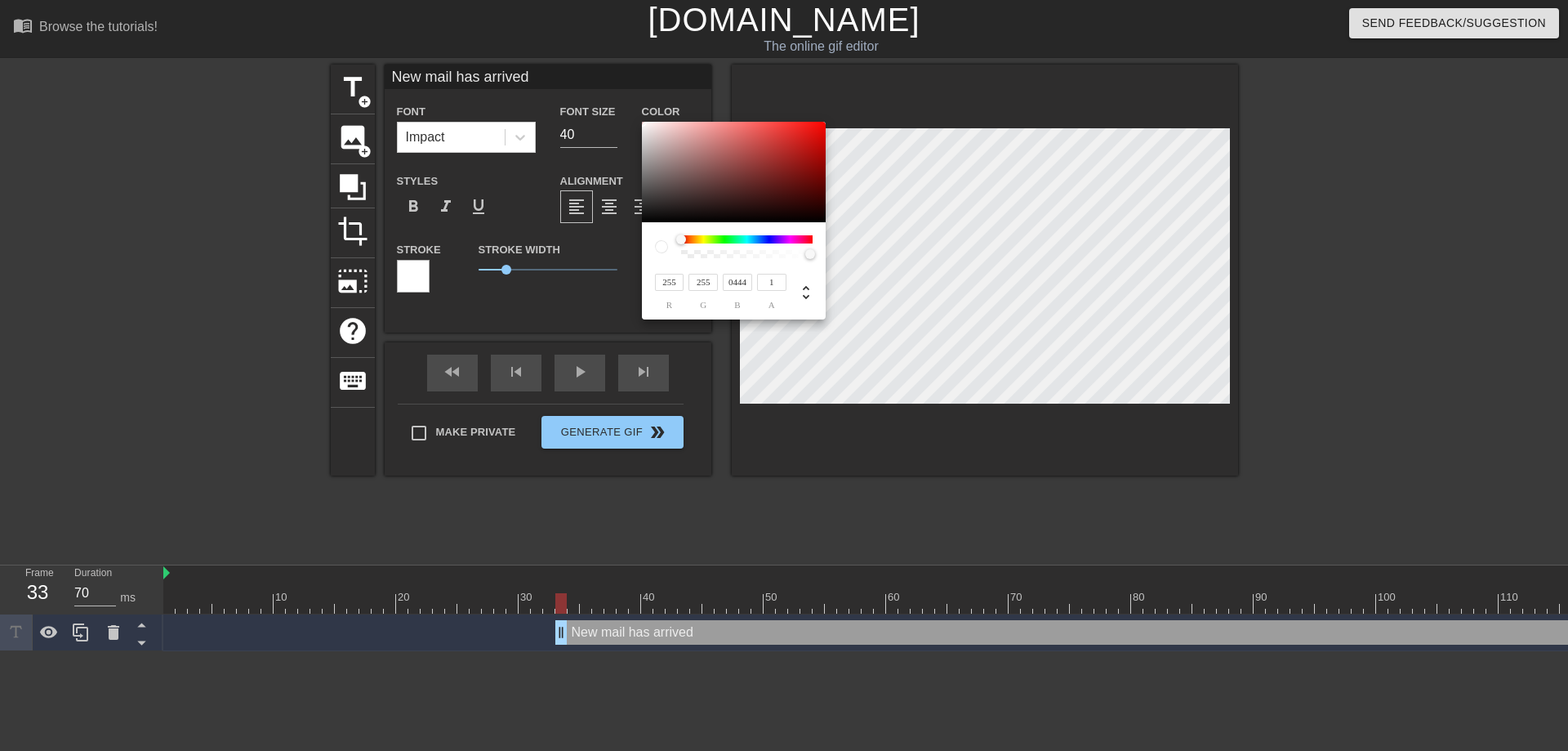
type input "255"
click at [773, 281] on input "1" at bounding box center [771, 282] width 29 height 17
type input "1"
click at [795, 275] on div at bounding box center [798, 290] width 26 height 38
click at [768, 281] on input "1" at bounding box center [771, 282] width 29 height 17
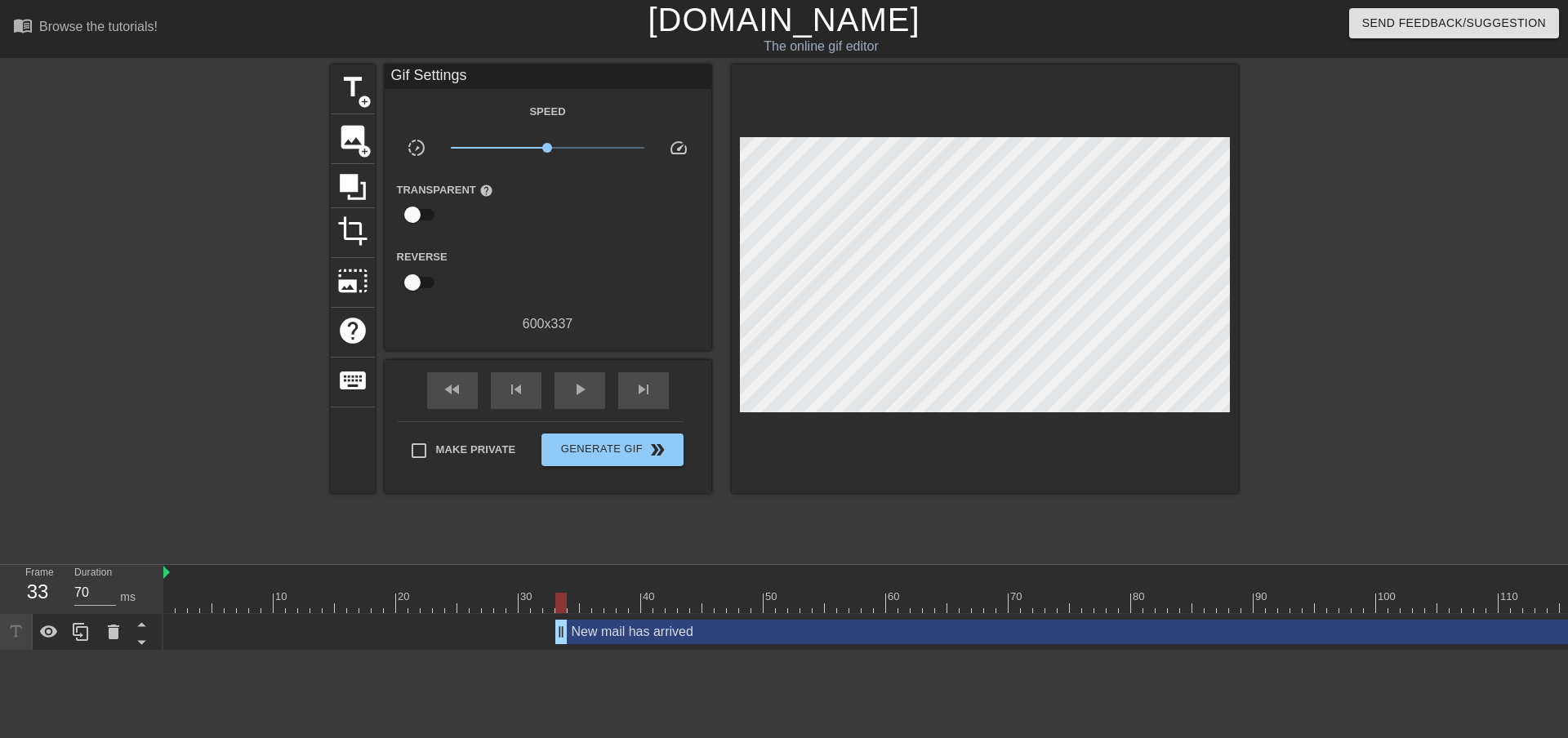
click at [618, 634] on div "New mail has arrived drag_handle drag_handle" at bounding box center [1081, 632] width 1053 height 25
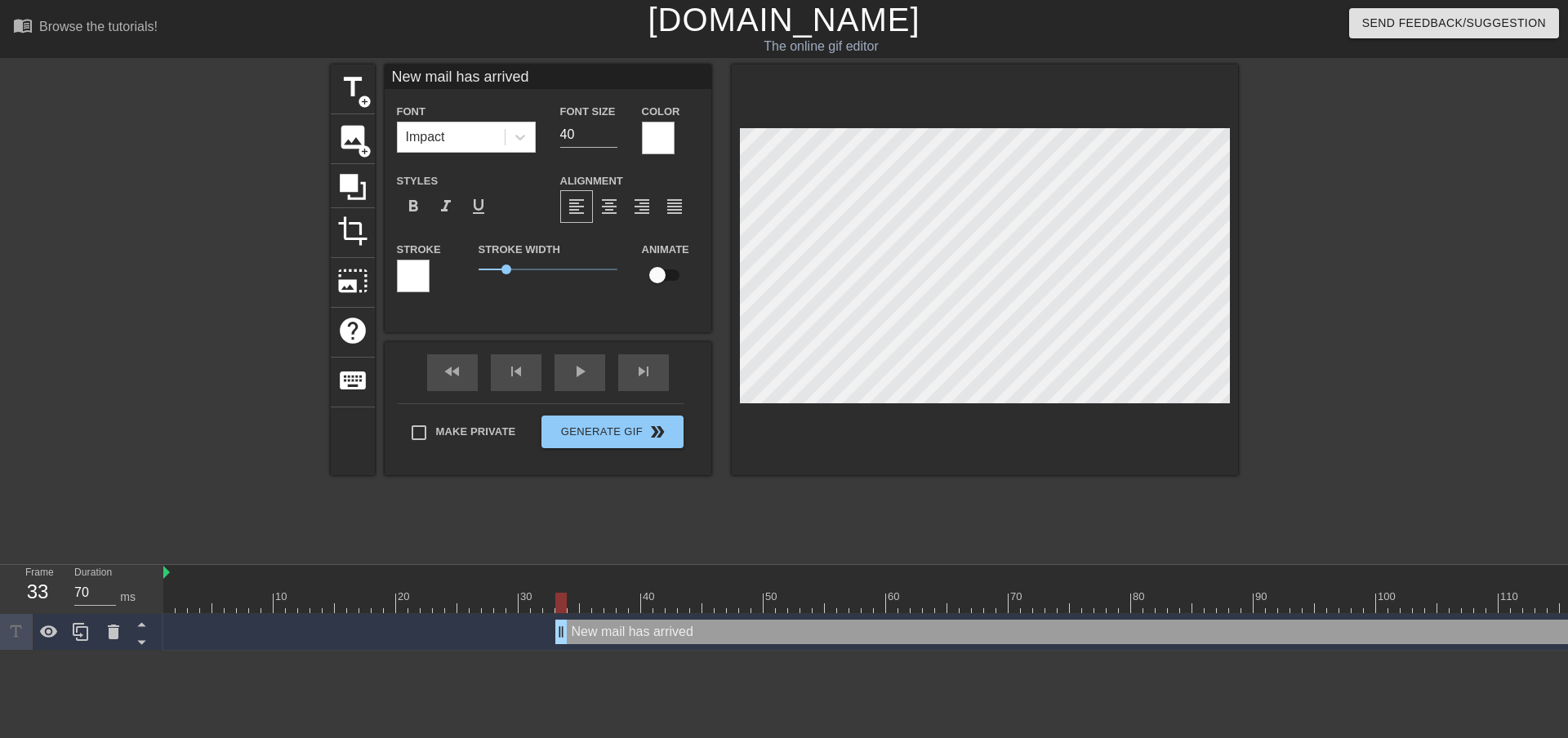
click at [420, 274] on div at bounding box center [413, 275] width 32 height 32
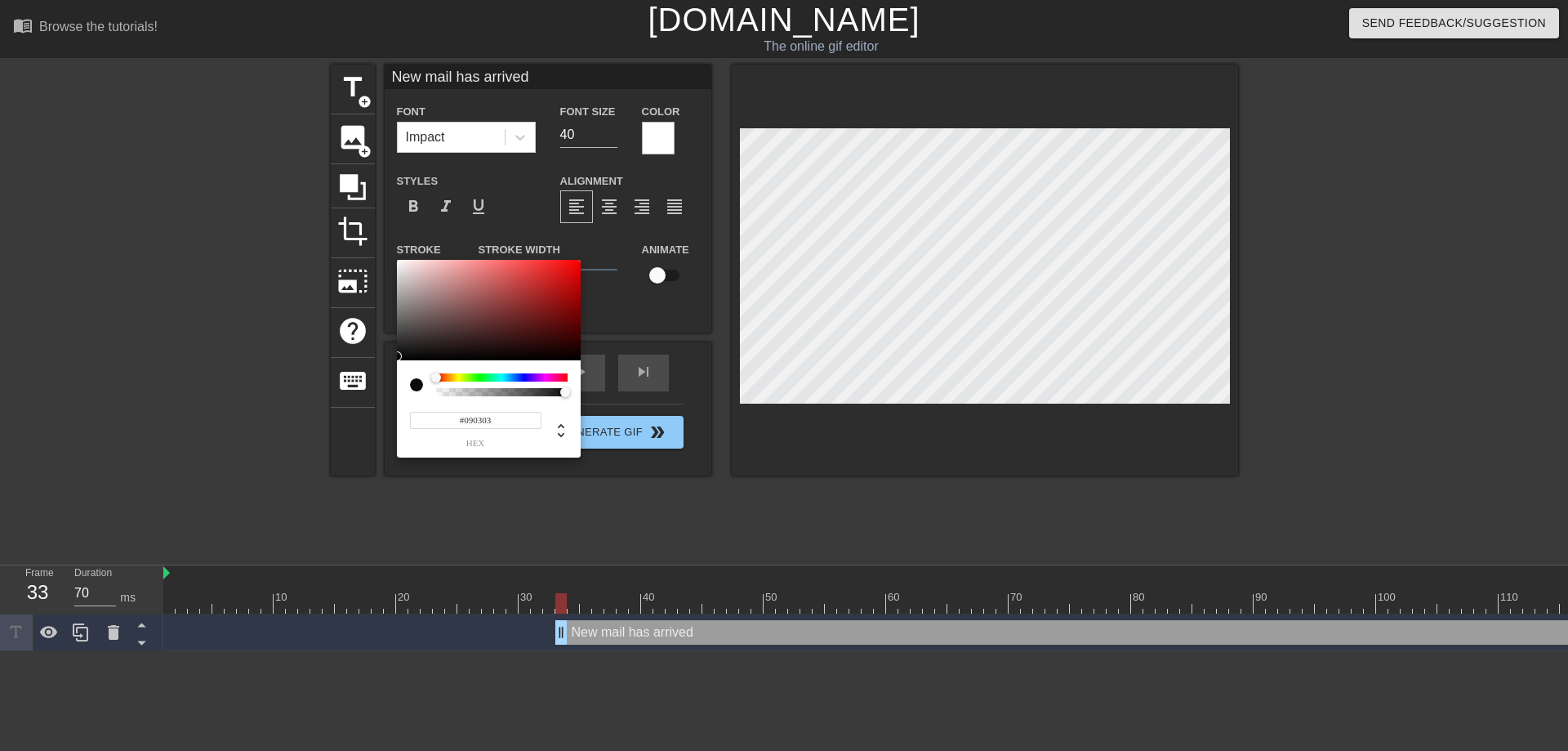
type input "#090909"
drag, startPoint x: 419, startPoint y: 294, endPoint x: 402, endPoint y: 356, distance: 64.3
click at [402, 356] on div at bounding box center [488, 310] width 183 height 102
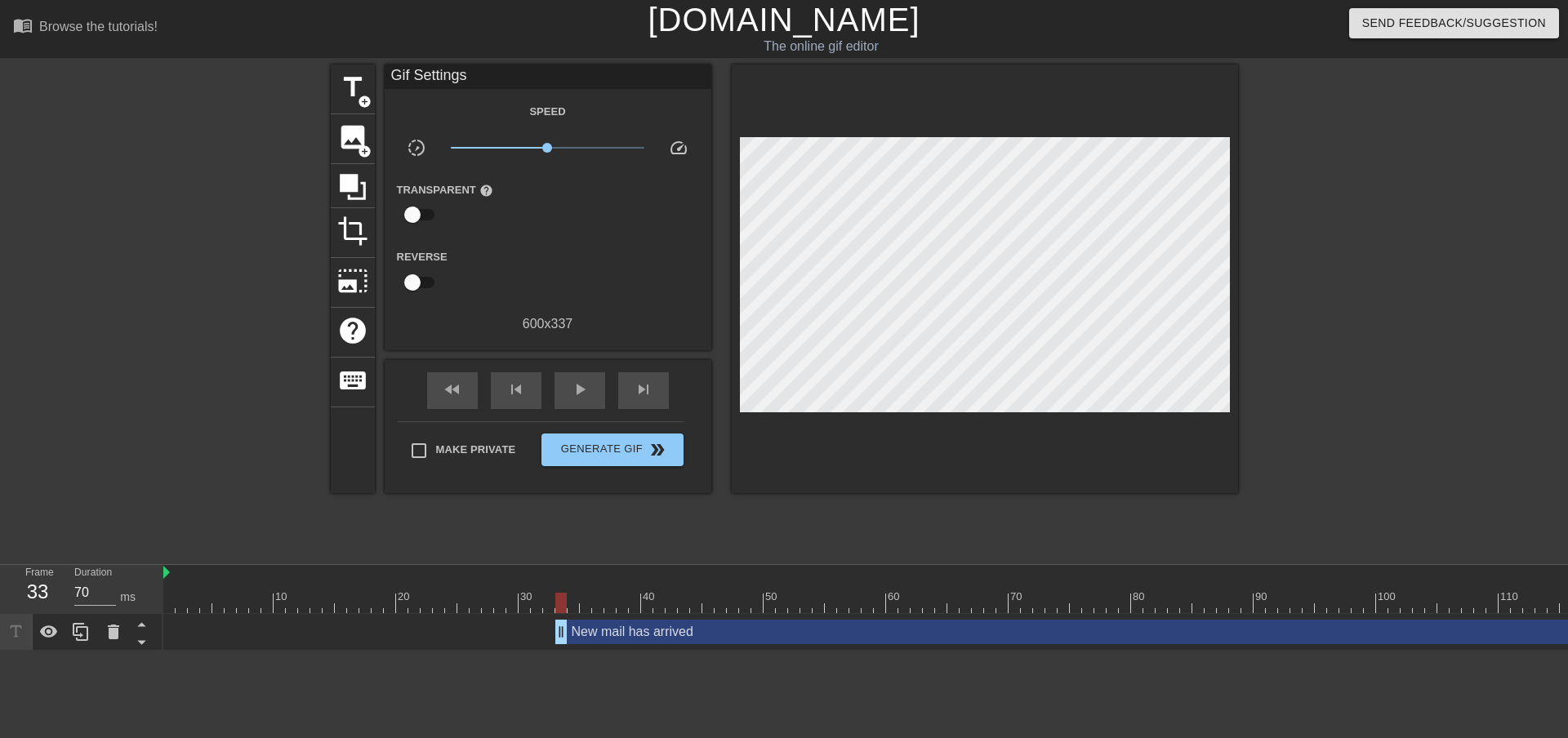
click at [665, 632] on div "New mail has arrived drag_handle drag_handle" at bounding box center [1081, 632] width 1053 height 25
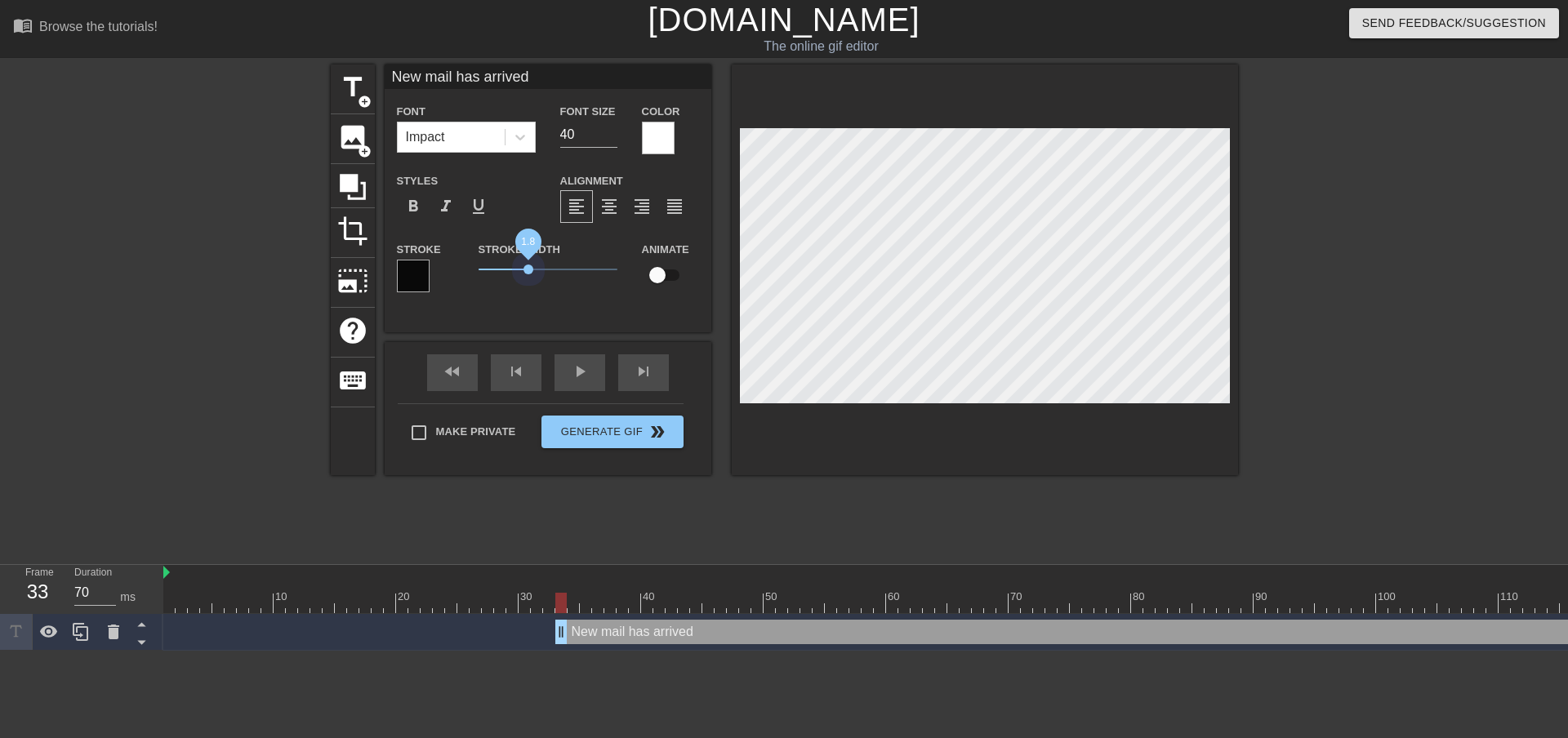
drag, startPoint x: 508, startPoint y: 264, endPoint x: 527, endPoint y: 261, distance: 19.2
click at [527, 261] on span "1.8" at bounding box center [547, 269] width 139 height 20
type input "New mail has arrived:"
type textarea "New mail has arrived:"
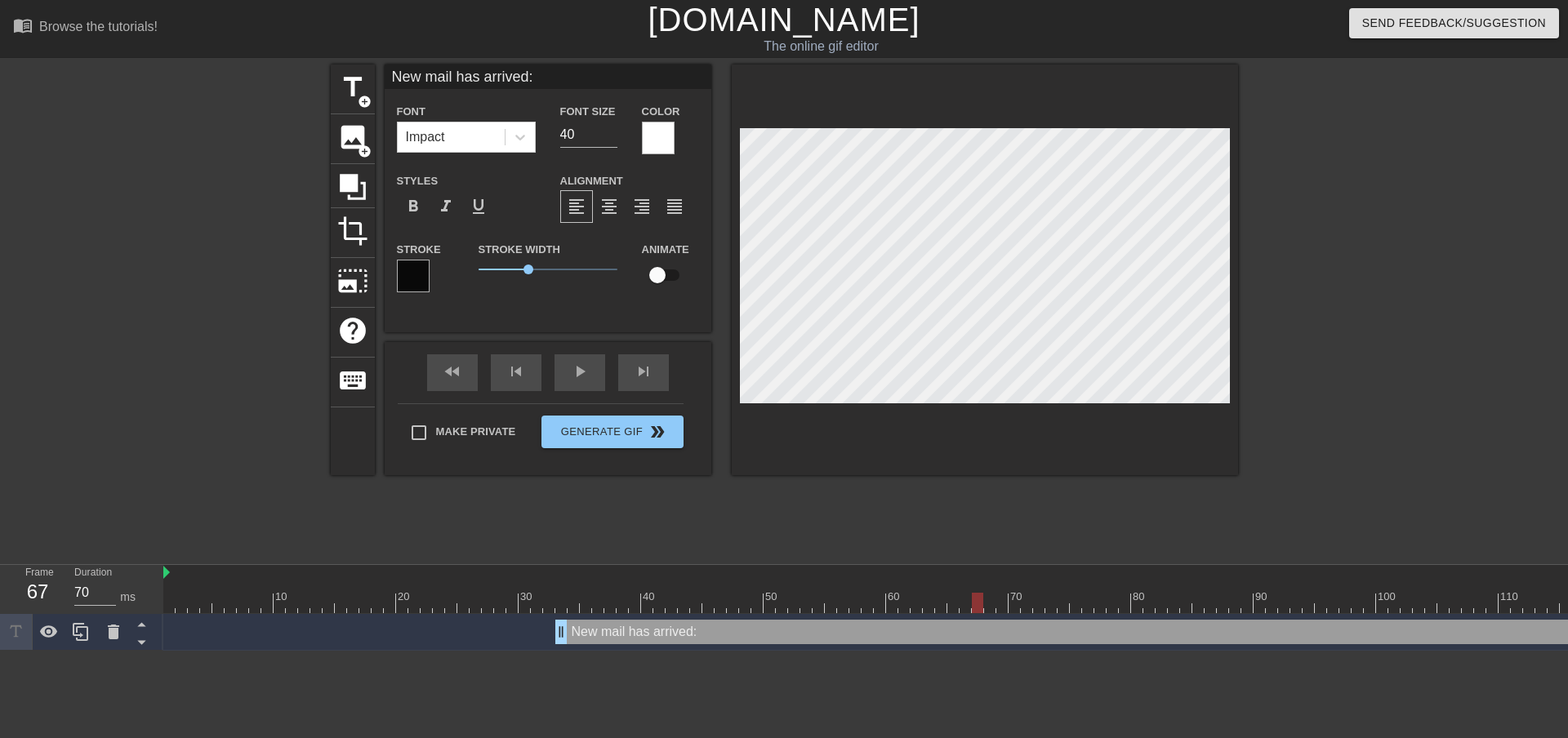
drag, startPoint x: 564, startPoint y: 605, endPoint x: 1121, endPoint y: 610, distance: 557.0
click at [983, 610] on div at bounding box center [977, 602] width 11 height 20
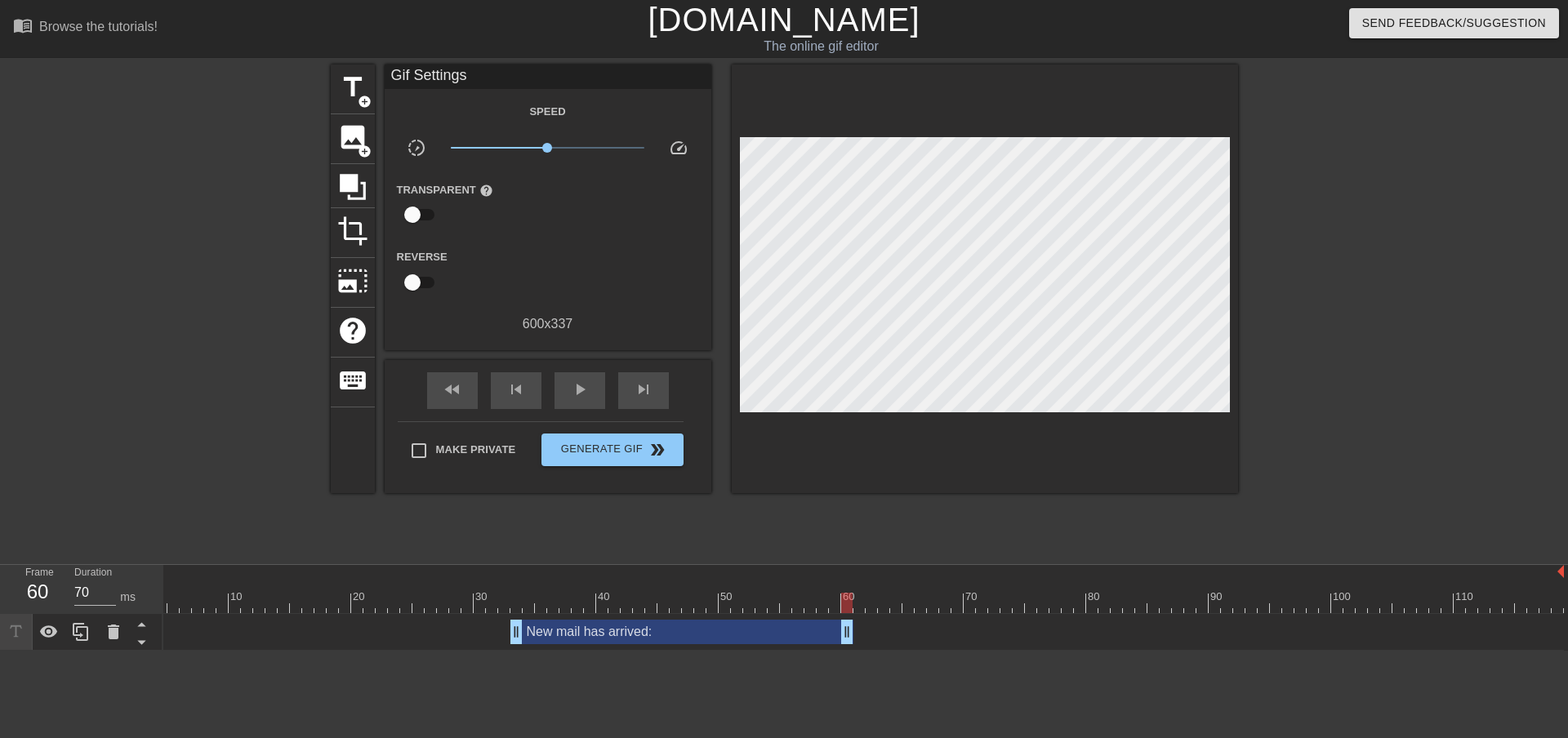
drag, startPoint x: 1556, startPoint y: 634, endPoint x: 848, endPoint y: 653, distance: 708.3
click at [848, 651] on div "10 20 30 40 50 60 70 80 90 100 110 New mail has arrived: drag_handle drag_handle" at bounding box center [866, 608] width 1405 height 85
click at [636, 636] on div "New mail has arrived: drag_handle drag_handle" at bounding box center [681, 632] width 343 height 25
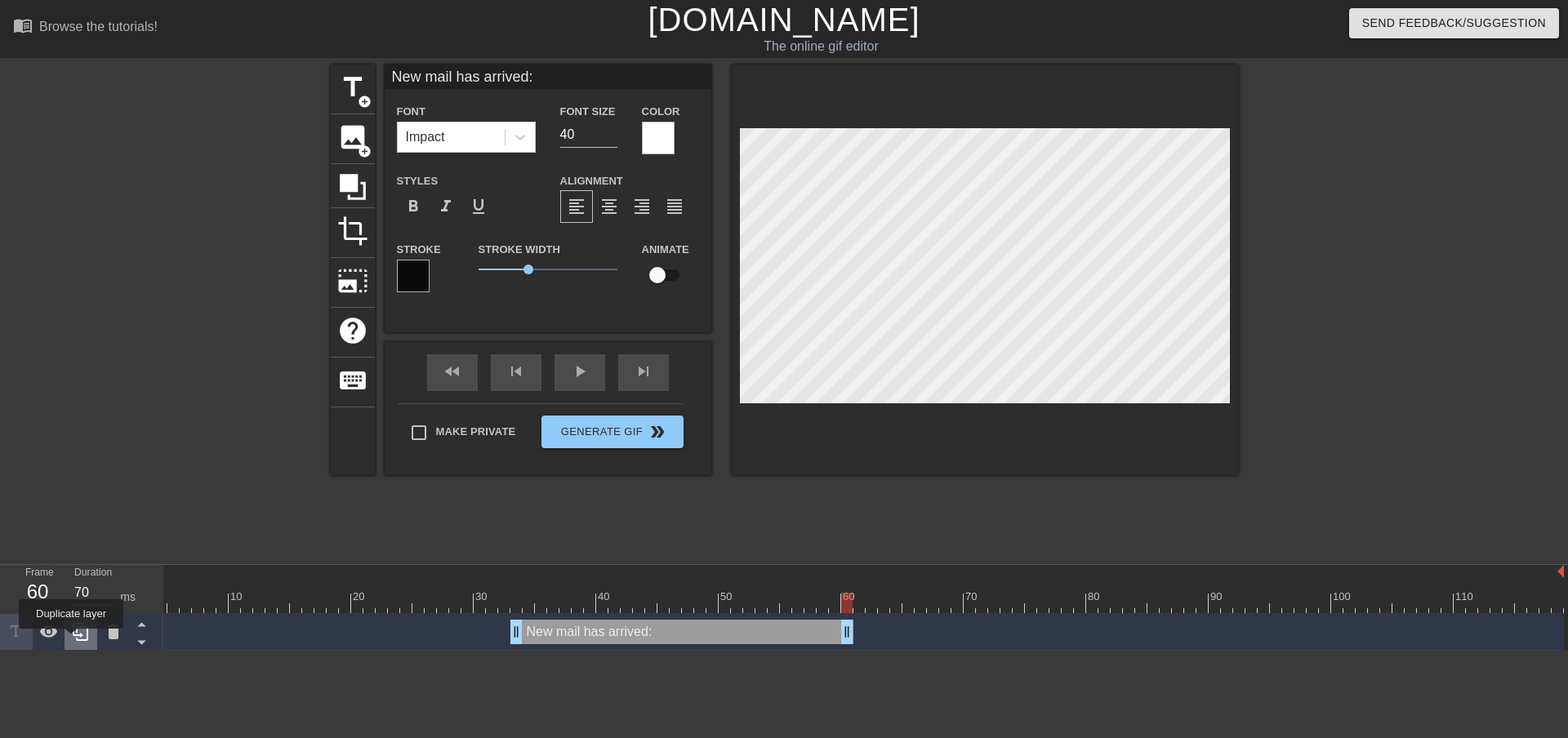
click at [72, 638] on icon at bounding box center [81, 632] width 20 height 20
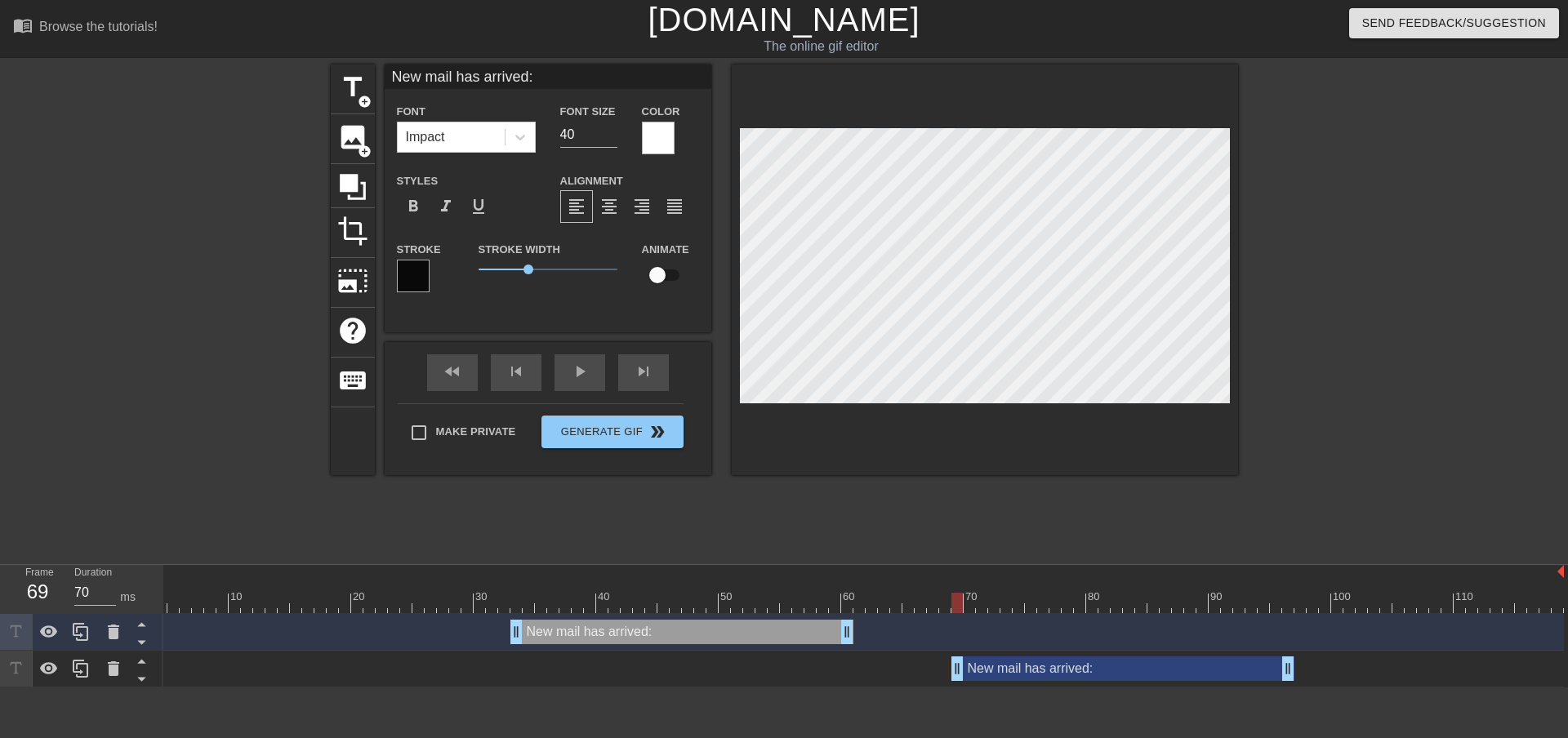
drag, startPoint x: 605, startPoint y: 667, endPoint x: 1041, endPoint y: 651, distance: 436.3
click at [1041, 651] on div "New mail has arrived: drag_handle drag_handle" at bounding box center [841, 669] width 1445 height 37
click at [1051, 672] on div "New mail has arrived: drag_handle drag_handle" at bounding box center [1122, 669] width 343 height 25
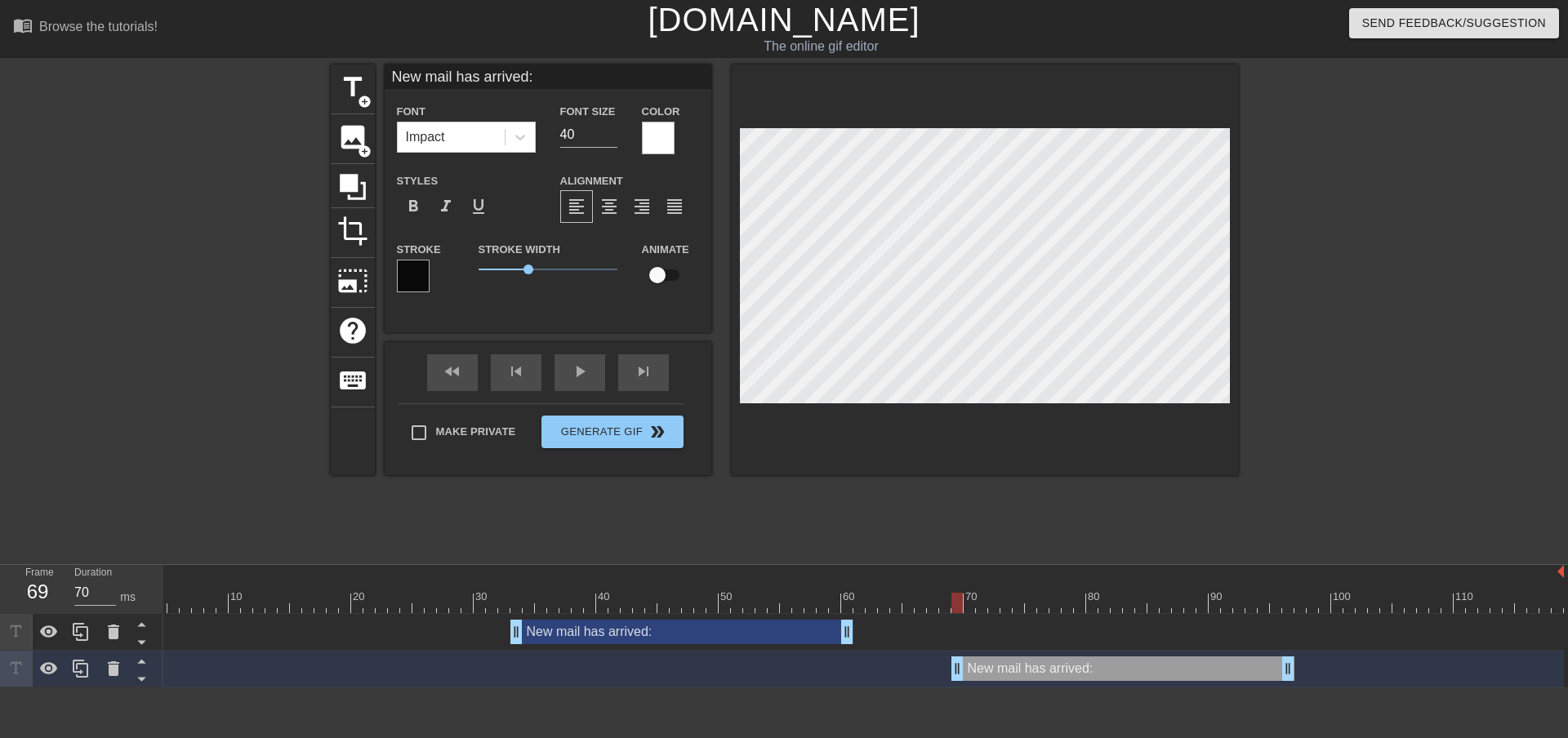
click at [1000, 672] on div "New mail has arrived: drag_handle drag_handle" at bounding box center [1122, 669] width 343 height 25
click at [90, 670] on div at bounding box center [81, 669] width 32 height 36
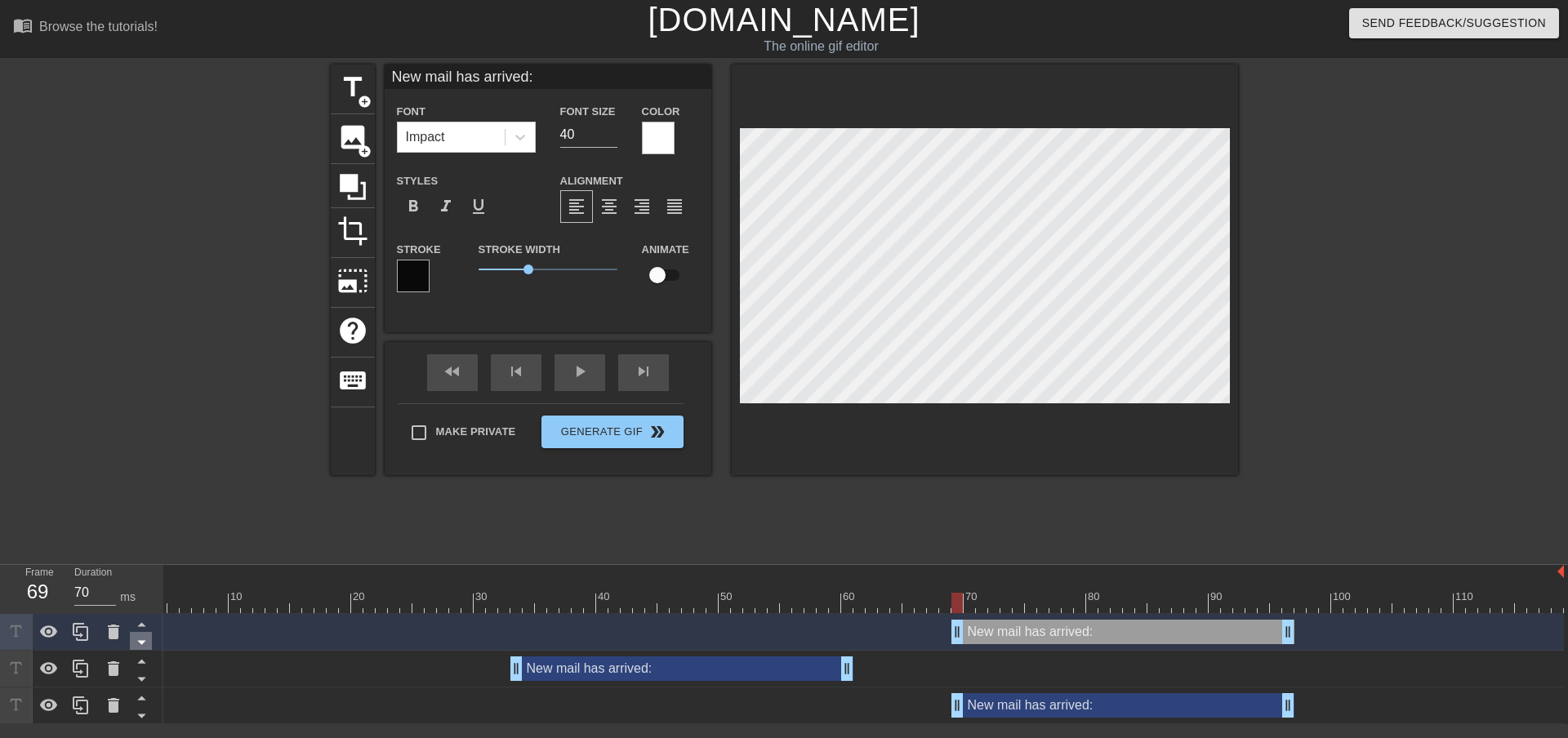
click at [136, 643] on icon at bounding box center [141, 641] width 20 height 20
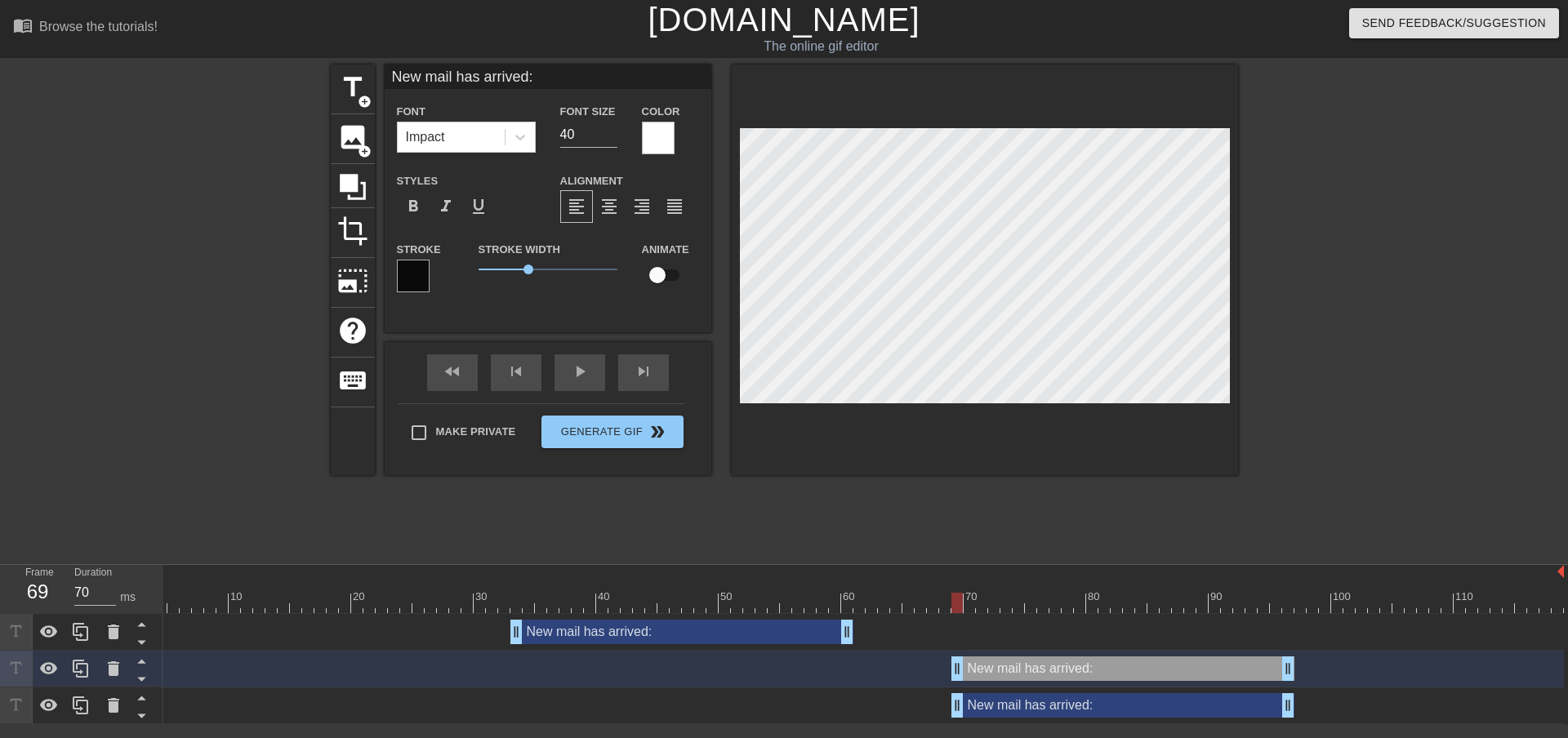
click at [1033, 671] on div "New mail has arrived: drag_handle drag_handle" at bounding box center [1122, 669] width 343 height 25
click at [1023, 671] on div "New mail has arrived: drag_handle drag_handle" at bounding box center [1122, 669] width 343 height 25
click at [1010, 672] on div "New mail has arrived: drag_handle drag_handle" at bounding box center [1122, 669] width 343 height 25
drag, startPoint x: 560, startPoint y: 75, endPoint x: 325, endPoint y: 77, distance: 235.0
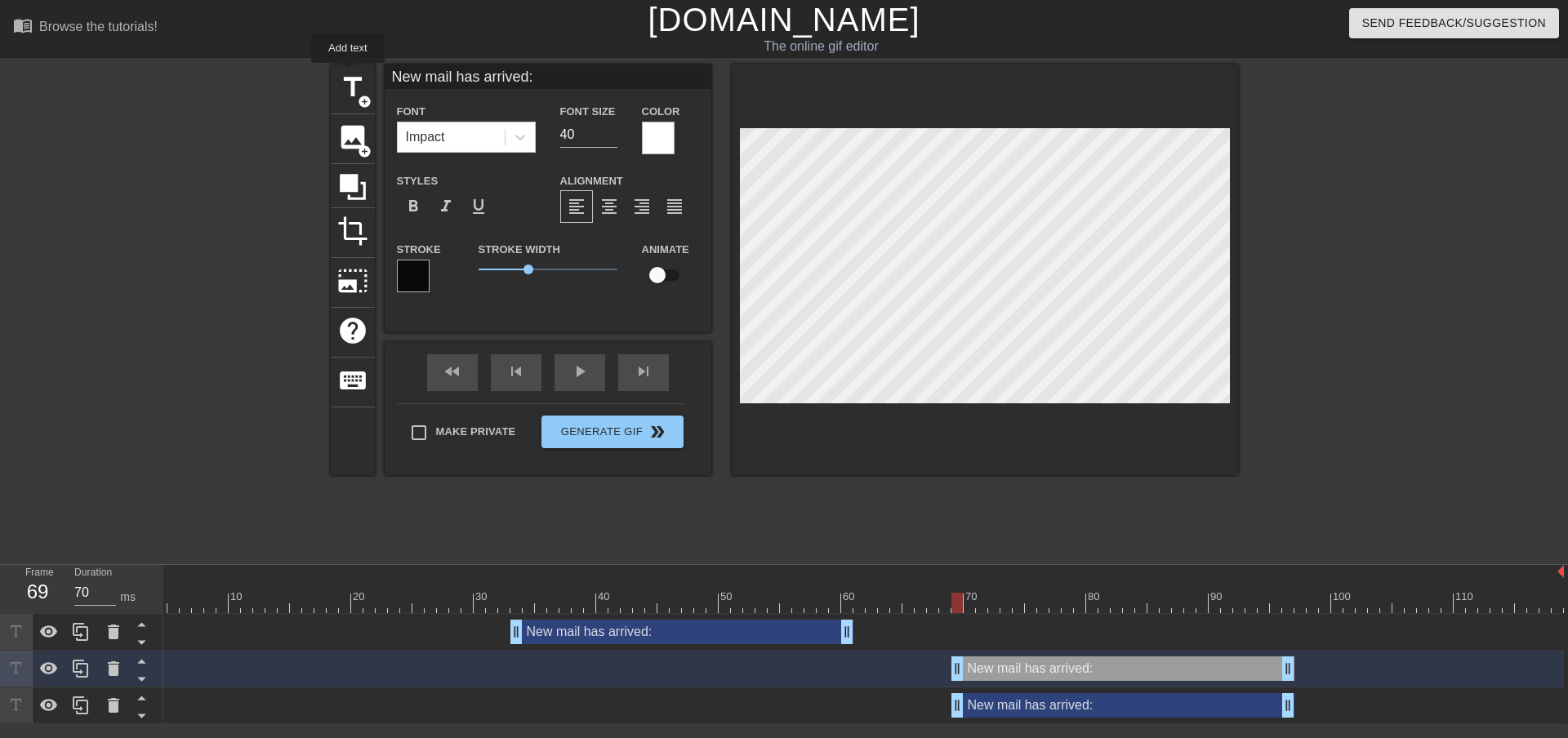
click at [325, 77] on div "title add_circle image add_circle crop photo_size_select_large help keyboard Ne…" at bounding box center [784, 309] width 1568 height 489
type input "Business Processed Overdue!"
drag, startPoint x: 583, startPoint y: 134, endPoint x: 552, endPoint y: 134, distance: 31.0
click at [552, 134] on div "Font Size 40" at bounding box center [588, 128] width 82 height 53
type input "32"
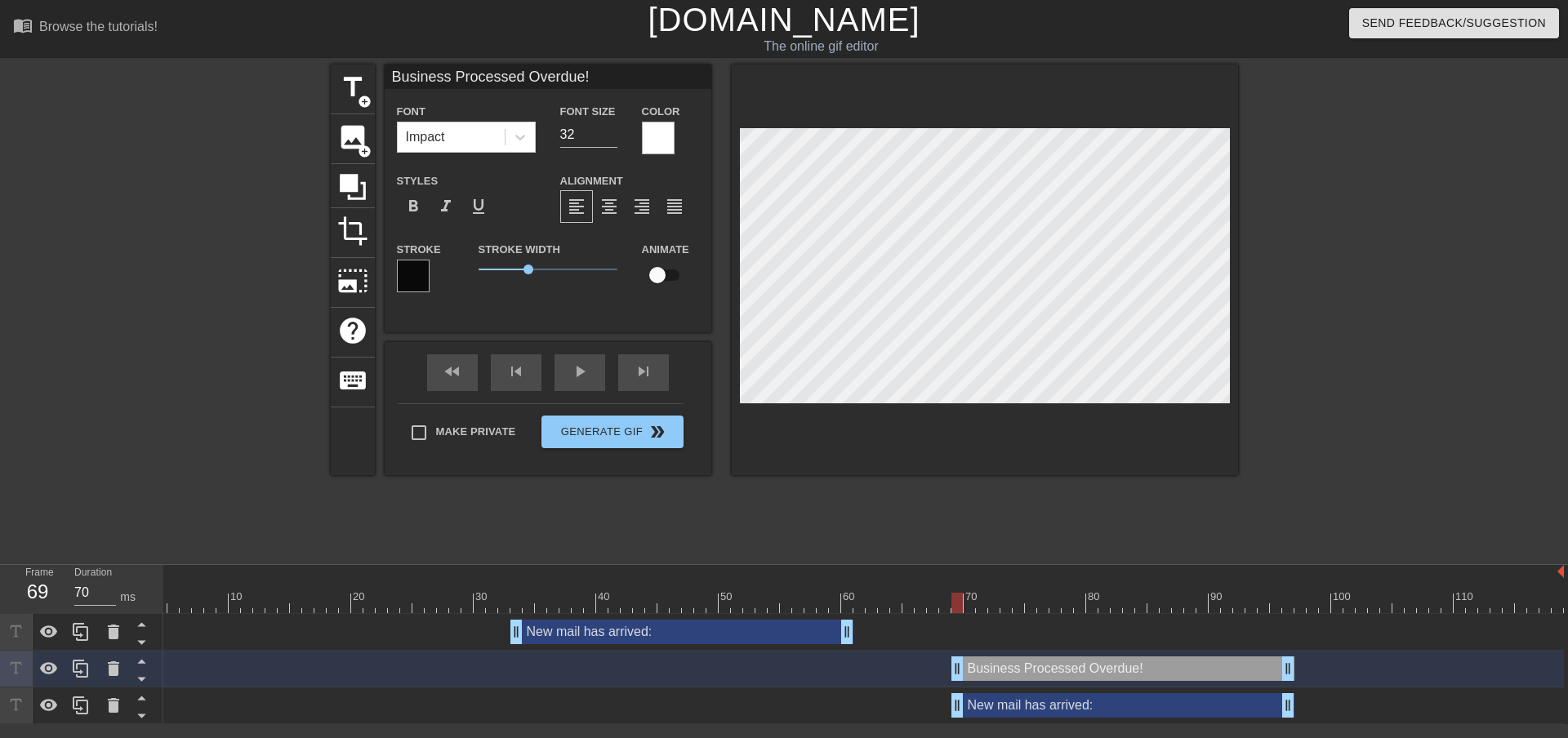
click at [525, 171] on div "Styles format_bold format_italic format_underline" at bounding box center [467, 198] width 163 height 53
type input "New mail has arrived:"
type input "40"
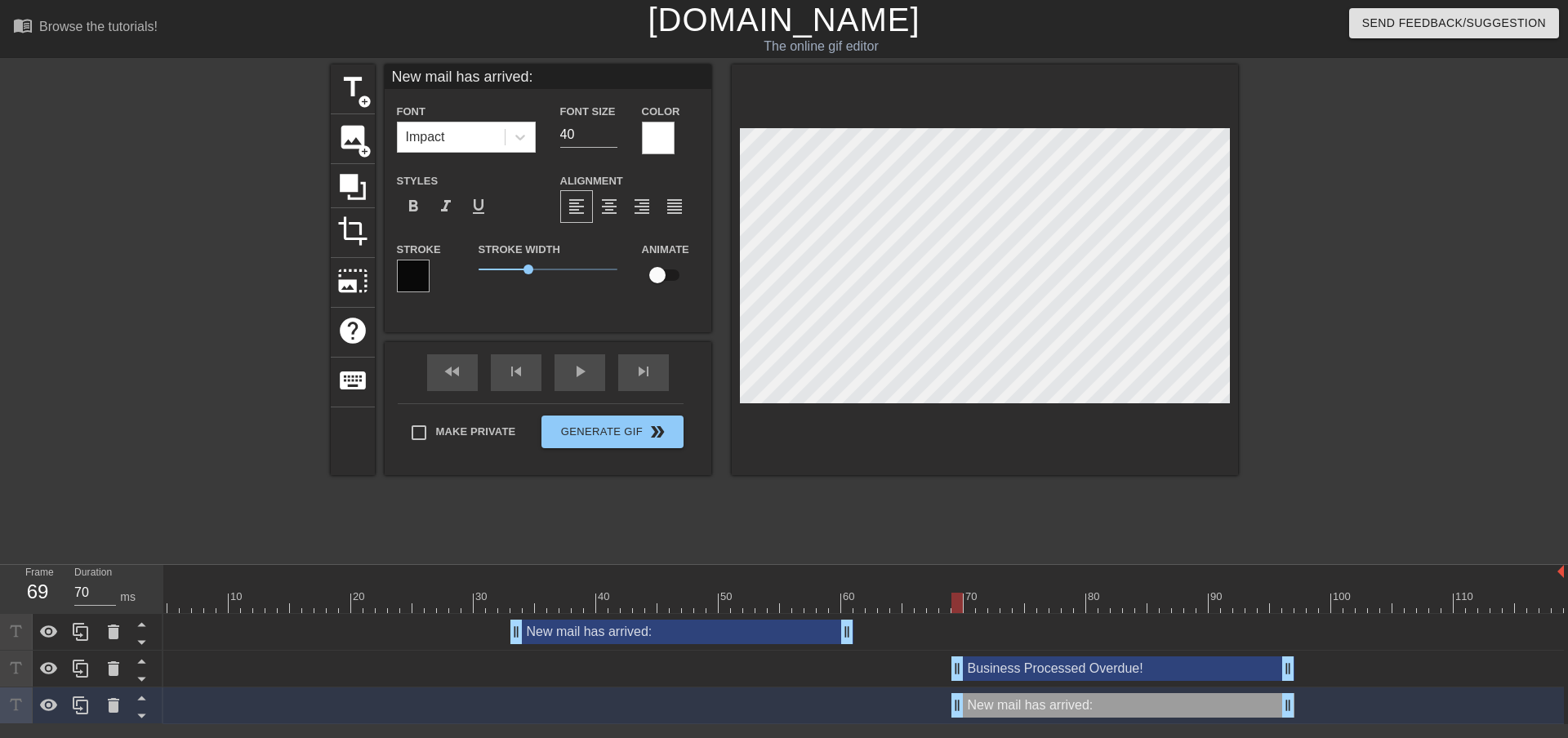
type input "Business Processed Overdue!"
type input "32"
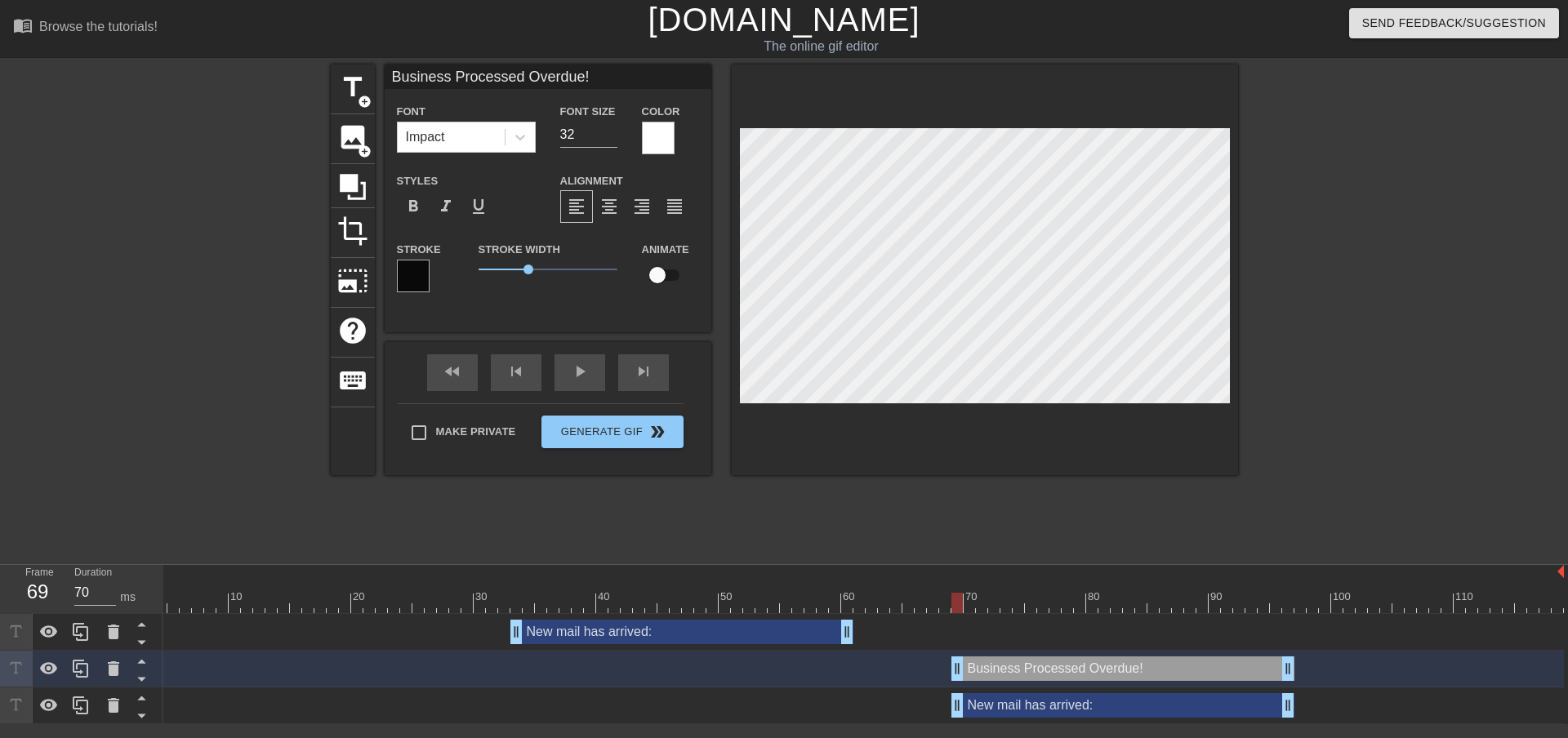
type input "New mail has arrived:"
type input "40"
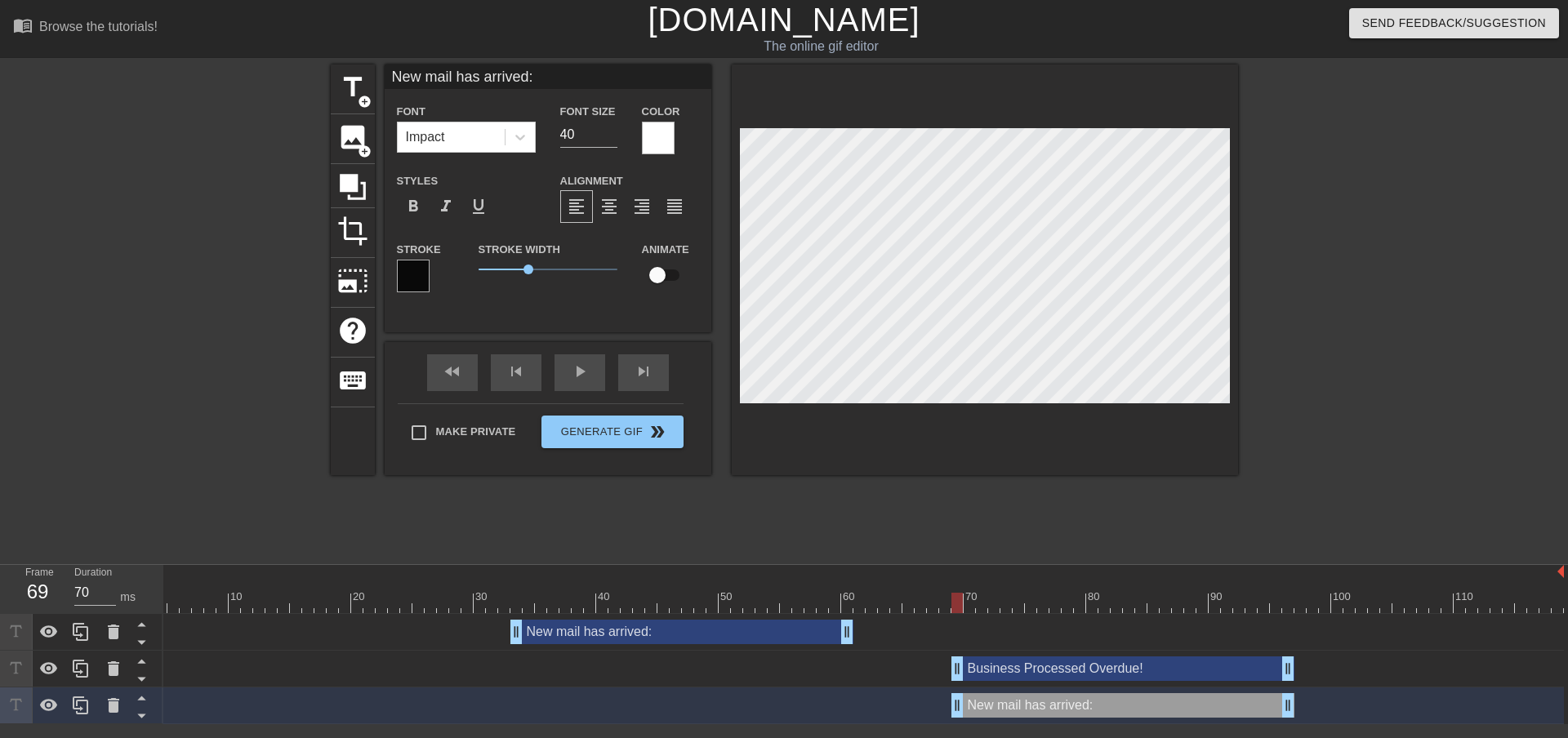
paste textarea "Notification Topic Set Content: FY 25-26 Goal Setting"
type input "Notification TopicSet Content: FY 25-26 Goal Setting"
type textarea "Notification Topic Set Content: FY 25-26 Goal Setting"
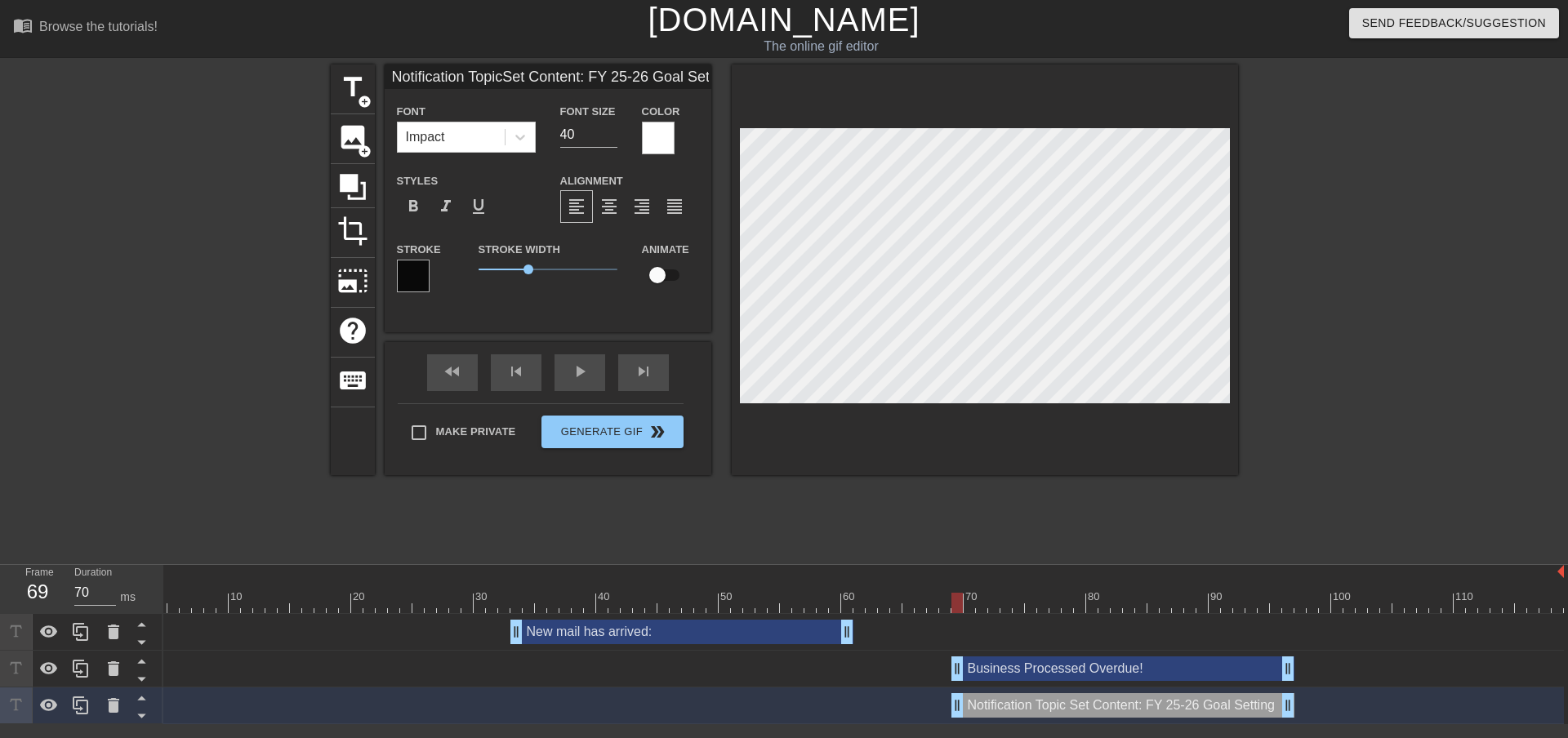
type input "Notification TopiSet Content: FY 25-26 Goal Setting"
type textarea "Notification Topi Set Content: FY 25-26 Goal Setting"
type input "Notification TopSet Content: FY 25-26 Goal Setting"
type textarea "Notification Top Set Content: FY 25-26 Goal Setting"
type input "Notification ToSet Content: FY 25-26 Goal Setting"
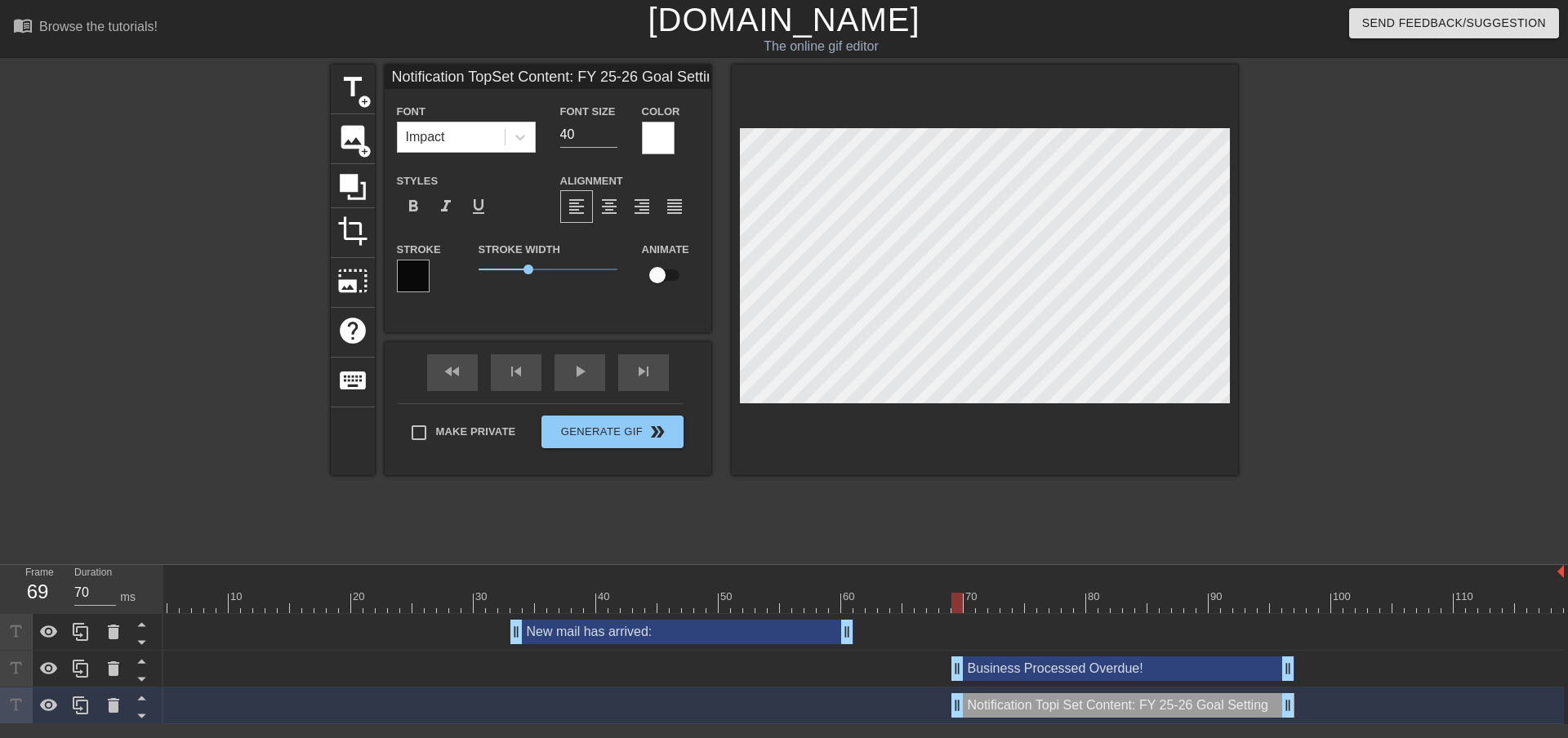
type textarea "Notification To Set Content: FY 25-26 Goal Setting"
type input "Notification TSet Content: FY 25-26 Goal Setting"
type textarea "Notification T Set Content: FY 25-26 Goal Setting"
type input "Notification Set Content: FY 25-26 Goal Setting"
type textarea "Notification Set Content: FY 25-26 Goal Setting"
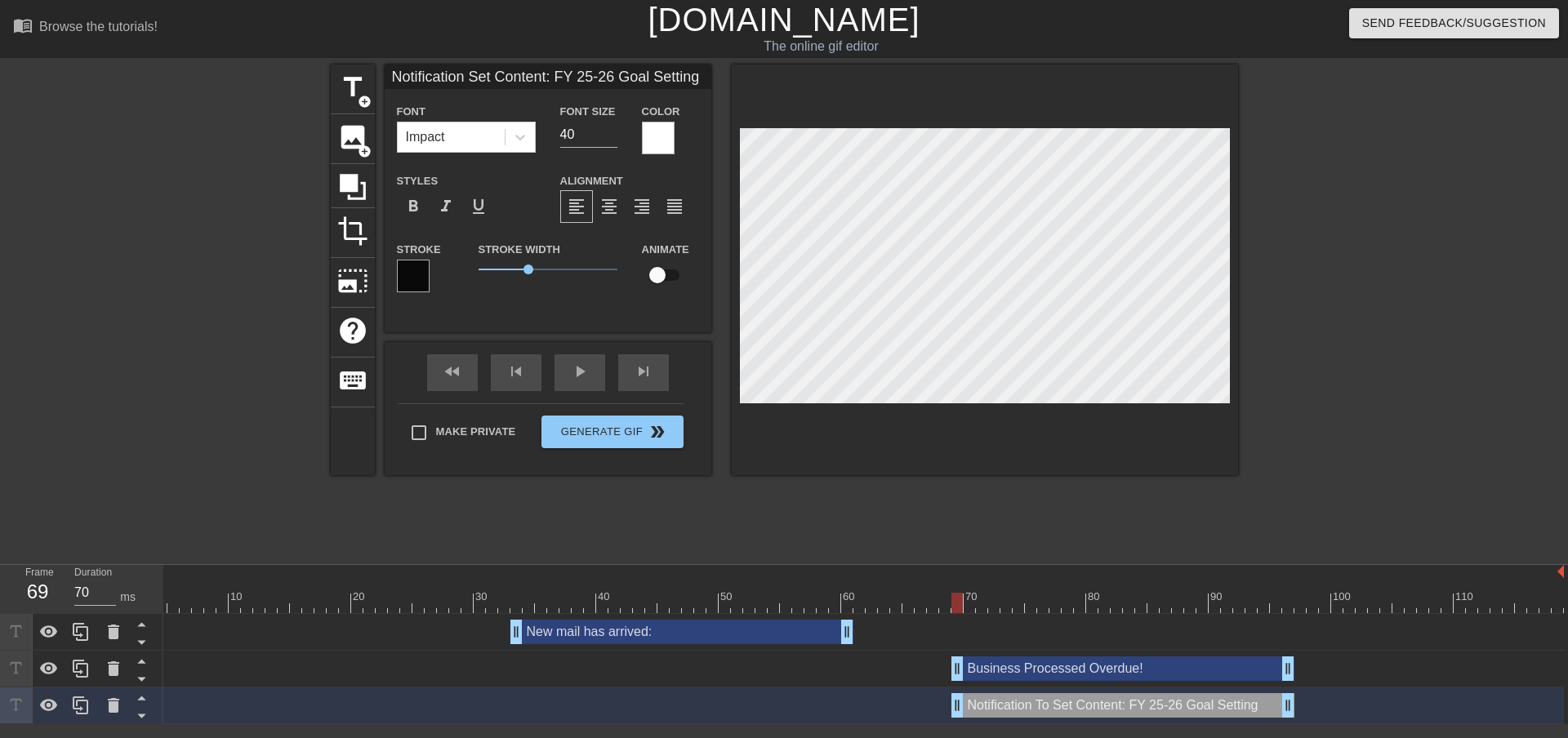
type input "NotificationSet Content: FY 25-26 Goal Setting"
type textarea "Notification Set Content: FY 25-26 Goal Setting"
type input "NotificatioSet Content: FY 25-26 Goal Setting"
type textarea "Notificatio Set Content: FY 25-26 Goal Setting"
type input "NotificatiSet Content: FY 25-26 Goal Setting"
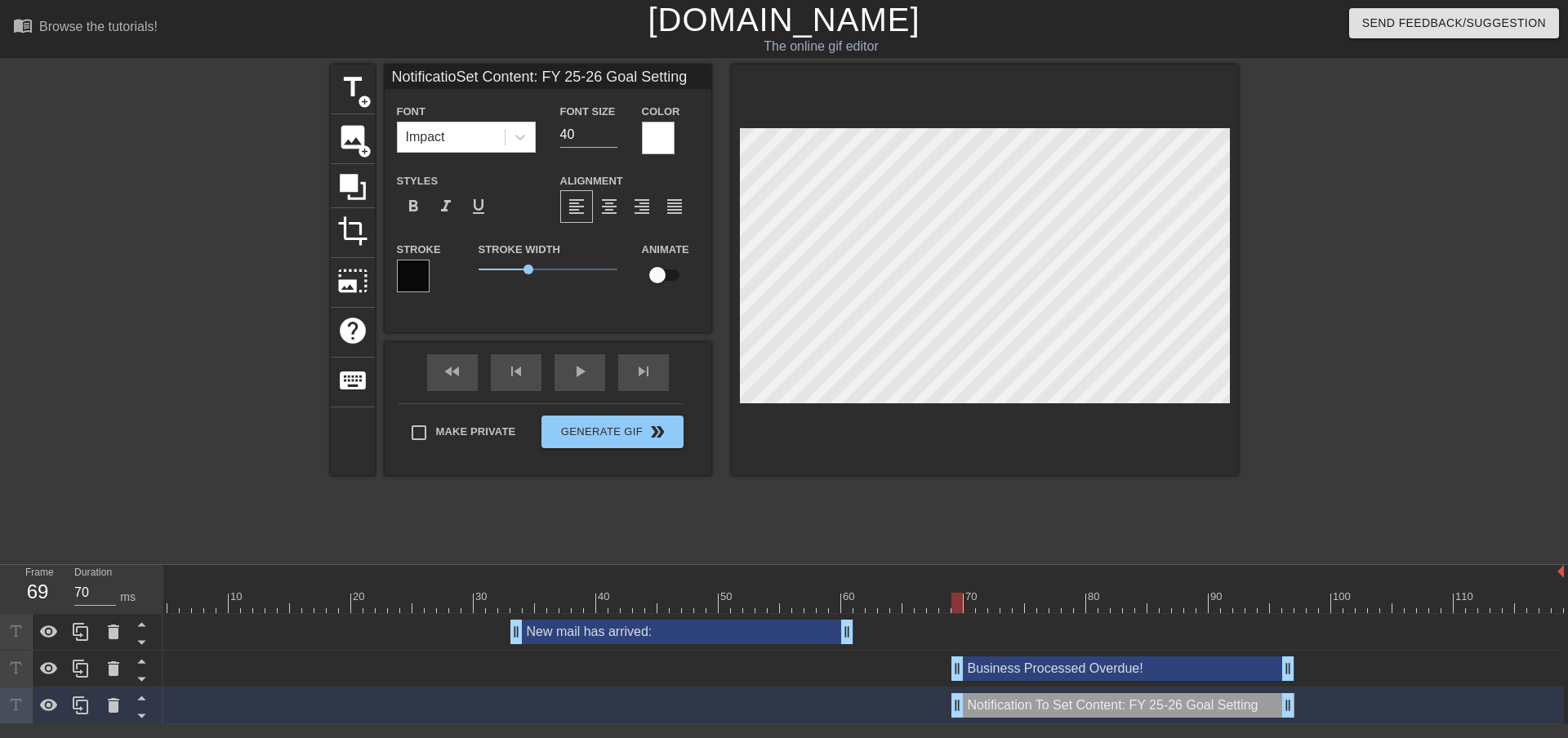
type textarea "Notificati Set Content: FY 25-26 Goal Setting"
type input "NotificatSet Content: FY 25-26 Goal Setting"
type textarea "Notificat Set Content: FY 25-26 Goal Setting"
type input "NotificaSet Content: FY 25-26 Goal Setting"
type textarea "Notifica Set Content: FY 25-26 Goal Setting"
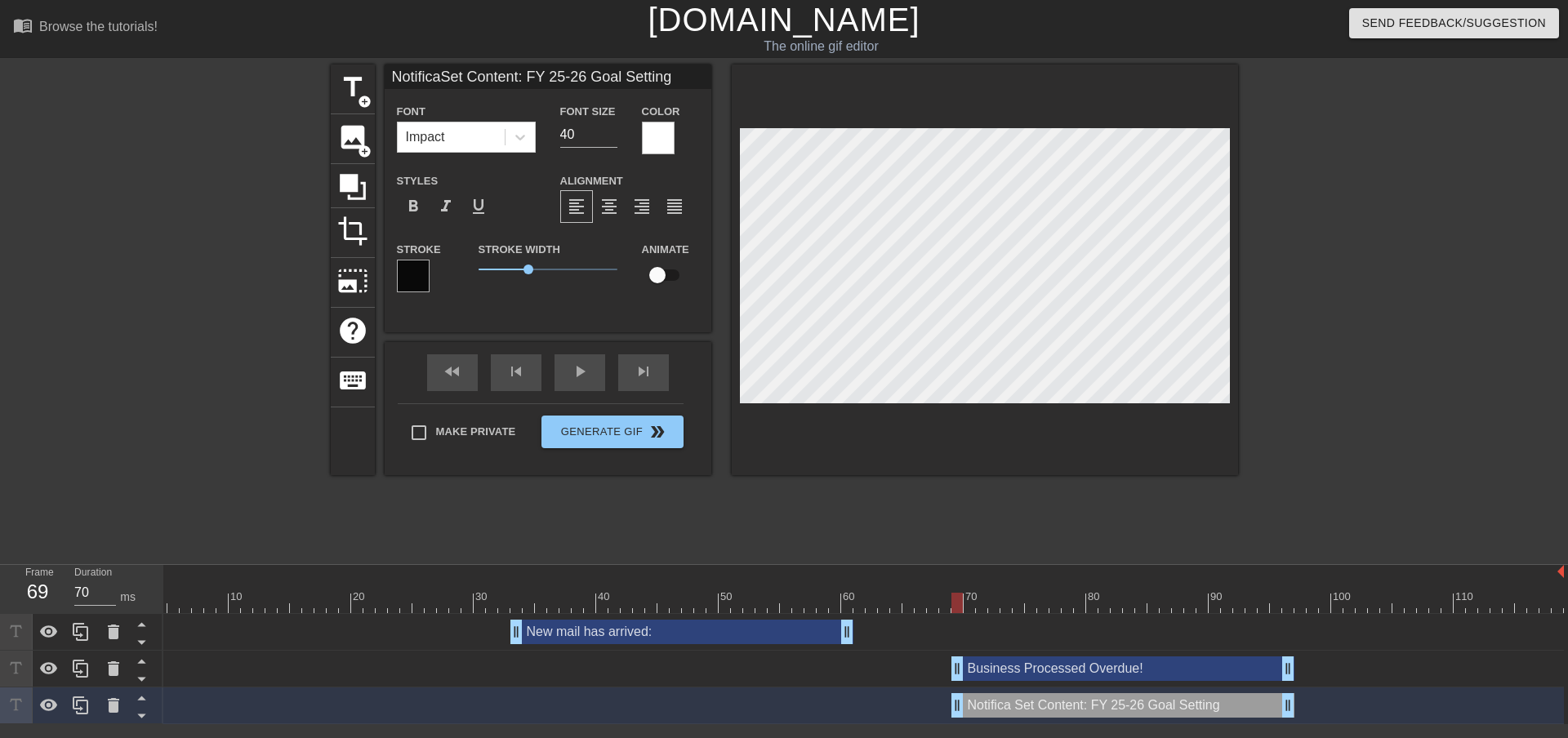
type input "NotificSet Content: FY 25-26 Goal Setting"
type textarea "Notific Set Content: FY 25-26 Goal Setting"
type input "NotifiSet Content: FY 25-26 Goal Setting"
type textarea "Notifi Set Content: FY 25-26 Goal Setting"
type input "NotifSet Content: FY 25-26 Goal Setting"
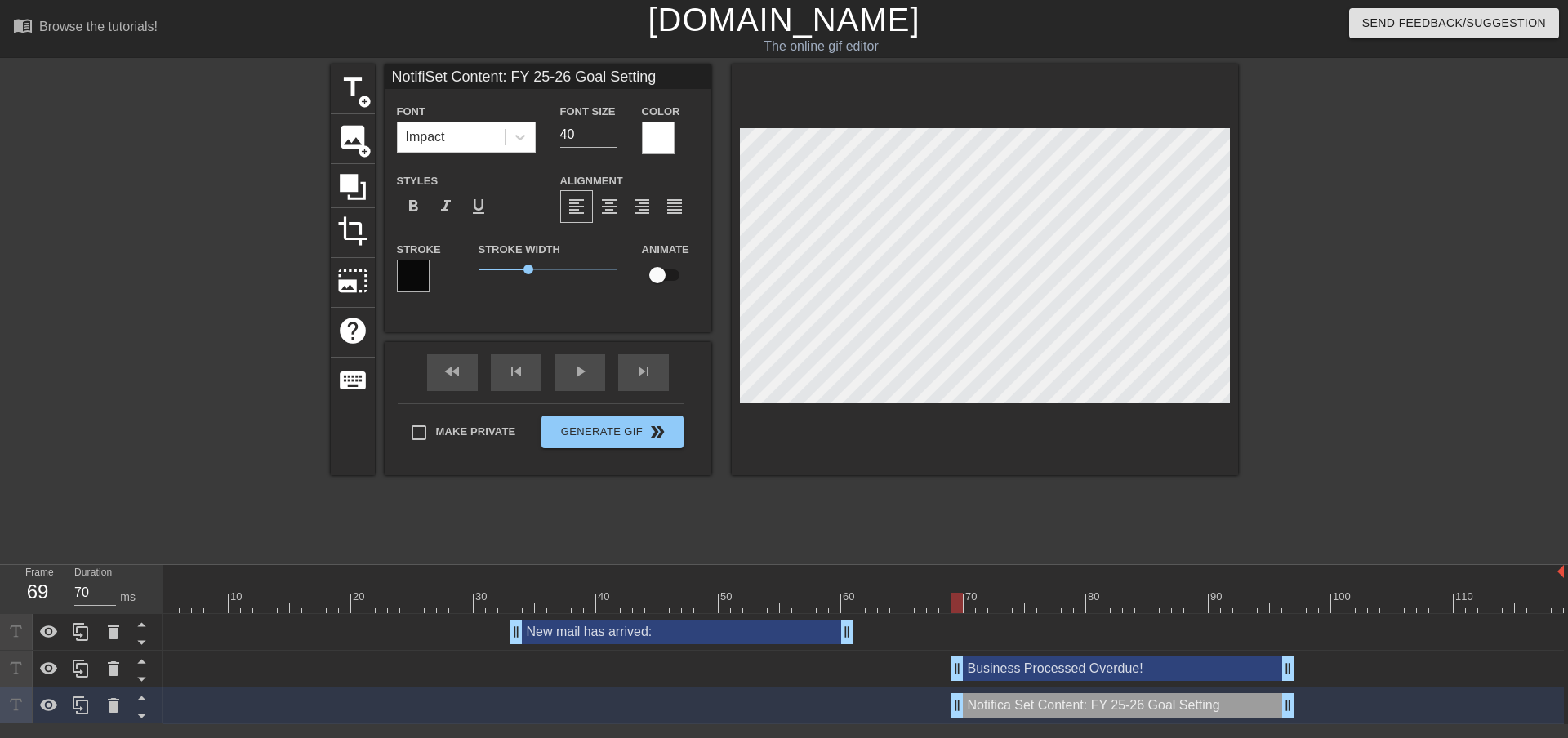
type textarea "Notif Set Content: FY 25-26 Goal Setting"
type input "NotiSet Content: FY 25-26 Goal Setting"
type textarea "Noti Set Content: FY 25-26 Goal Setting"
type input "NotSet Content: FY 25-26 Goal Setting"
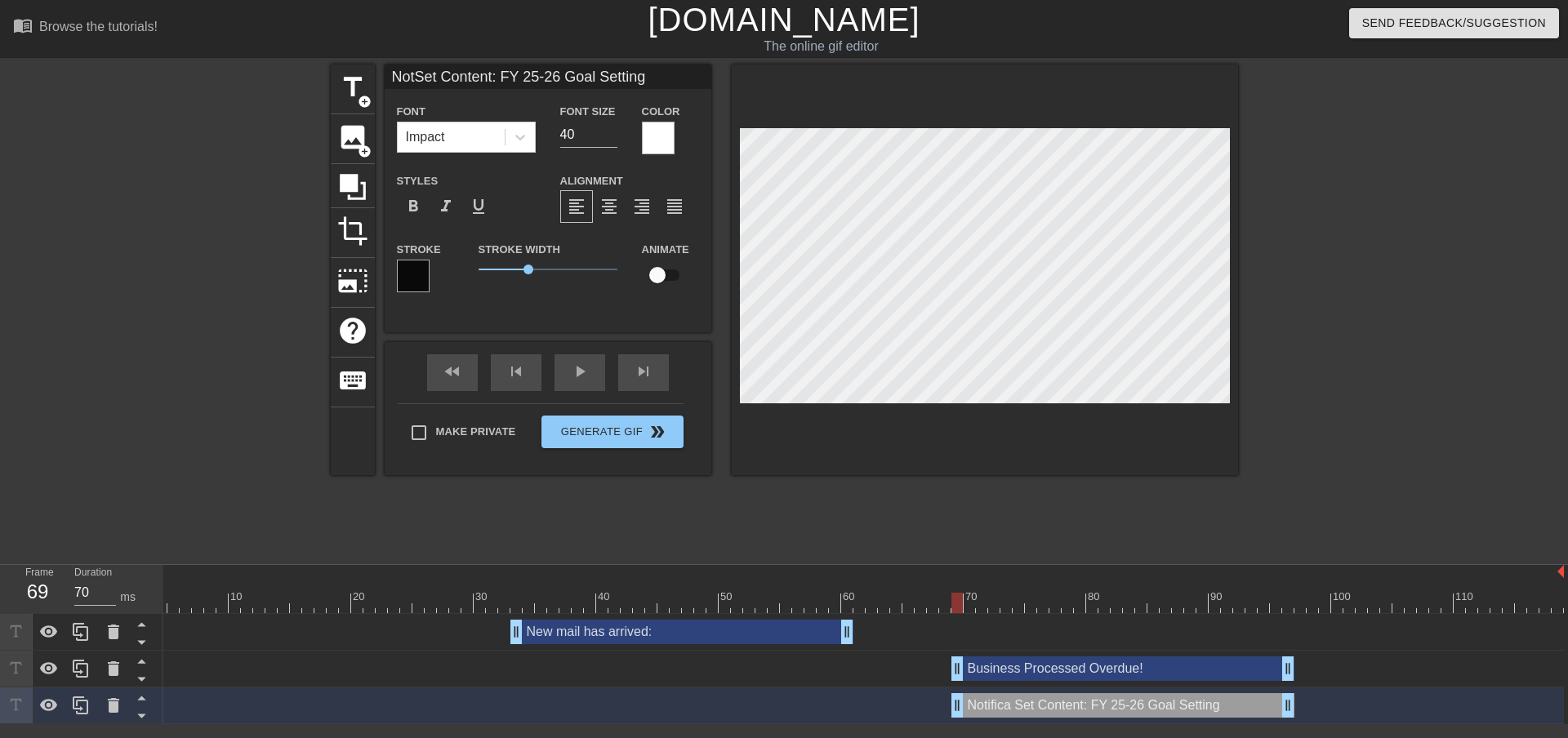
type textarea "Not Set Content: FY 25-26 Goal Setting"
type input "NoSet Content: FY 25-26 Goal Setting"
type textarea "No Set Content: FY 25-26 Goal Setting"
type input "NSet Content: FY 25-26 Goal Setting"
type textarea "N Set Content: FY 25-26 Goal Setting"
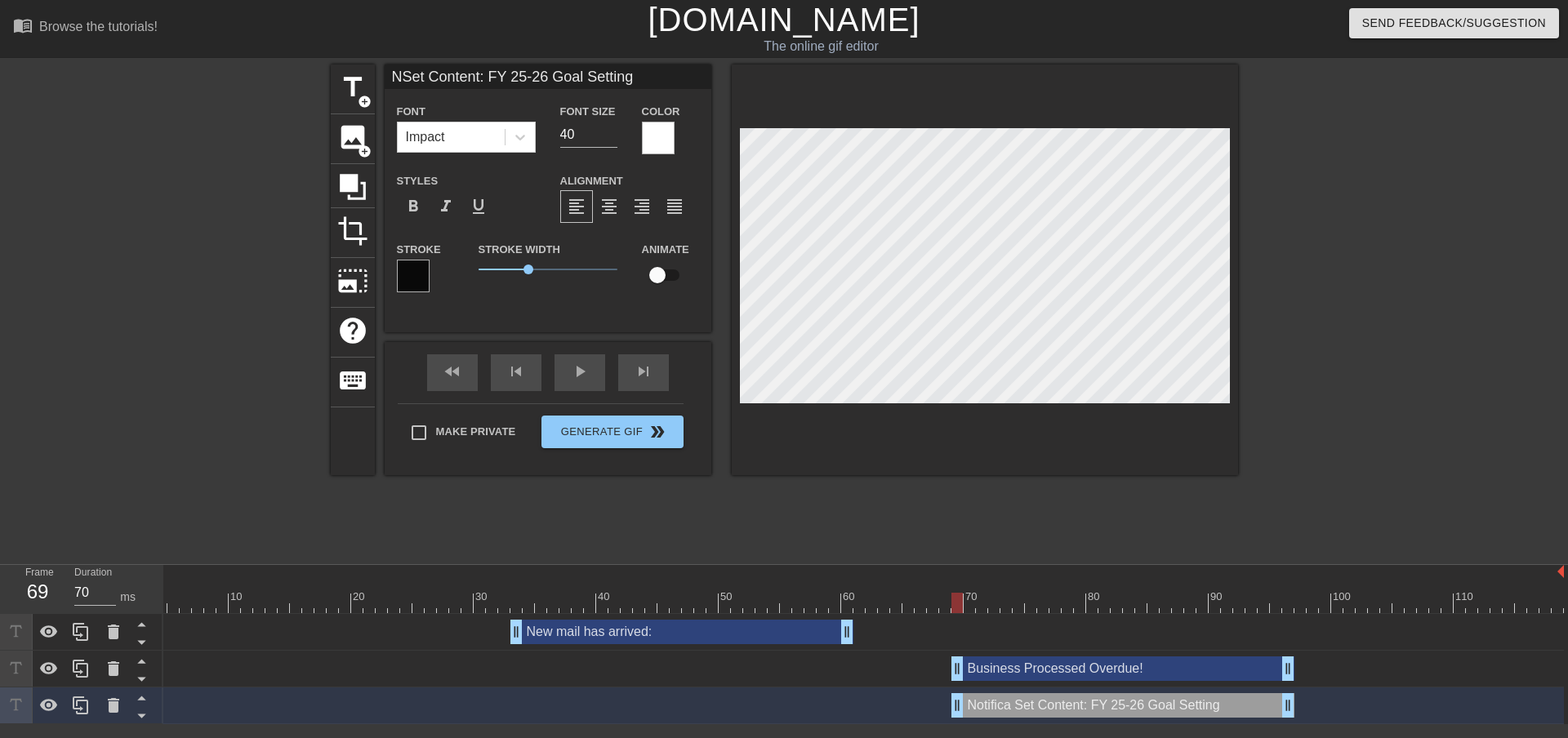
type input "Set Content: FY 25-26 Goal Setting"
type textarea "Set Content: FY 25-26 Goal Setting"
type input "Set Content: FY 25-26 Goal Setting"
type textarea "Set Content: FY 25-26 Goal Setting"
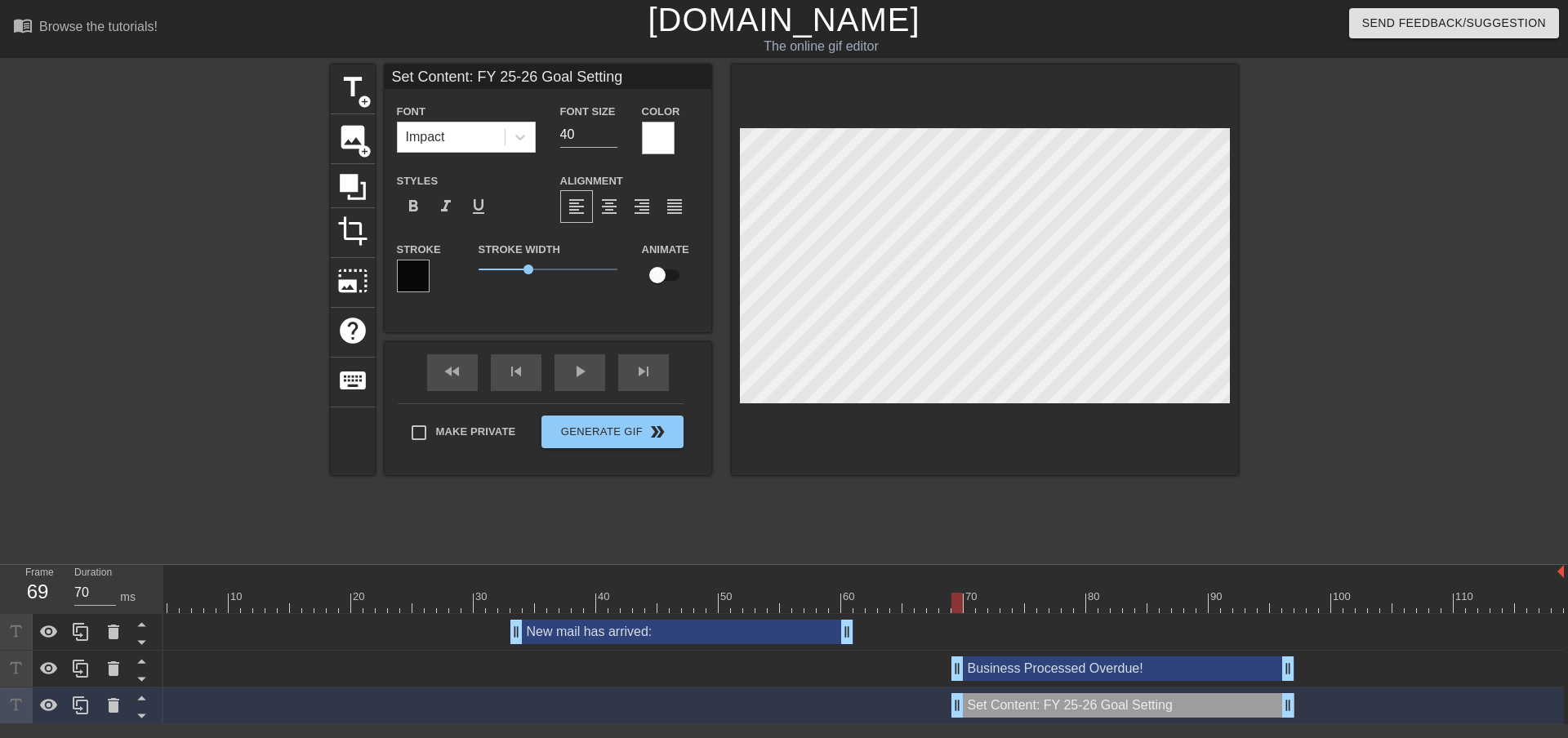
click at [1399, 334] on div at bounding box center [1380, 309] width 245 height 489
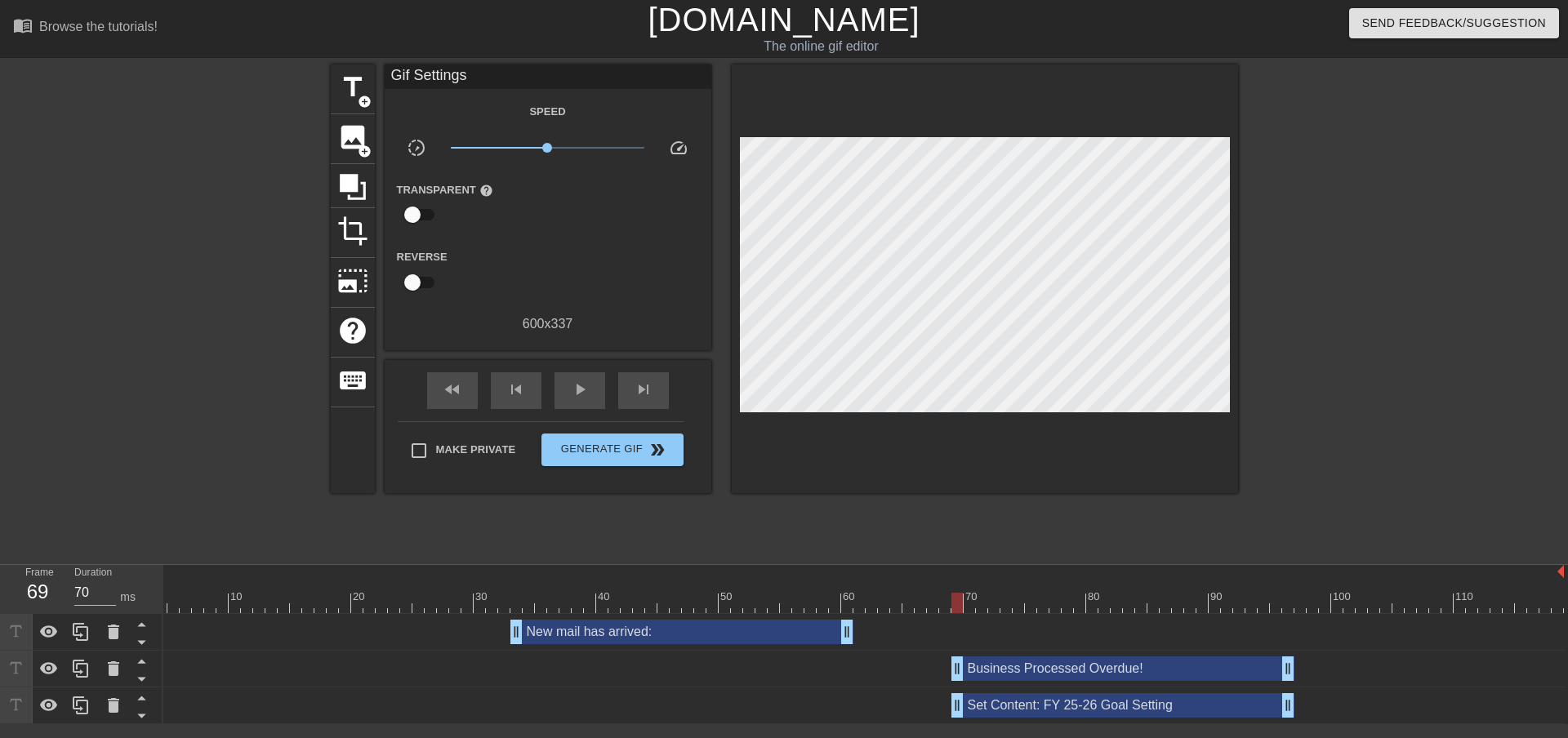
click at [1342, 287] on div at bounding box center [1380, 309] width 245 height 489
drag, startPoint x: 1286, startPoint y: 666, endPoint x: 1650, endPoint y: 658, distance: 364.1
click at [1568, 658] on html "menu_book Browse the tutorials! [DOMAIN_NAME] The online gif editor Send Feedba…" at bounding box center [784, 362] width 1568 height 724
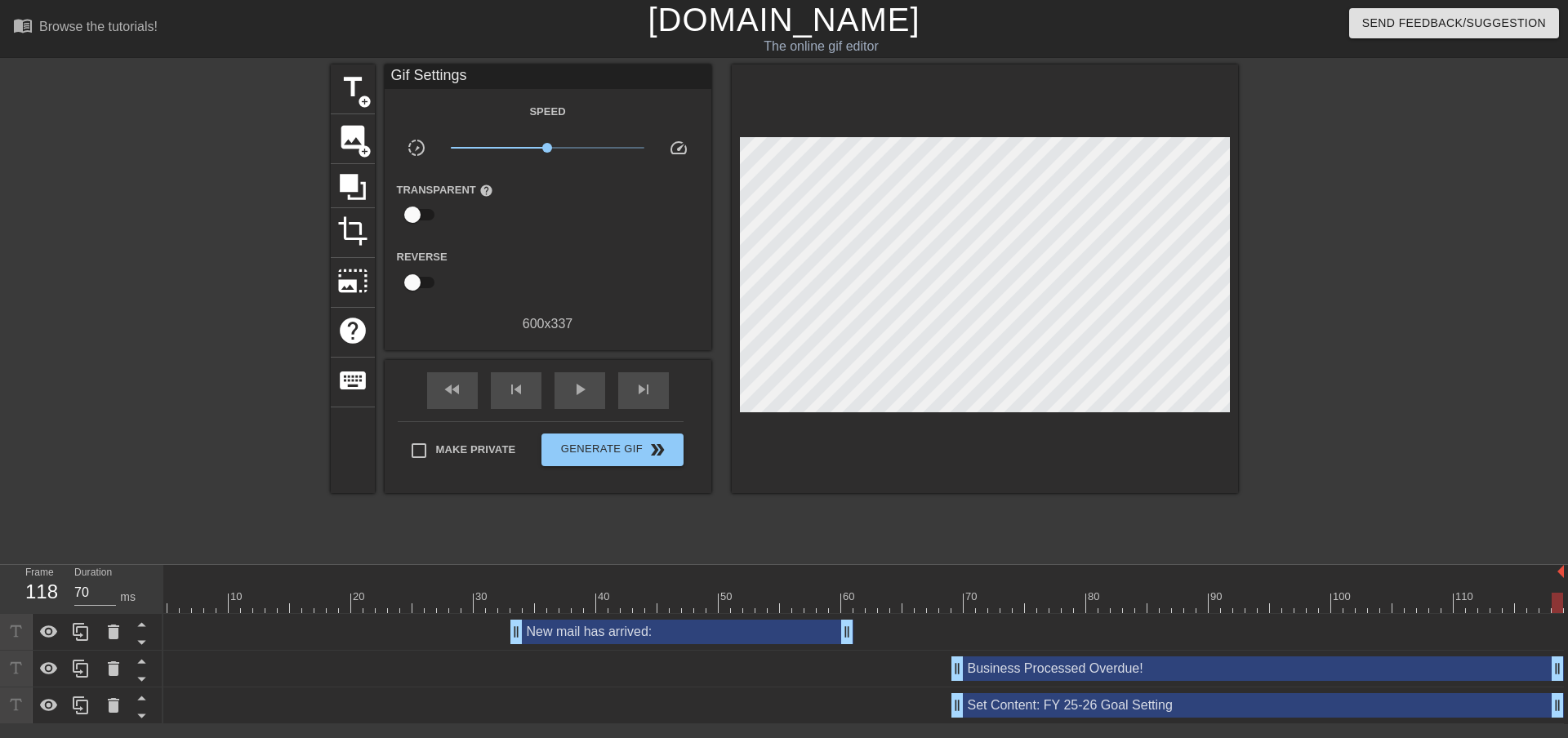
drag, startPoint x: 1287, startPoint y: 704, endPoint x: 1574, endPoint y: 698, distance: 287.1
click at [1568, 698] on html "menu_book Browse the tutorials! [DOMAIN_NAME] The online gif editor Send Feedba…" at bounding box center [784, 362] width 1568 height 724
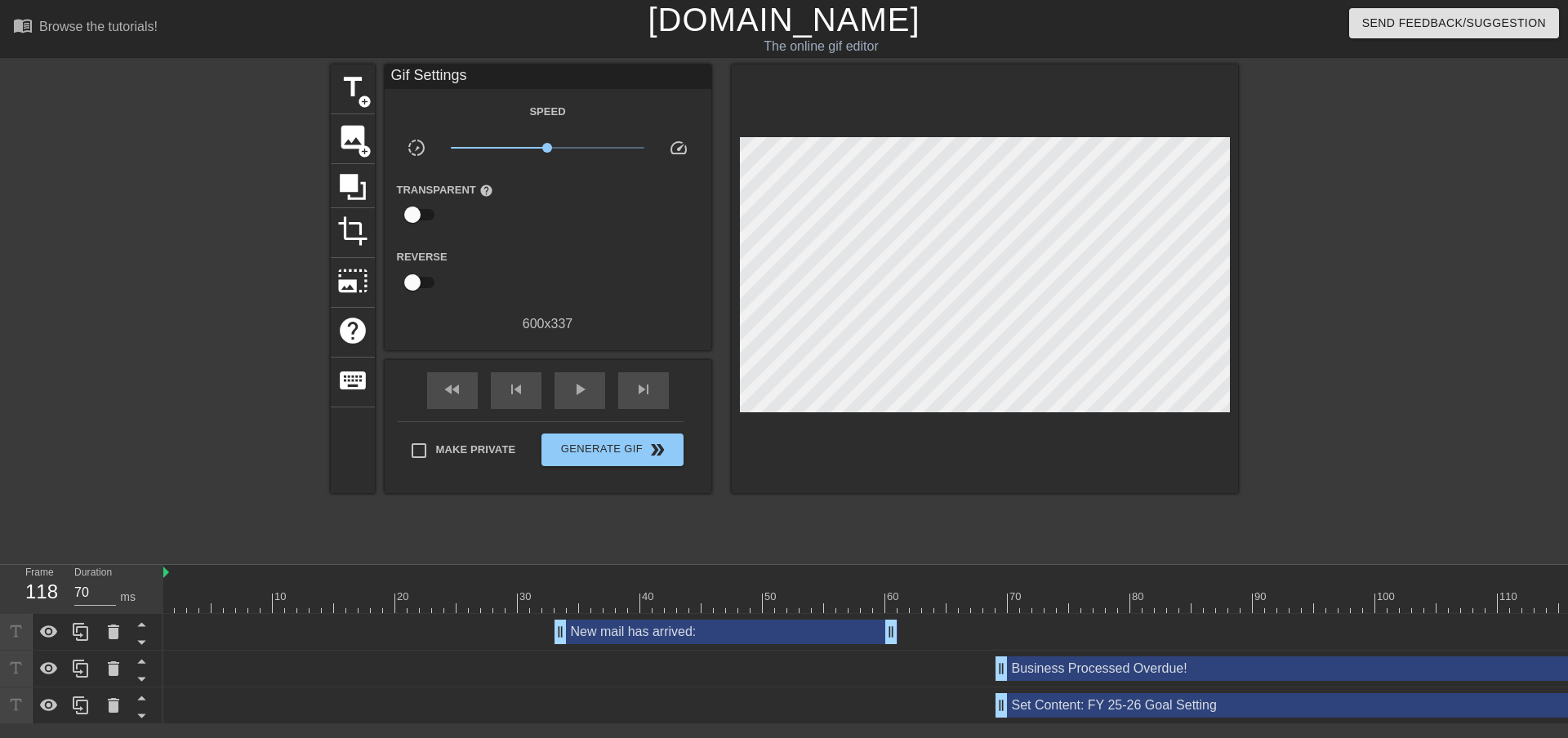
scroll to position [0, 0]
click at [173, 596] on div at bounding box center [886, 602] width 1445 height 20
drag, startPoint x: 175, startPoint y: 599, endPoint x: 316, endPoint y: 602, distance: 141.0
click at [316, 602] on div at bounding box center [886, 602] width 1445 height 20
drag, startPoint x: 316, startPoint y: 598, endPoint x: 557, endPoint y: 611, distance: 241.4
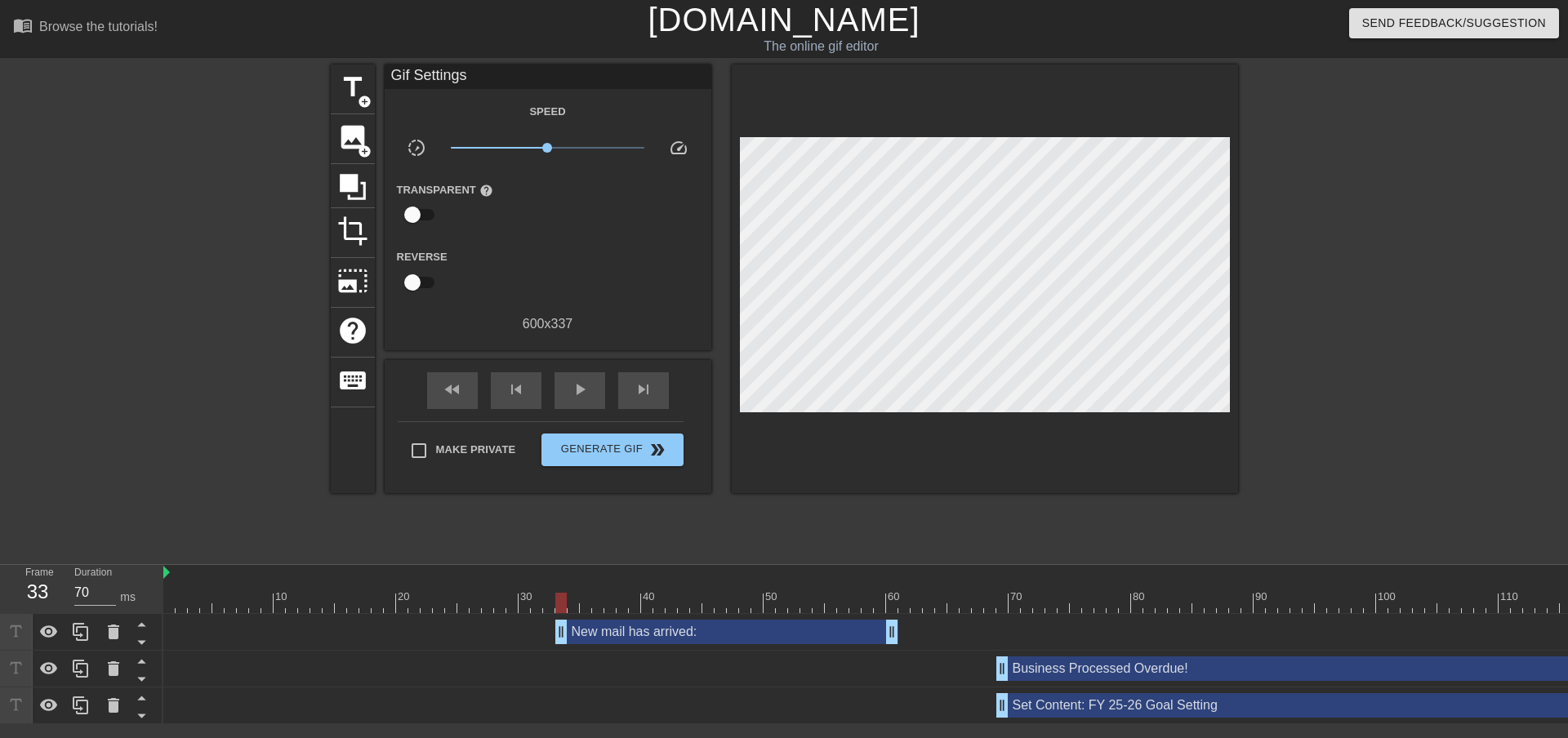
click at [557, 611] on div at bounding box center [561, 602] width 11 height 20
click at [572, 391] on span "play_arrow" at bounding box center [580, 389] width 20 height 20
click at [632, 280] on div "Reverse" at bounding box center [548, 272] width 327 height 51
click at [577, 403] on div "pause" at bounding box center [579, 390] width 50 height 37
click at [344, 241] on span "crop" at bounding box center [353, 231] width 31 height 31
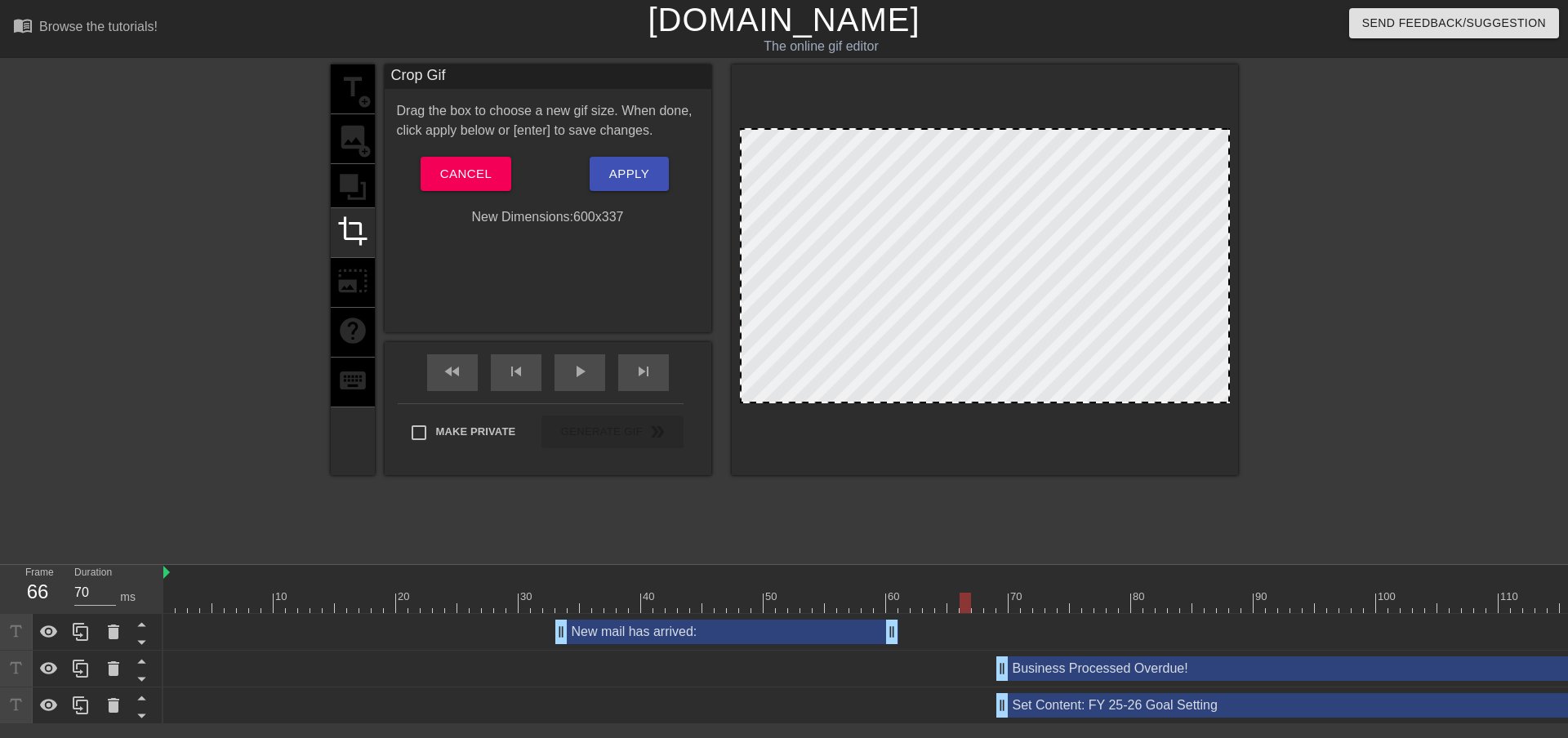
click at [353, 184] on div "title add_circle image add_circle crop photo_size_select_large help keyboard" at bounding box center [353, 270] width 44 height 410
click at [466, 171] on span "Cancel" at bounding box center [466, 174] width 51 height 21
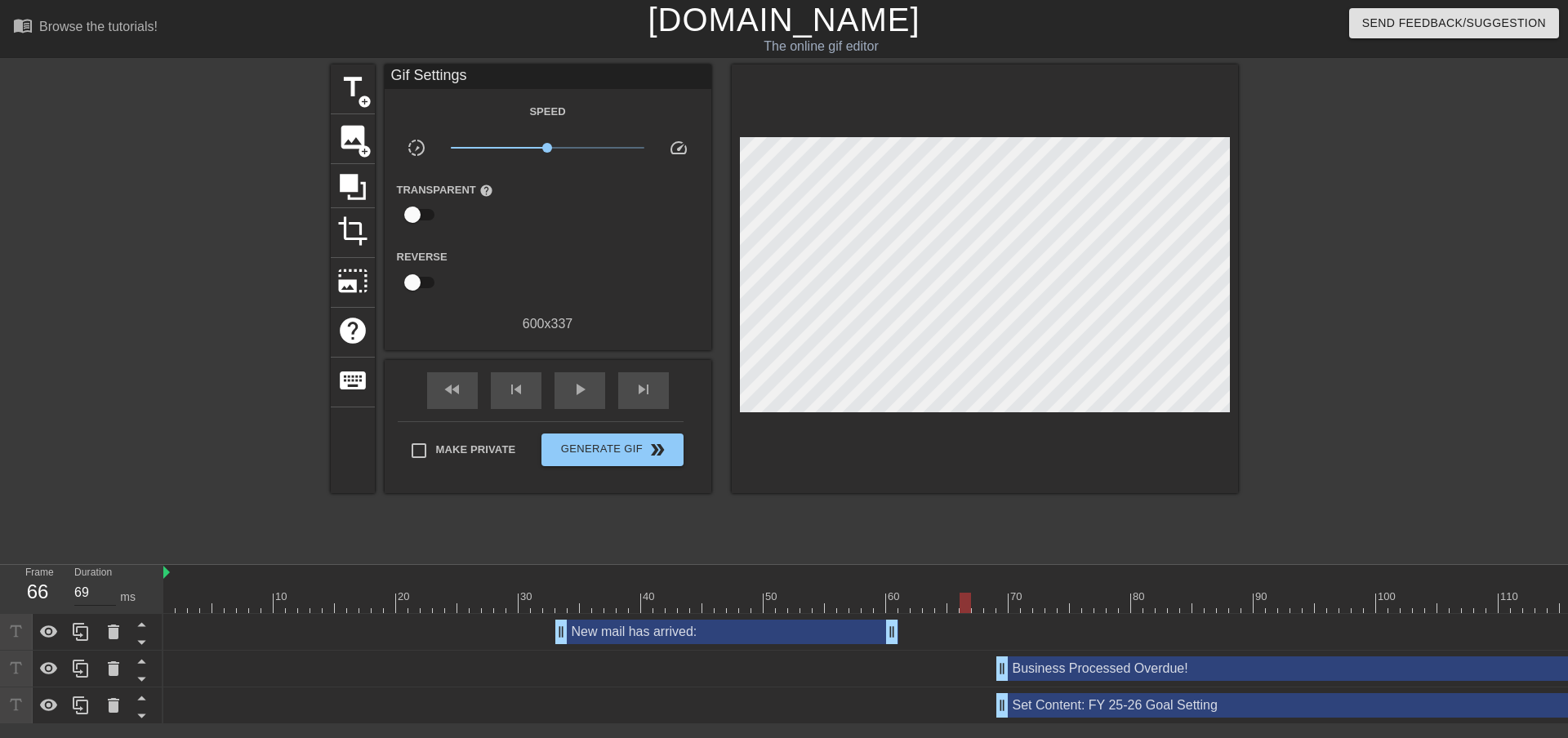
click at [110, 596] on input "69" at bounding box center [95, 592] width 42 height 26
click at [110, 596] on input "68" at bounding box center [95, 592] width 42 height 26
click at [110, 596] on input "67" at bounding box center [95, 592] width 42 height 26
click at [110, 596] on input "66" at bounding box center [95, 592] width 42 height 26
click at [110, 596] on input "65" at bounding box center [95, 592] width 42 height 26
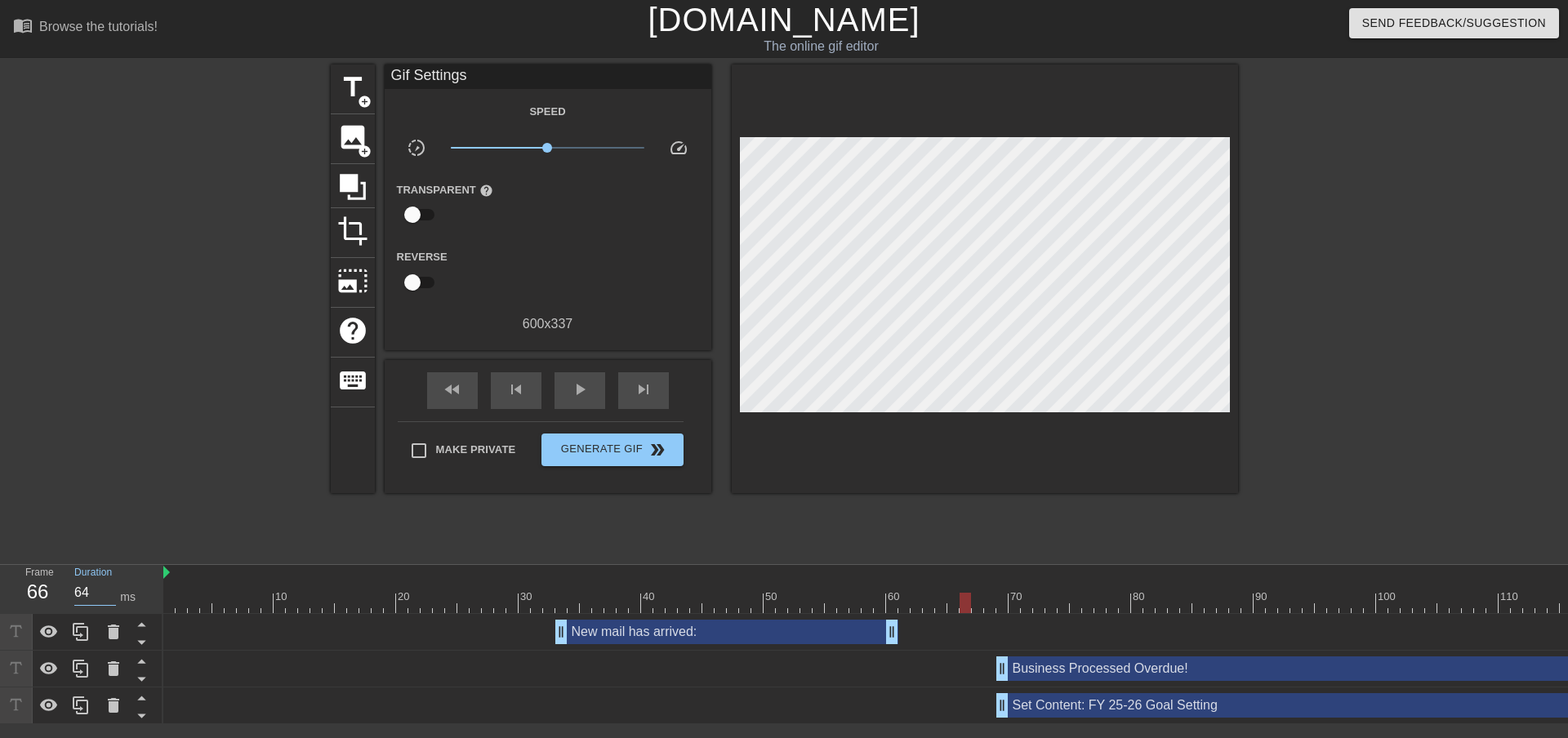
click at [110, 596] on input "64" at bounding box center [95, 592] width 42 height 26
click at [110, 596] on input "63" at bounding box center [95, 592] width 42 height 26
click at [84, 593] on input "63" at bounding box center [95, 592] width 42 height 26
click at [55, 591] on div "Frame 66" at bounding box center [38, 589] width 49 height 47
click at [44, 591] on div "66" at bounding box center [38, 591] width 25 height 29
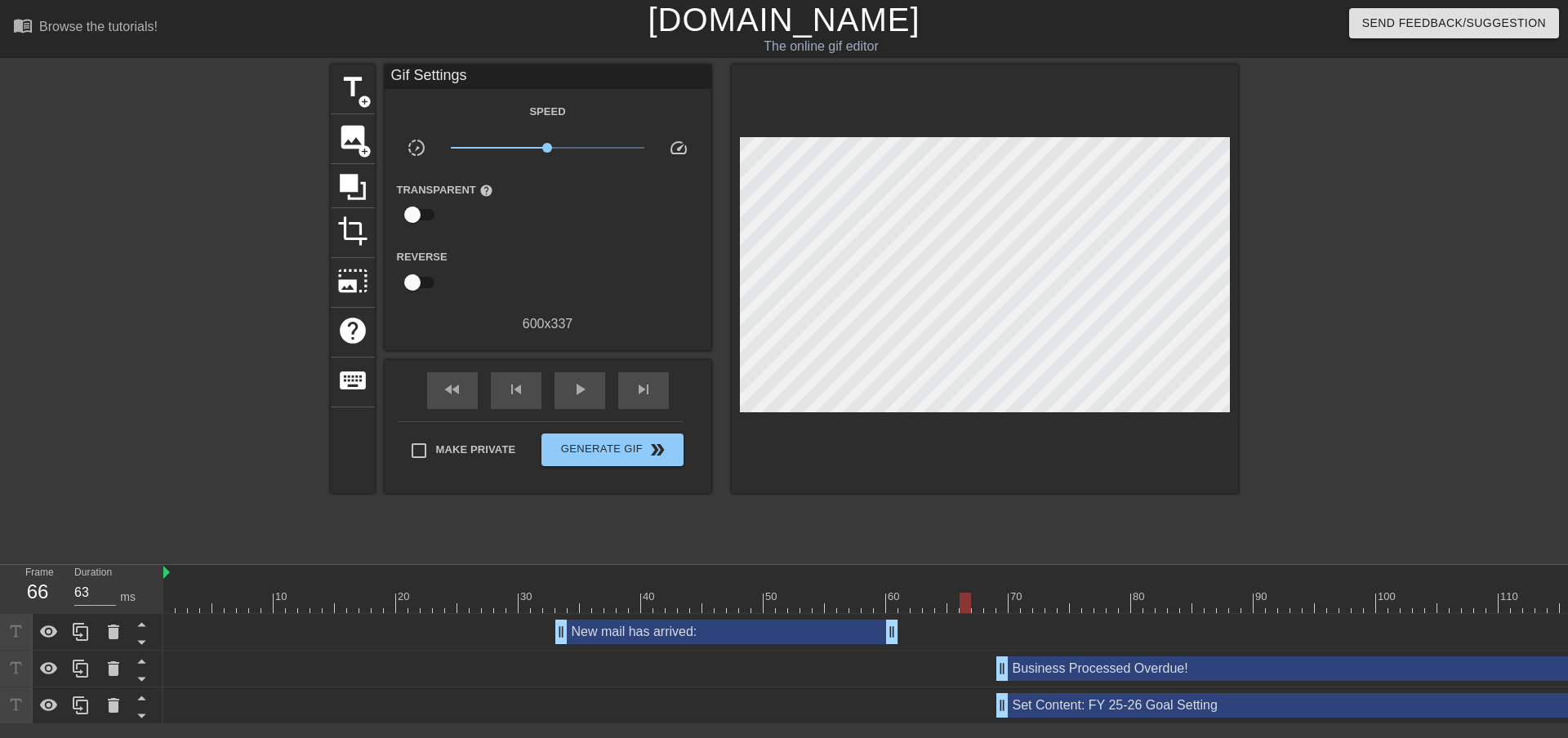
click at [43, 591] on div "66" at bounding box center [38, 591] width 25 height 29
type input "70"
click at [385, 604] on div at bounding box center [886, 602] width 1445 height 20
click at [461, 606] on div at bounding box center [886, 602] width 1445 height 20
click at [524, 614] on div "New mail has arrived: drag_handle drag_handle" at bounding box center [886, 632] width 1445 height 37
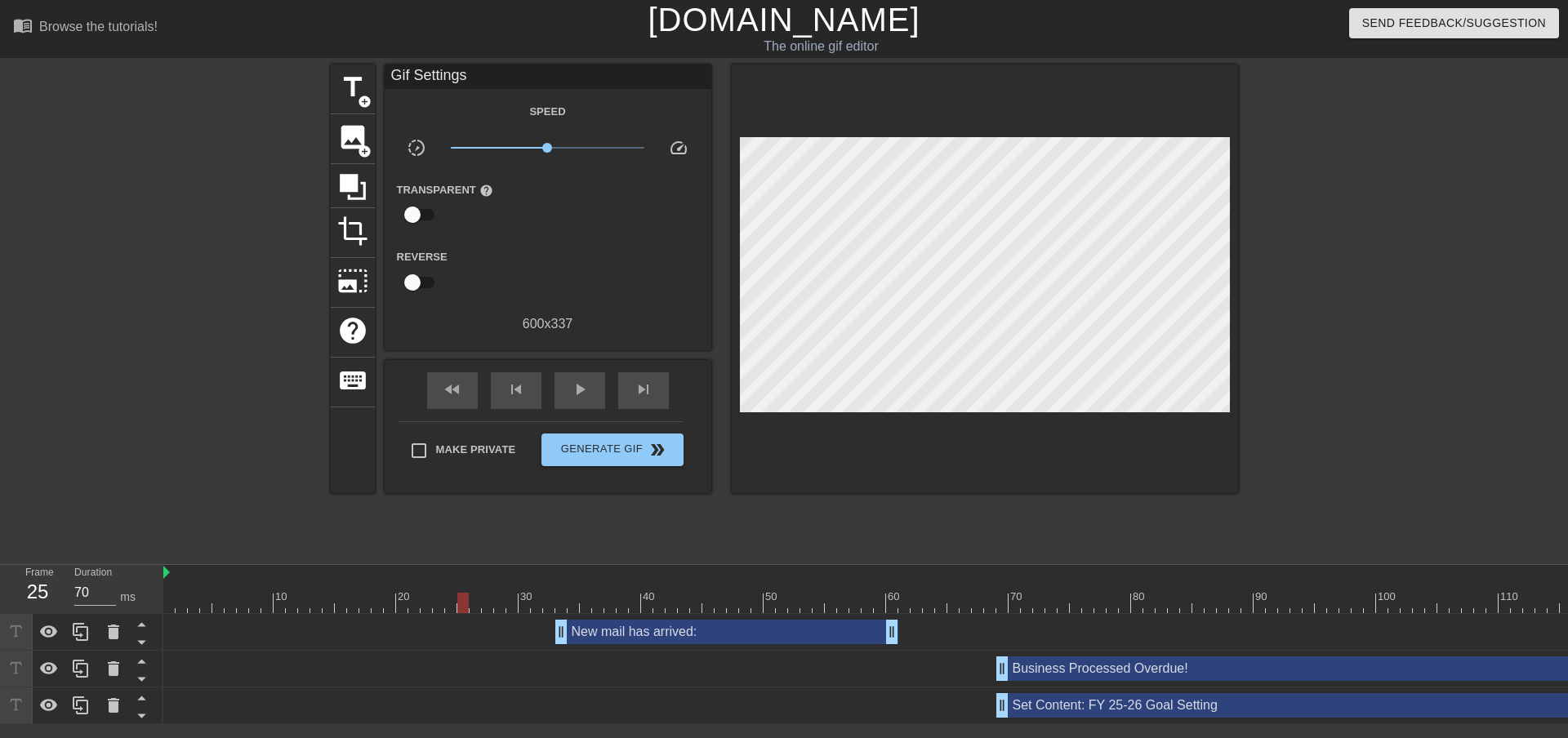
click at [547, 602] on div at bounding box center [886, 602] width 1445 height 20
drag, startPoint x: 557, startPoint y: 603, endPoint x: 545, endPoint y: 605, distance: 12.2
click at [545, 605] on div at bounding box center [886, 602] width 1445 height 20
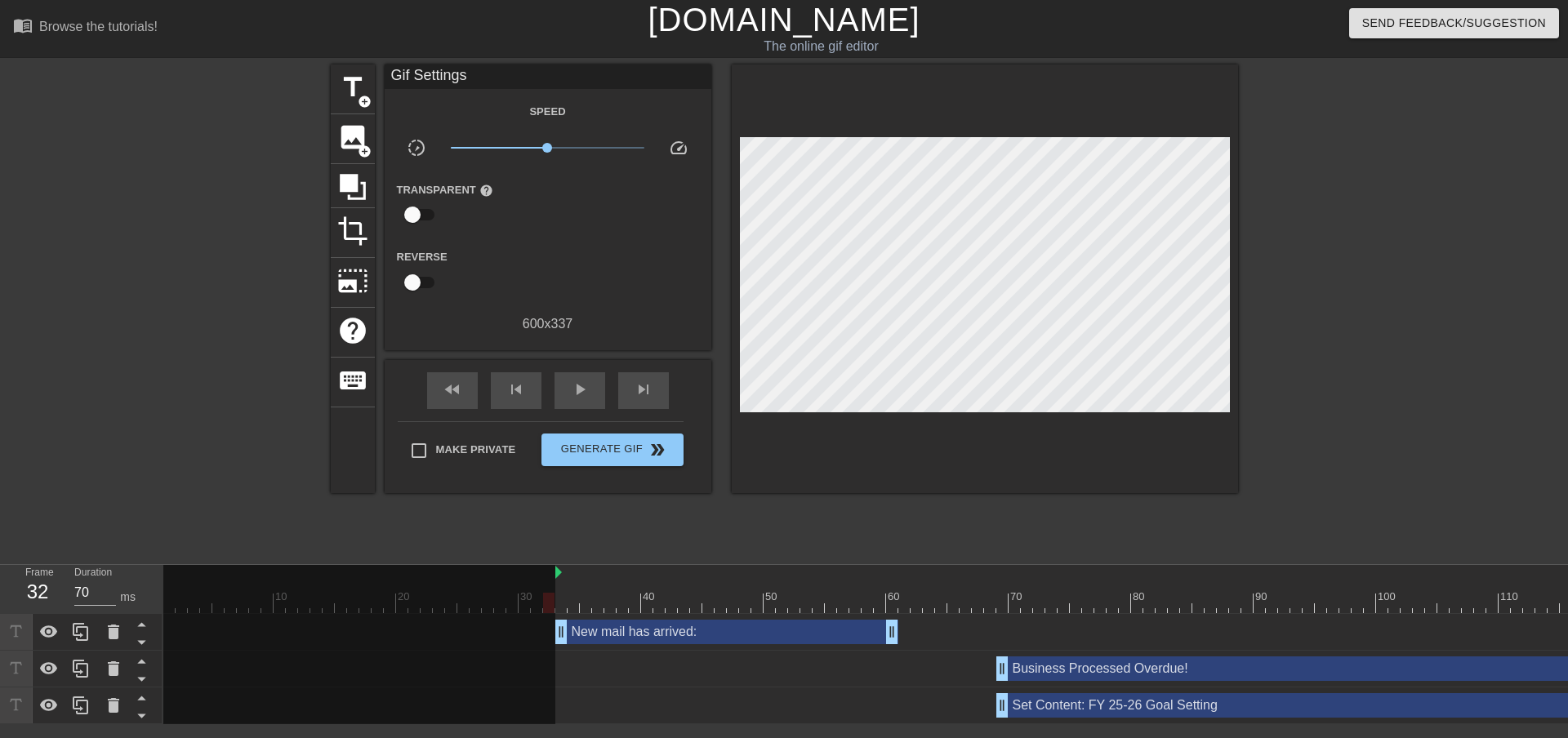
drag, startPoint x: 165, startPoint y: 575, endPoint x: 555, endPoint y: 582, distance: 390.1
click at [555, 582] on div "10 20 30 40 50 60 70 80 90 100 110" at bounding box center [886, 589] width 1445 height 48
click at [252, 520] on div at bounding box center [189, 309] width 245 height 489
click at [625, 451] on span "Generate Gif double_arrow" at bounding box center [611, 449] width 128 height 20
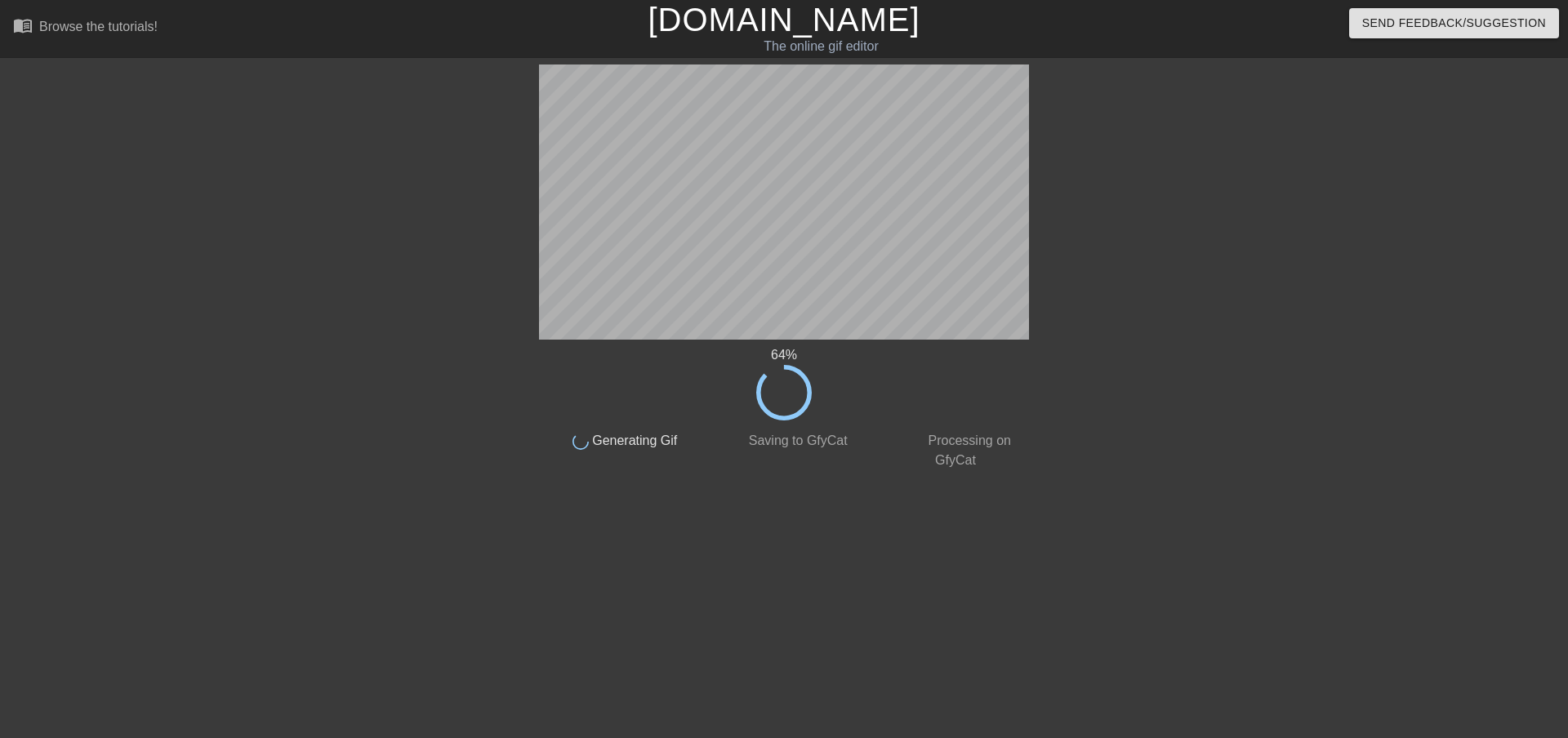
click at [1278, 249] on div at bounding box center [1171, 309] width 245 height 489
click at [1212, 353] on div at bounding box center [1171, 309] width 245 height 489
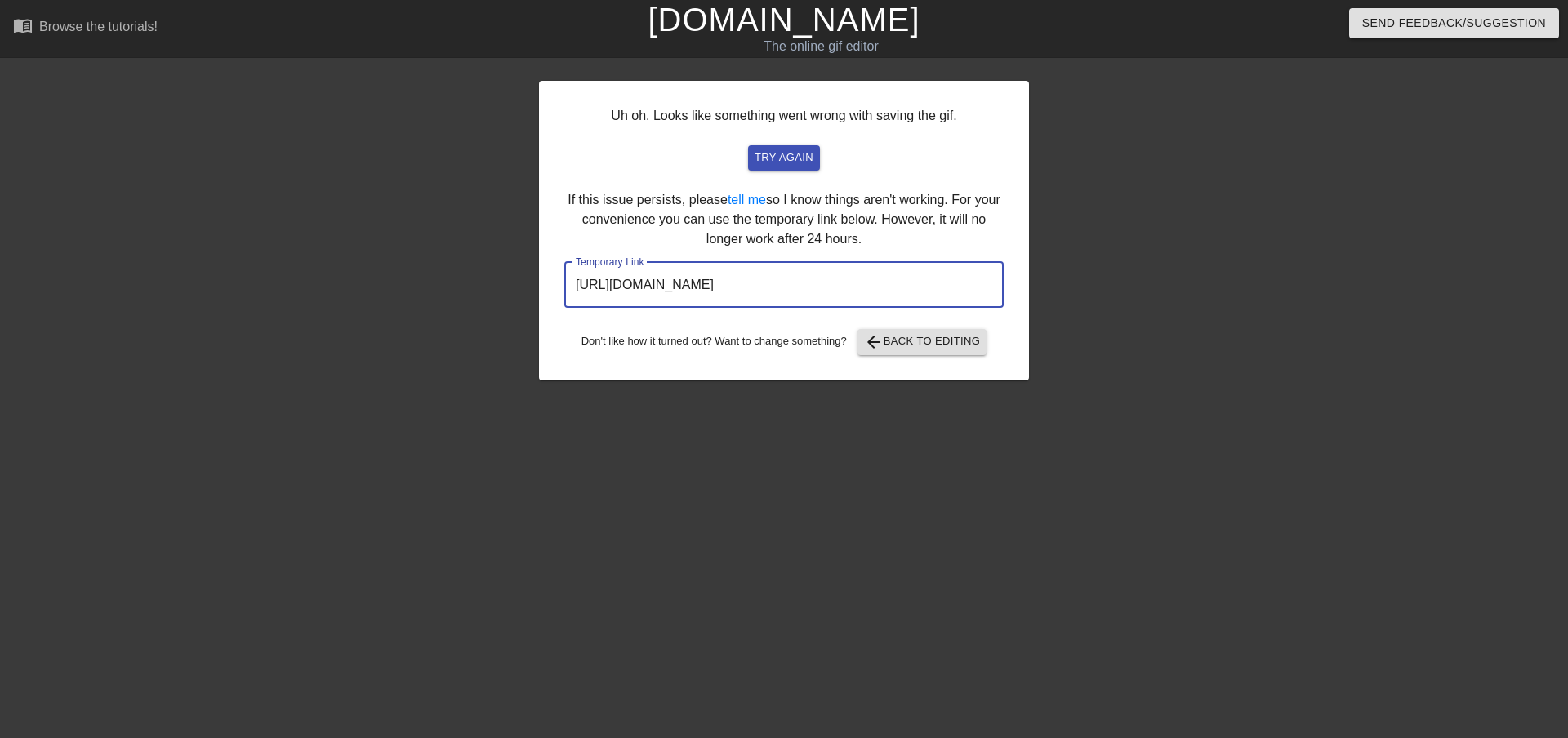
click at [930, 281] on input "[URL][DOMAIN_NAME]" at bounding box center [784, 285] width 439 height 46
